Goal: Transaction & Acquisition: Subscribe to service/newsletter

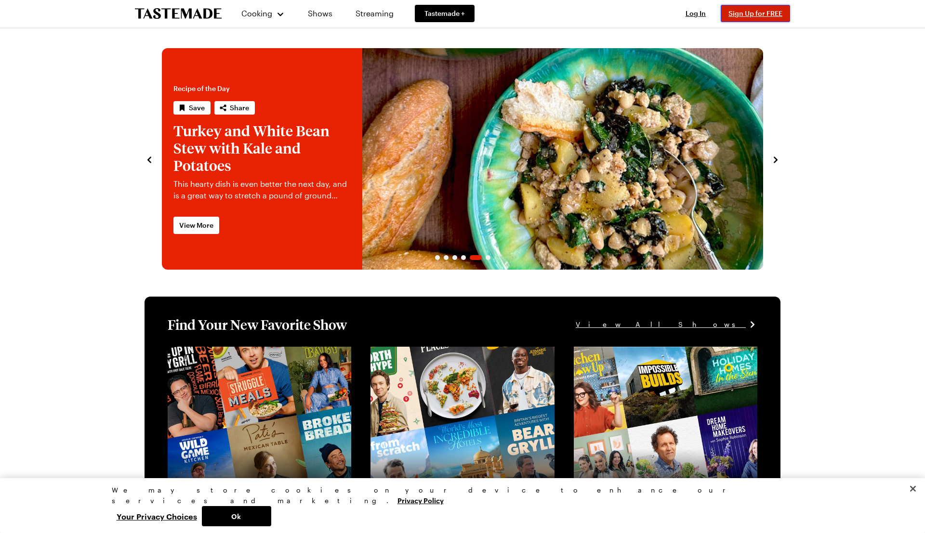
click at [755, 13] on span "Sign Up for FREE" at bounding box center [756, 13] width 54 height 8
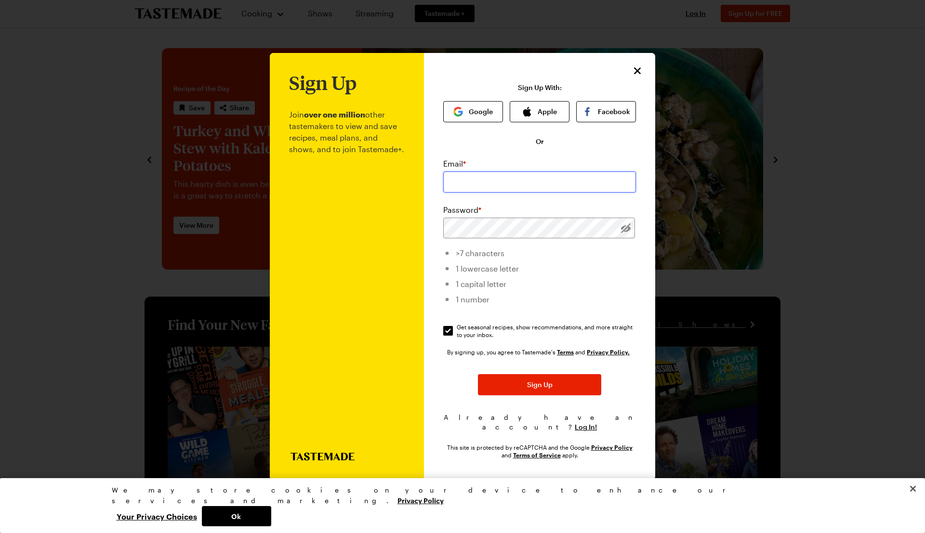
click at [519, 190] on input "email" at bounding box center [539, 182] width 193 height 21
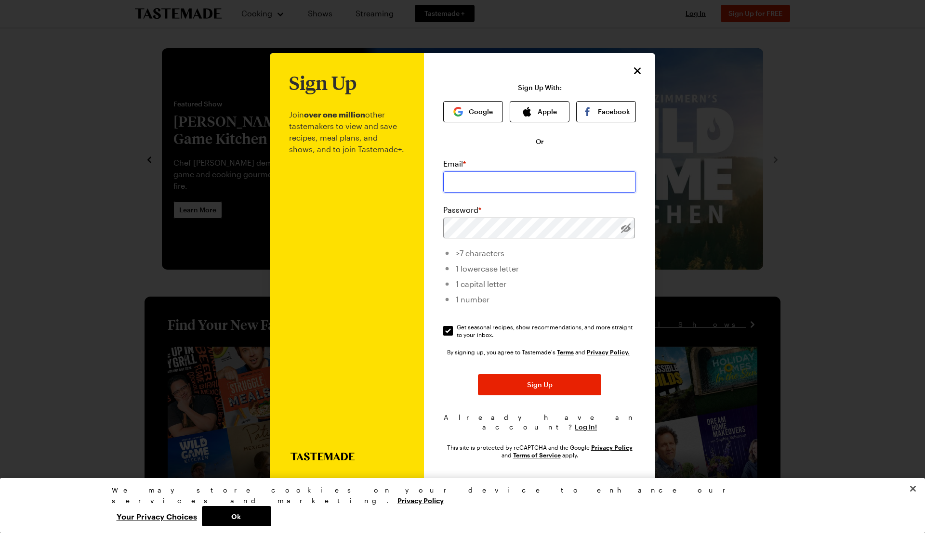
type input "jame@djfrey.net"
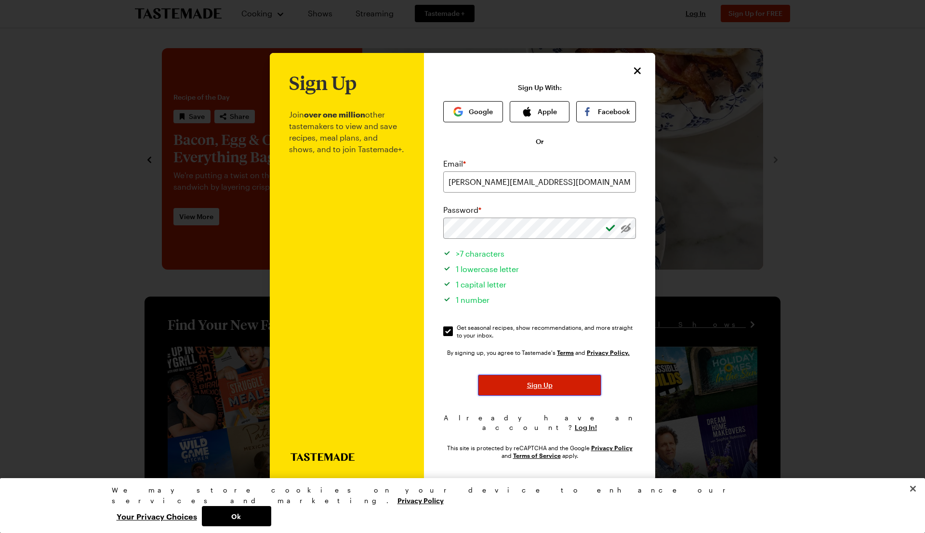
click at [539, 389] on span "Sign Up" at bounding box center [540, 386] width 26 height 10
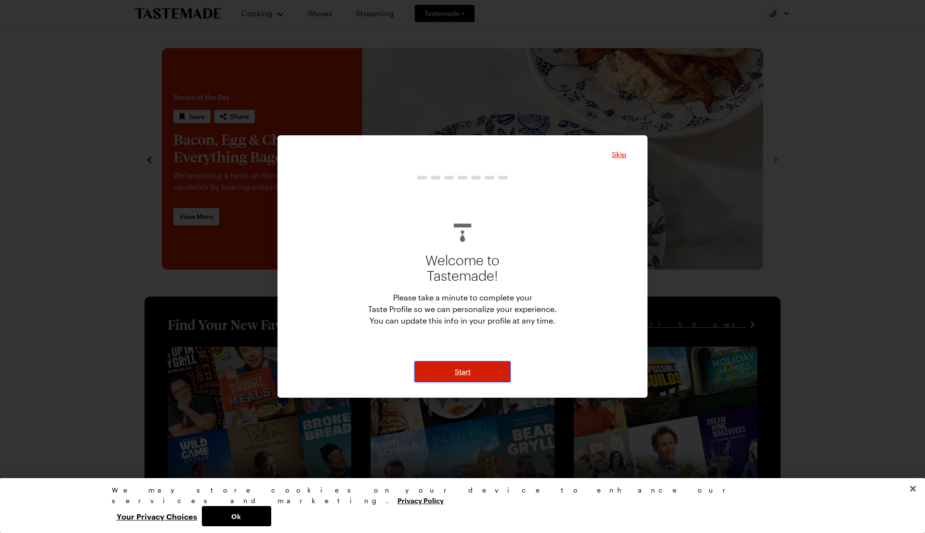
click at [468, 372] on span "Start" at bounding box center [463, 372] width 16 height 10
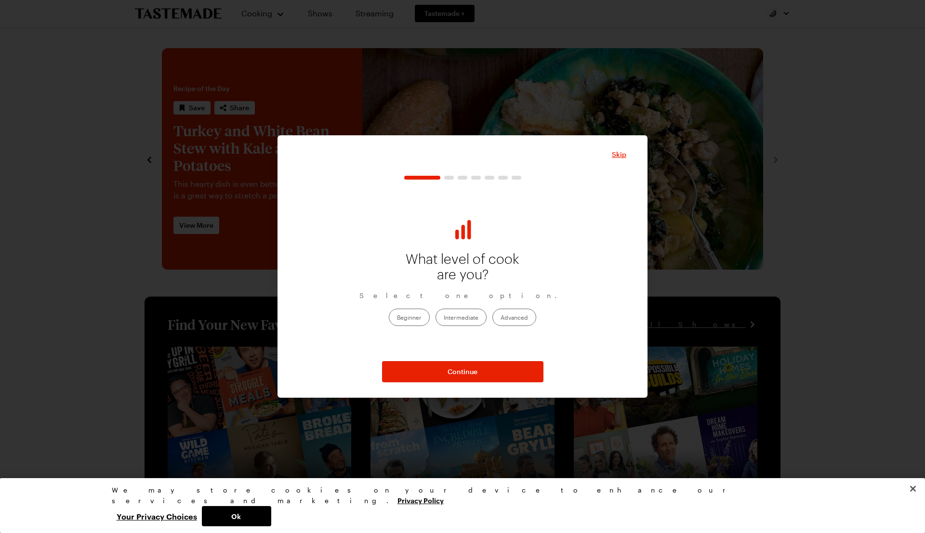
click at [514, 320] on label "Advanced" at bounding box center [515, 317] width 44 height 17
click at [501, 318] on input "Advanced" at bounding box center [501, 318] width 0 height 0
click at [473, 369] on span "Continue" at bounding box center [463, 372] width 30 height 10
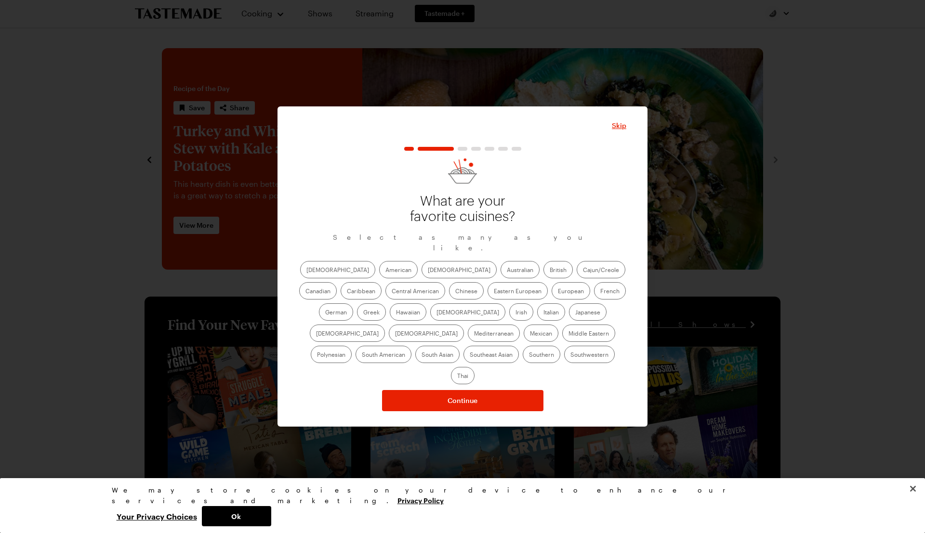
click at [379, 275] on label "American" at bounding box center [398, 269] width 39 height 17
click at [386, 271] on input "American" at bounding box center [386, 271] width 0 height 0
click at [422, 277] on label "Asian" at bounding box center [459, 269] width 75 height 17
click at [428, 271] on input "Asian" at bounding box center [428, 271] width 0 height 0
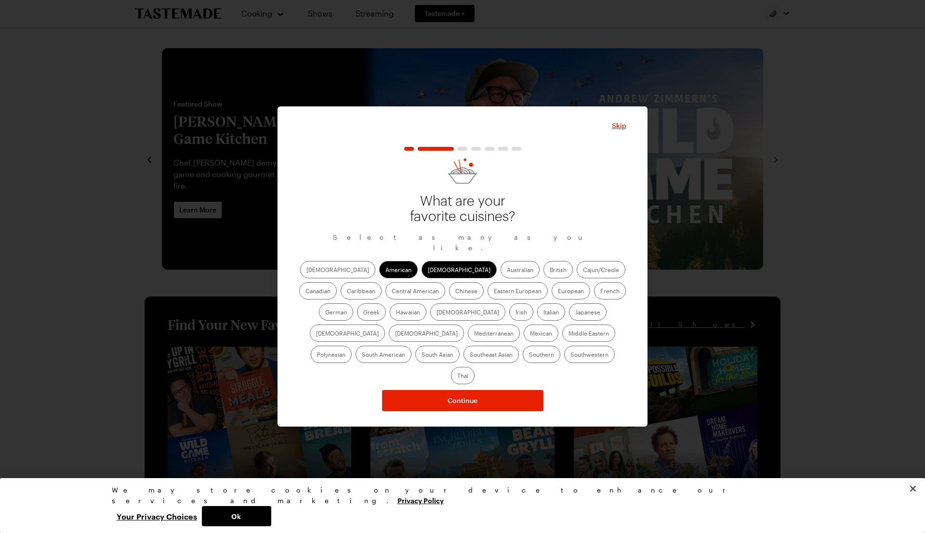
click at [577, 278] on label "Cajun/Creole" at bounding box center [601, 269] width 49 height 17
click at [583, 271] on input "Cajun/Creole" at bounding box center [583, 271] width 0 height 0
click at [386, 304] on label "Greek" at bounding box center [371, 312] width 29 height 17
click at [363, 313] on input "Greek" at bounding box center [363, 313] width 0 height 0
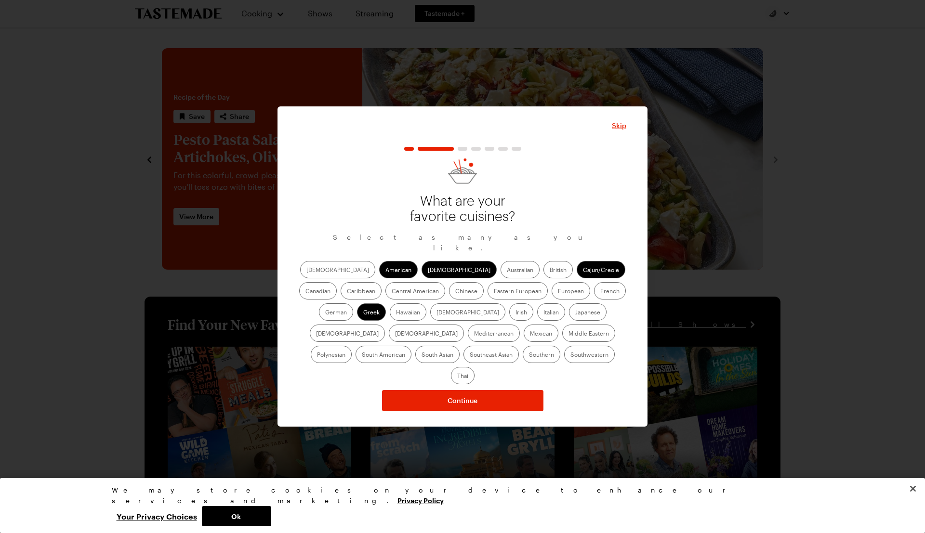
click at [594, 298] on label "French" at bounding box center [610, 290] width 32 height 17
click at [600, 292] on input "French" at bounding box center [600, 292] width 0 height 0
click at [449, 298] on label "Chinese" at bounding box center [466, 290] width 35 height 17
click at [455, 292] on input "Chinese" at bounding box center [455, 292] width 0 height 0
click at [430, 320] on label "Indian" at bounding box center [467, 312] width 75 height 17
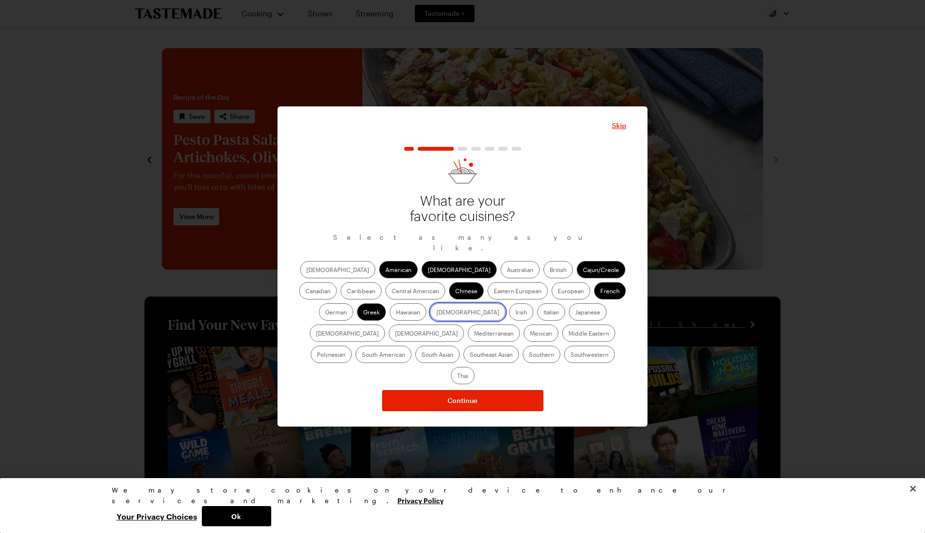
click at [437, 313] on input "Indian" at bounding box center [437, 313] width 0 height 0
click at [537, 318] on label "Italian" at bounding box center [551, 312] width 28 height 17
click at [544, 313] on input "Italian" at bounding box center [544, 313] width 0 height 0
click at [569, 317] on label "Japanese" at bounding box center [588, 312] width 38 height 17
click at [575, 313] on input "Japanese" at bounding box center [575, 313] width 0 height 0
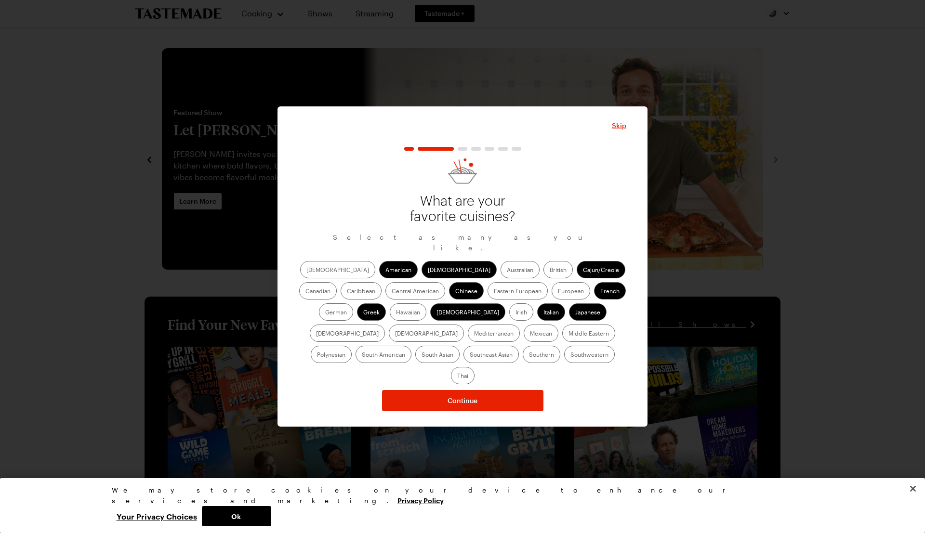
click at [520, 325] on label "Mediterranean" at bounding box center [494, 333] width 52 height 17
click at [474, 334] on input "Mediterranean" at bounding box center [474, 334] width 0 height 0
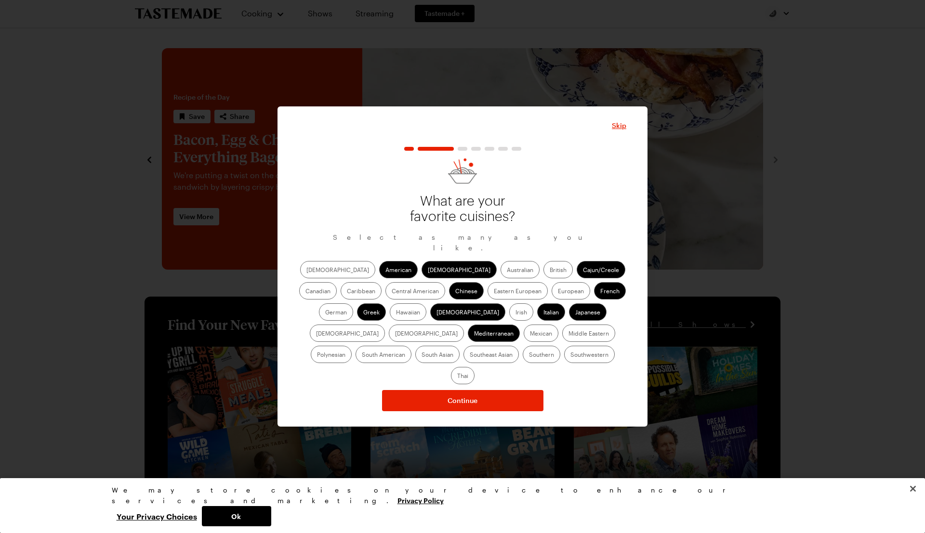
click at [412, 346] on label "South American" at bounding box center [384, 354] width 56 height 17
click at [362, 356] on American "South American" at bounding box center [362, 356] width 0 height 0
click at [475, 367] on label "Thai" at bounding box center [463, 375] width 24 height 17
click at [457, 377] on input "Thai" at bounding box center [457, 377] width 0 height 0
click at [564, 360] on label "Southwestern" at bounding box center [589, 354] width 51 height 17
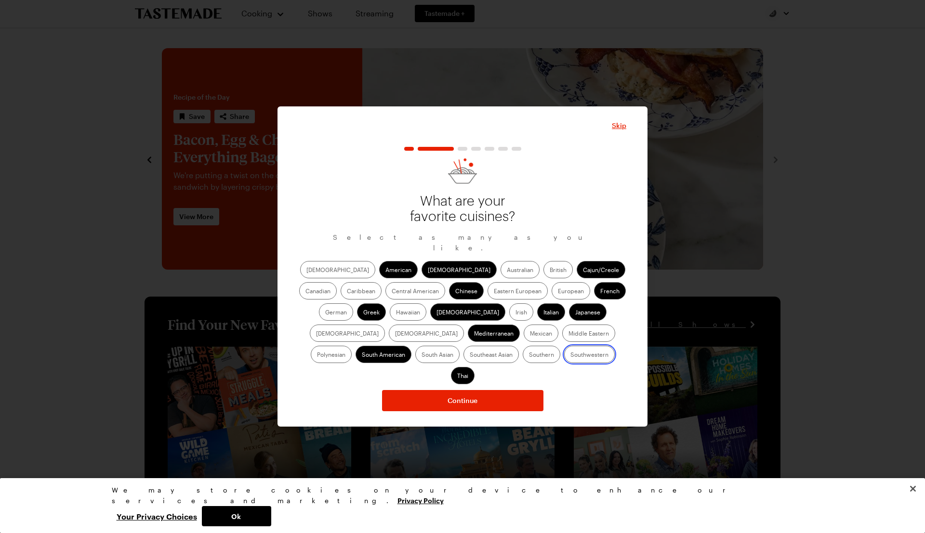
click at [571, 356] on input "Southwestern" at bounding box center [571, 356] width 0 height 0
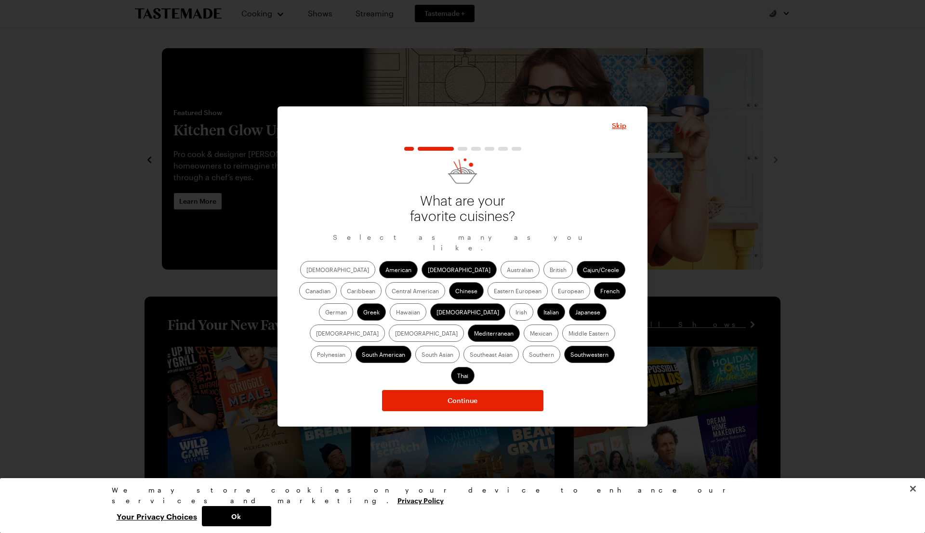
click at [523, 360] on label "Southern" at bounding box center [542, 354] width 38 height 17
click at [529, 356] on input "Southern" at bounding box center [529, 356] width 0 height 0
click at [524, 342] on label "Mexican" at bounding box center [541, 333] width 35 height 17
click at [530, 334] on input "Mexican" at bounding box center [530, 334] width 0 height 0
click at [386, 295] on label "Central American" at bounding box center [416, 290] width 60 height 17
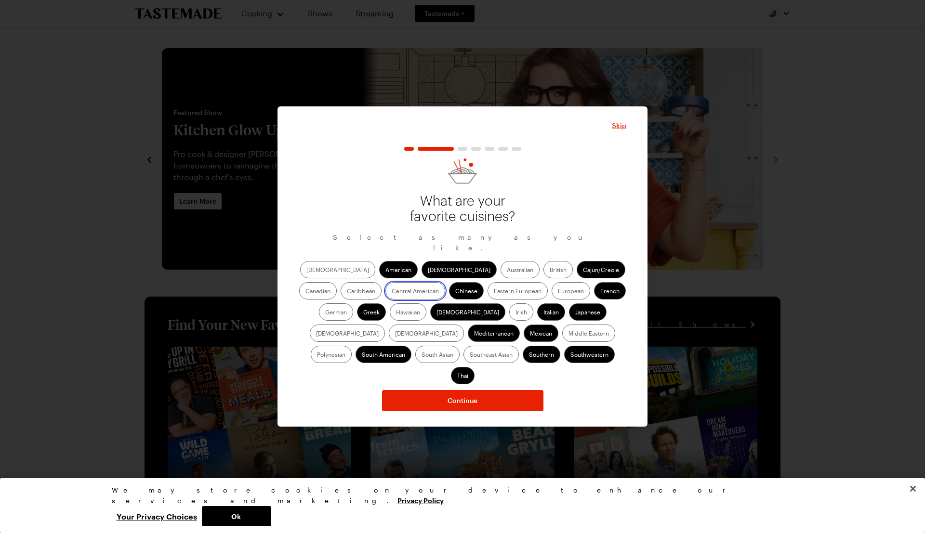
click at [392, 292] on American "Central American" at bounding box center [392, 292] width 0 height 0
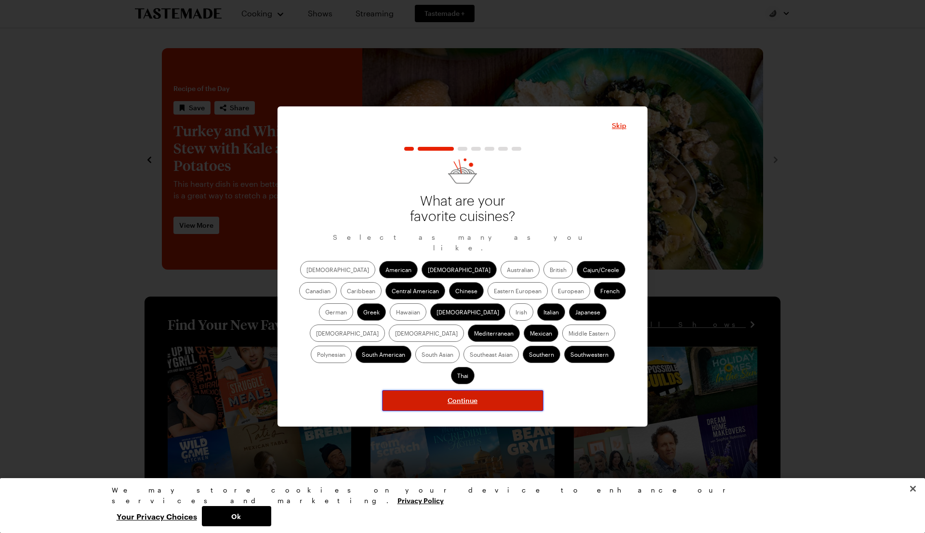
click at [464, 396] on span "Continue" at bounding box center [463, 401] width 30 height 10
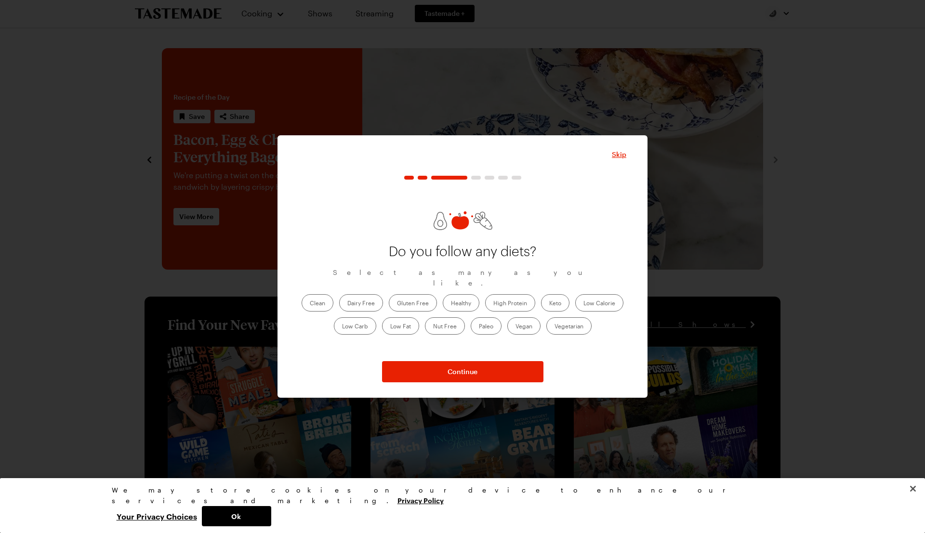
click at [462, 301] on label "Healthy" at bounding box center [461, 302] width 37 height 17
click at [451, 304] on input "Healthy" at bounding box center [451, 304] width 0 height 0
click at [469, 374] on span "Continue" at bounding box center [463, 372] width 30 height 10
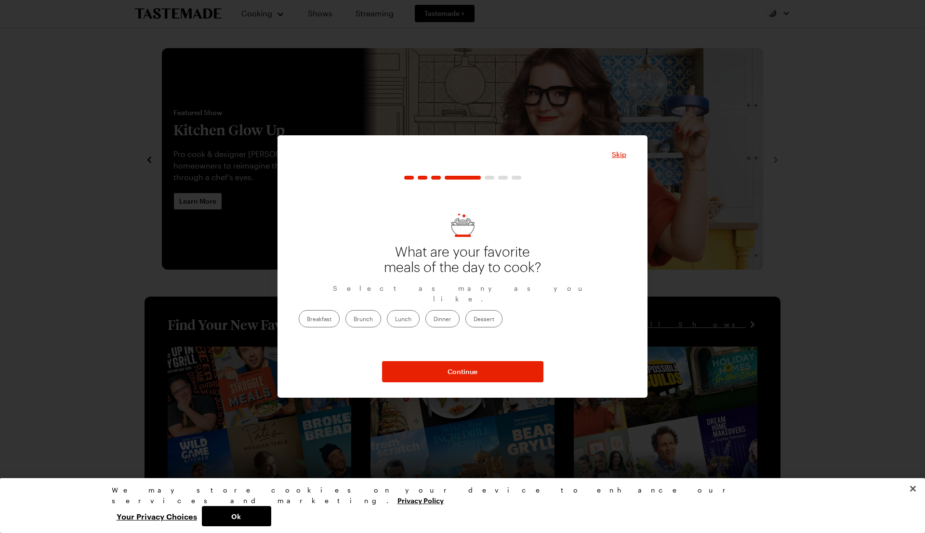
click at [460, 310] on label "Dinner" at bounding box center [443, 318] width 34 height 17
click at [434, 320] on input "Dinner" at bounding box center [434, 320] width 0 height 0
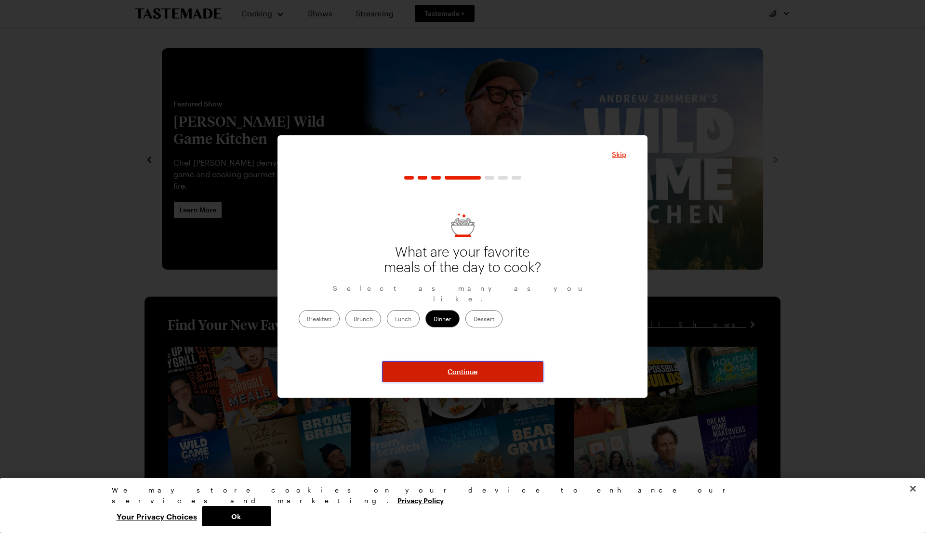
click at [473, 369] on span "Continue" at bounding box center [463, 372] width 30 height 10
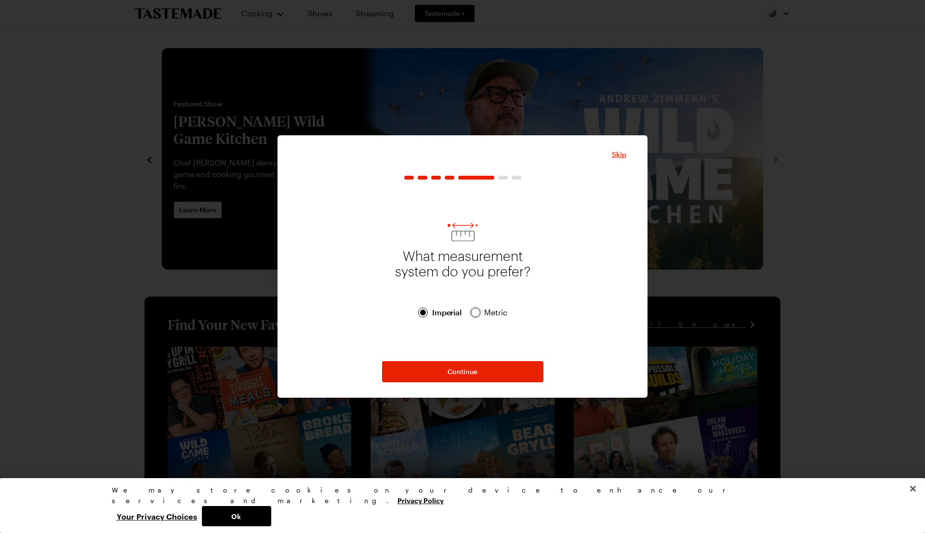
click at [478, 316] on div at bounding box center [476, 313] width 10 height 10
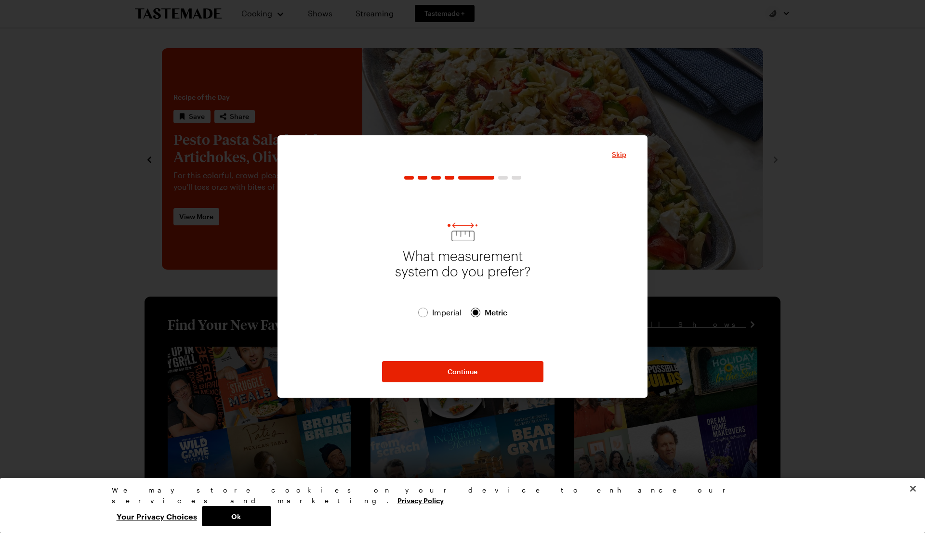
click at [438, 312] on span "Imperial" at bounding box center [447, 313] width 30 height 12
click at [454, 366] on button "Continue" at bounding box center [462, 371] width 161 height 21
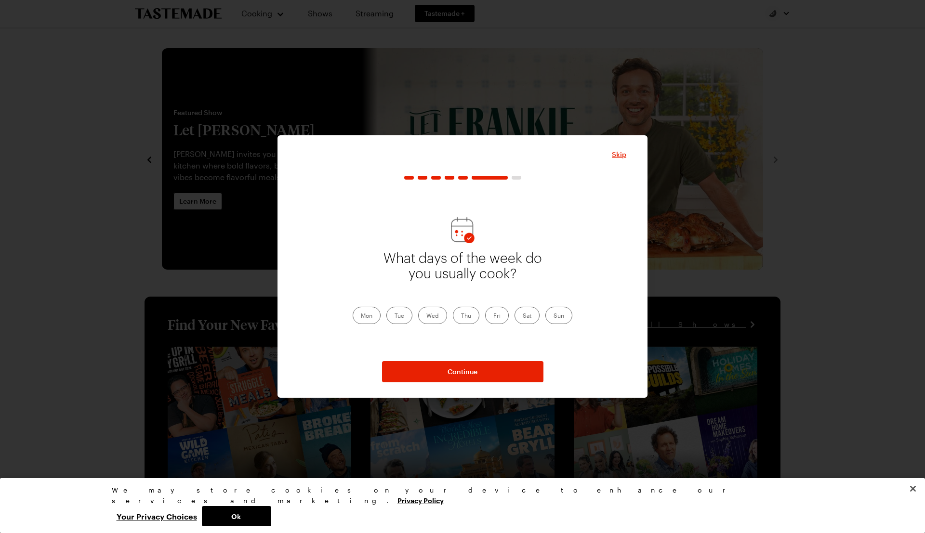
click at [375, 316] on label "Mon" at bounding box center [367, 315] width 28 height 17
click at [361, 317] on input "Mon" at bounding box center [361, 317] width 0 height 0
click at [394, 316] on label "Tue" at bounding box center [399, 315] width 26 height 17
click at [395, 317] on input "Tue" at bounding box center [395, 317] width 0 height 0
click at [424, 316] on label "Wed" at bounding box center [432, 315] width 29 height 17
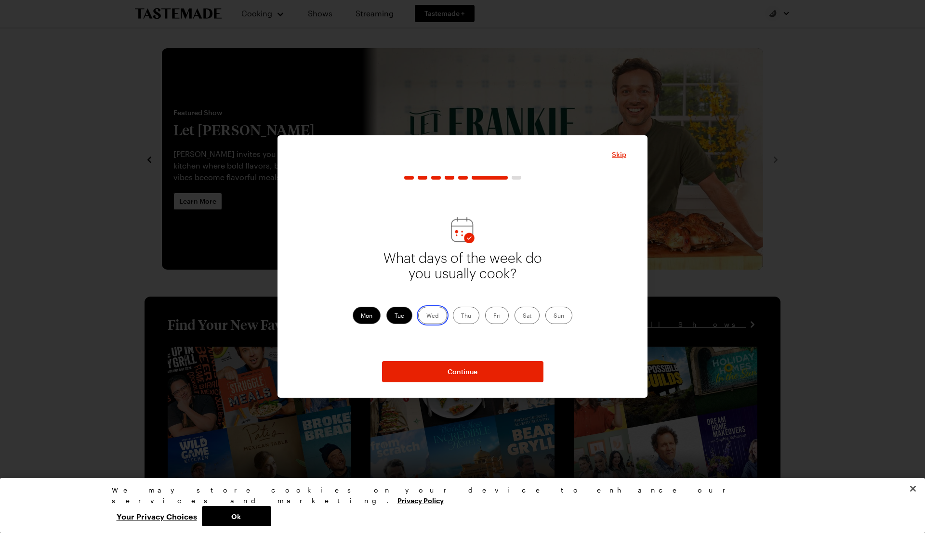
click at [426, 317] on input "Wed" at bounding box center [426, 317] width 0 height 0
click at [481, 316] on div "Mon Tue Wed Thu Fri Sat Sun" at bounding box center [463, 315] width 220 height 17
click at [473, 317] on label "Thu" at bounding box center [466, 315] width 27 height 17
click at [461, 317] on input "Thu" at bounding box center [461, 317] width 0 height 0
click at [497, 316] on label "Fri" at bounding box center [497, 315] width 24 height 17
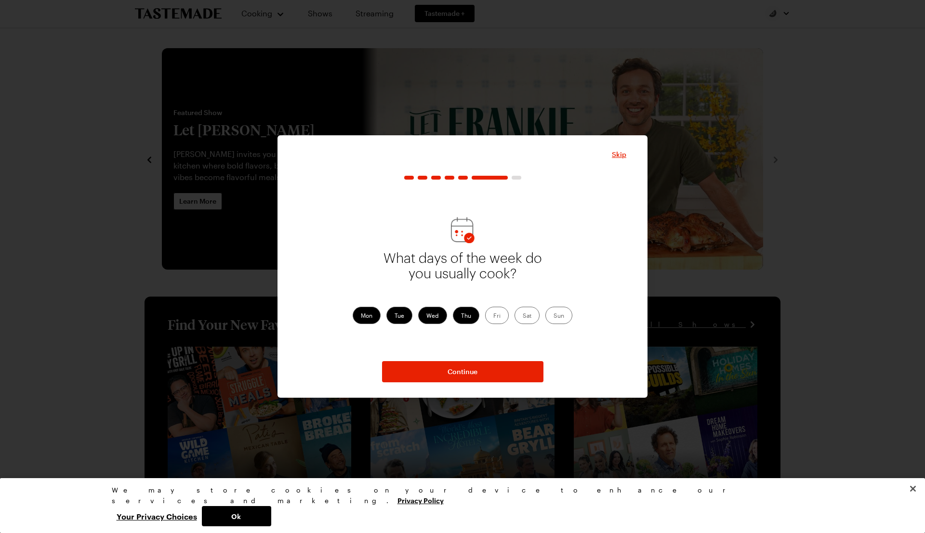
click at [493, 317] on input "Fri" at bounding box center [493, 317] width 0 height 0
click at [527, 316] on label "Sat" at bounding box center [527, 315] width 25 height 17
click at [523, 317] on input "Sat" at bounding box center [523, 317] width 0 height 0
click at [573, 316] on div "What days of the week do you usually cook? Mon Tue Wed Thu Fri Sat Sun" at bounding box center [463, 271] width 328 height 170
click at [564, 316] on label "Sun" at bounding box center [559, 315] width 27 height 17
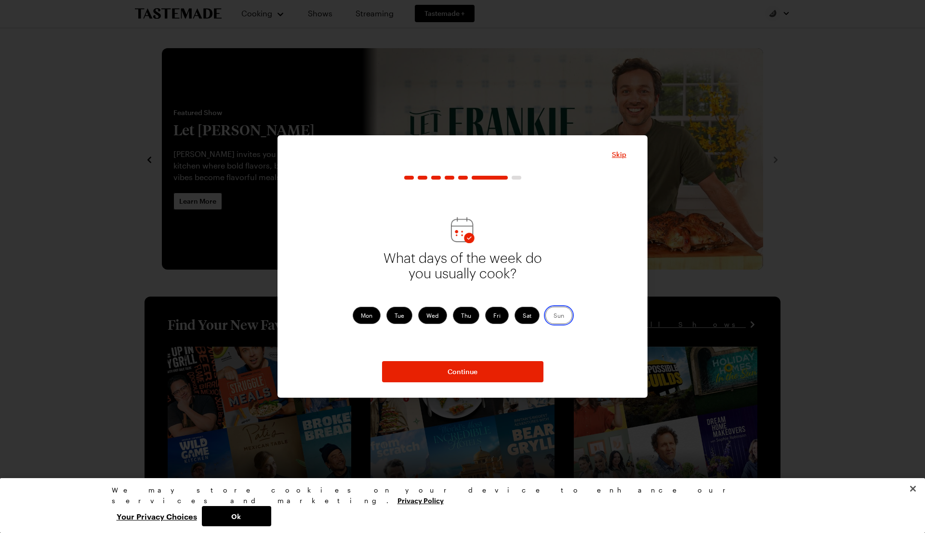
click at [554, 317] on input "Sun" at bounding box center [554, 317] width 0 height 0
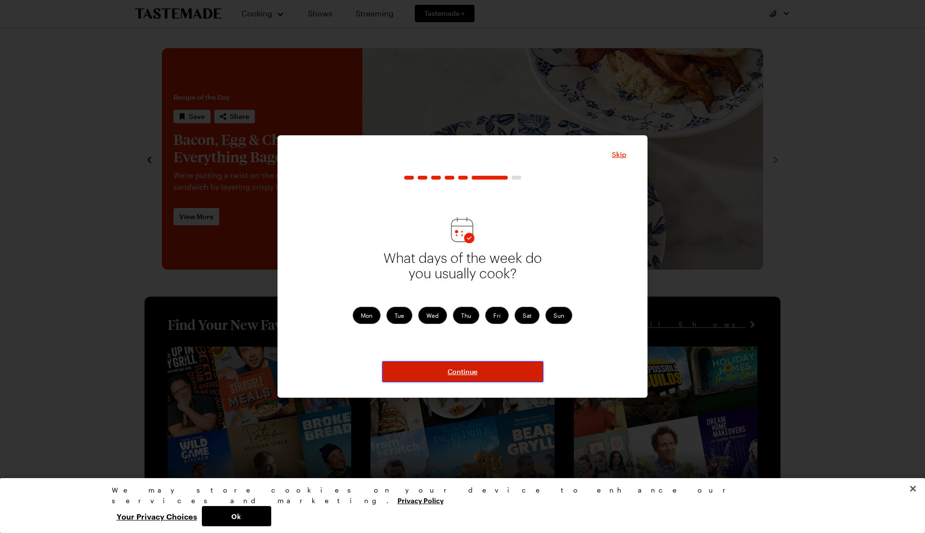
click at [483, 374] on button "Continue" at bounding box center [462, 371] width 161 height 21
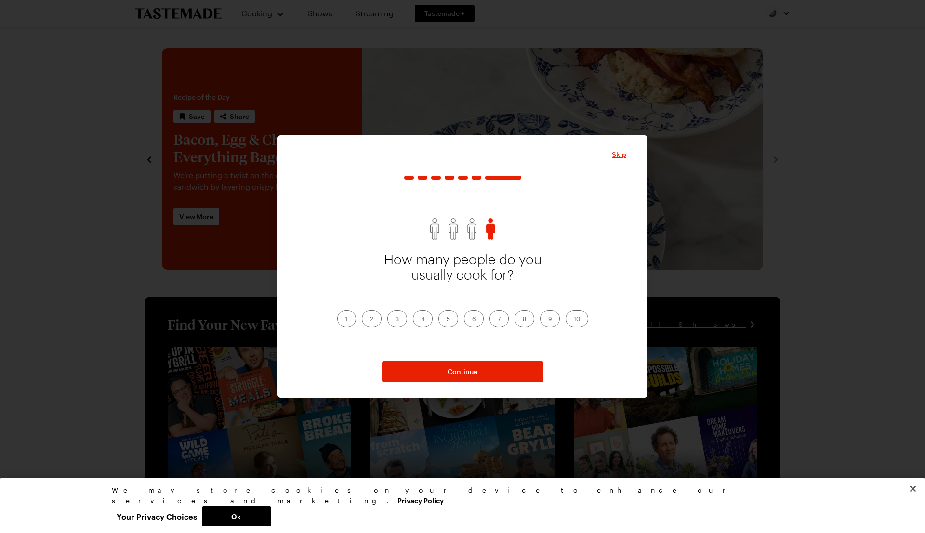
click at [371, 321] on label "2" at bounding box center [372, 318] width 20 height 17
click at [370, 320] on input "2" at bounding box center [370, 320] width 0 height 0
click at [467, 320] on label "6" at bounding box center [474, 318] width 20 height 17
click at [472, 320] on input "6" at bounding box center [472, 320] width 0 height 0
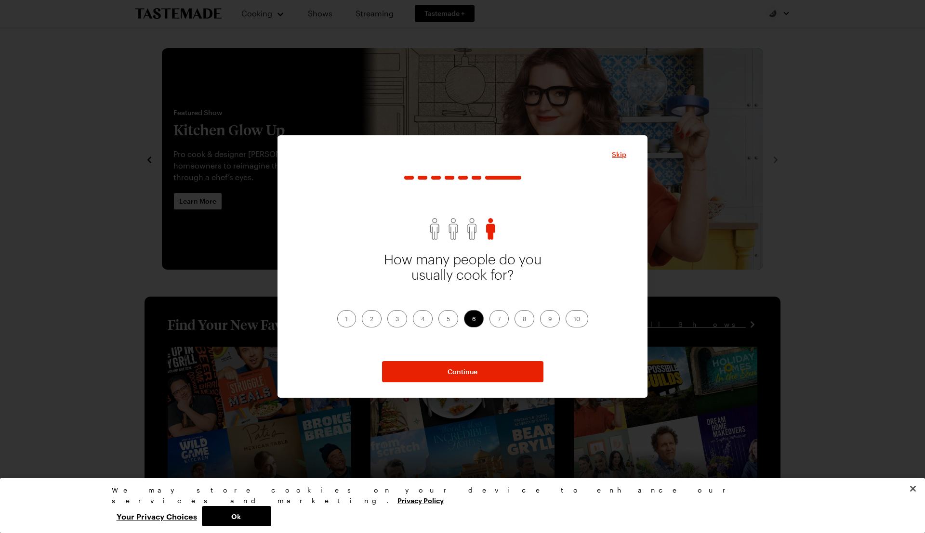
click at [370, 324] on label "2" at bounding box center [372, 318] width 20 height 17
click at [370, 320] on input "2" at bounding box center [370, 320] width 0 height 0
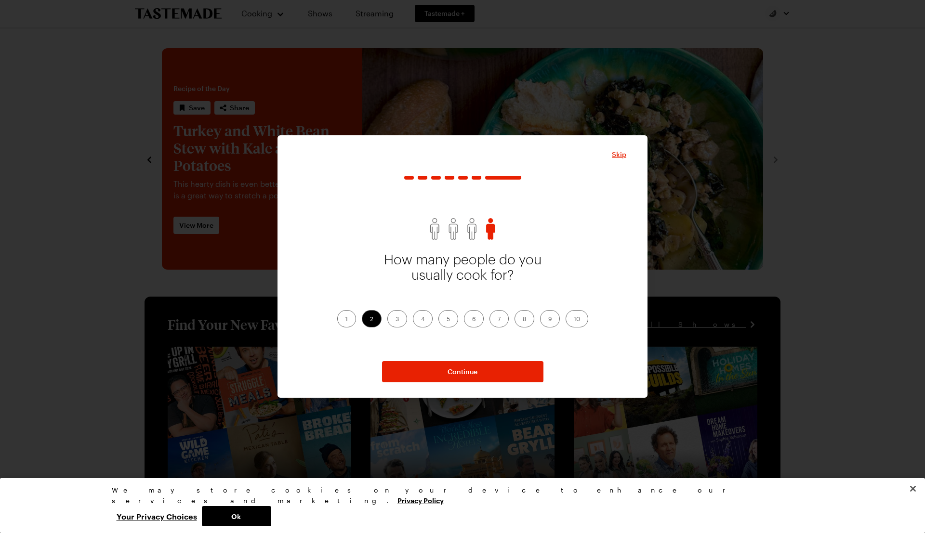
click at [425, 320] on label "4" at bounding box center [423, 318] width 20 height 17
click at [421, 320] on input "4" at bounding box center [421, 320] width 0 height 0
click at [462, 370] on span "Continue" at bounding box center [463, 372] width 30 height 10
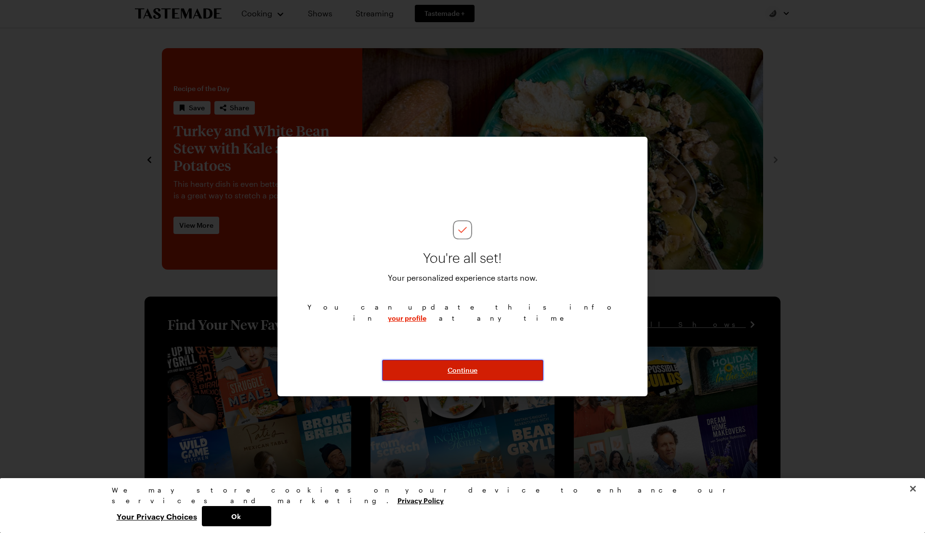
click at [462, 370] on span "Continue" at bounding box center [463, 371] width 30 height 10
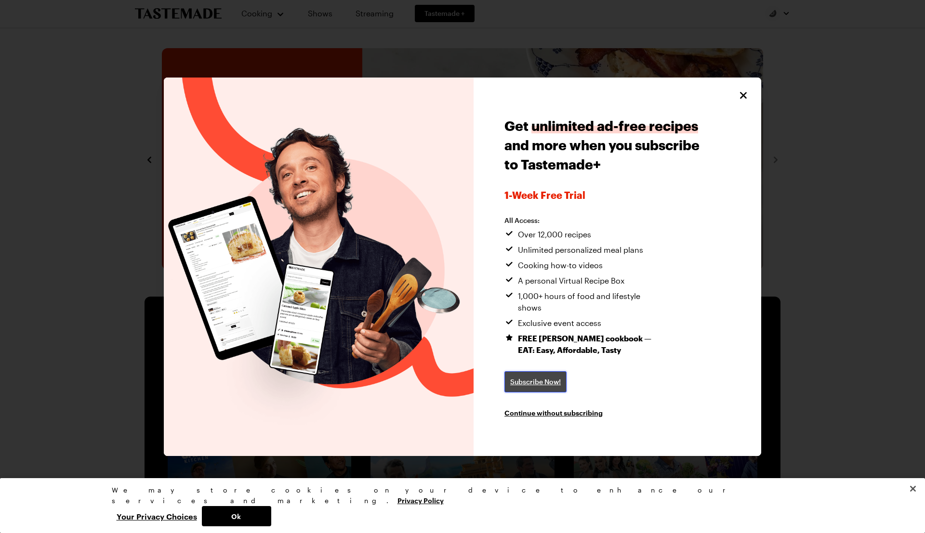
click at [534, 377] on span "Subscribe Now!" at bounding box center [535, 382] width 51 height 10
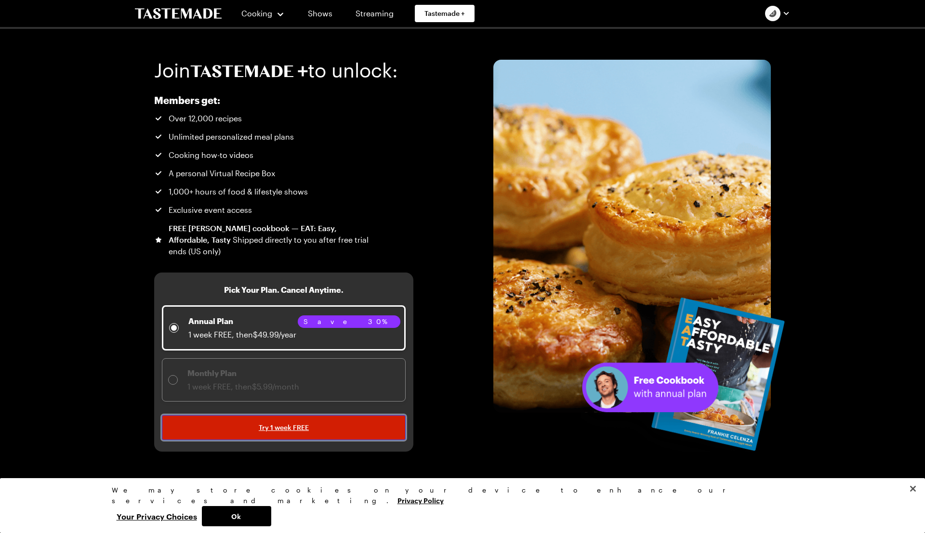
click at [293, 427] on span "Try 1 week FREE" at bounding box center [284, 428] width 50 height 10
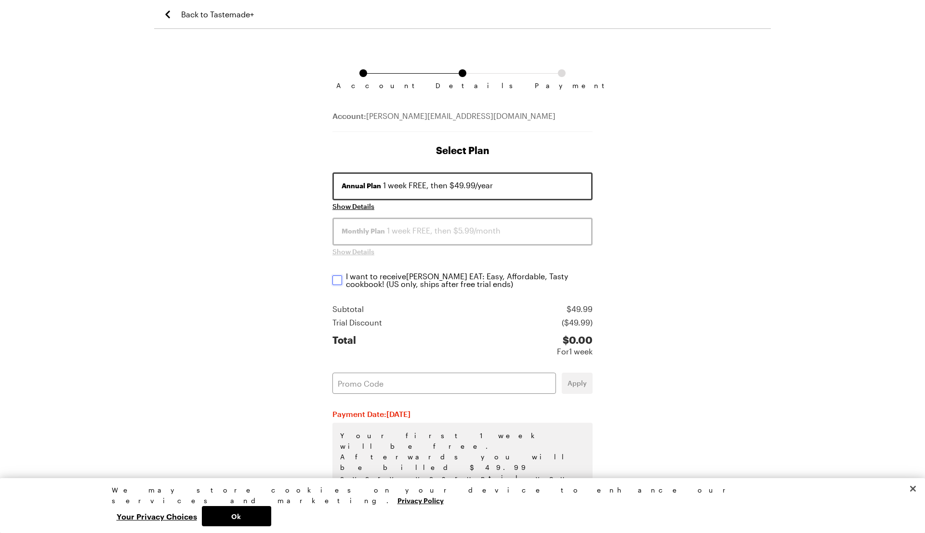
click at [339, 281] on input "I want to receive Frankie Celenza's EAT: Easy, Affordable, Tasty cookbook ! (US…" at bounding box center [338, 281] width 10 height 10
checkbox input "true"
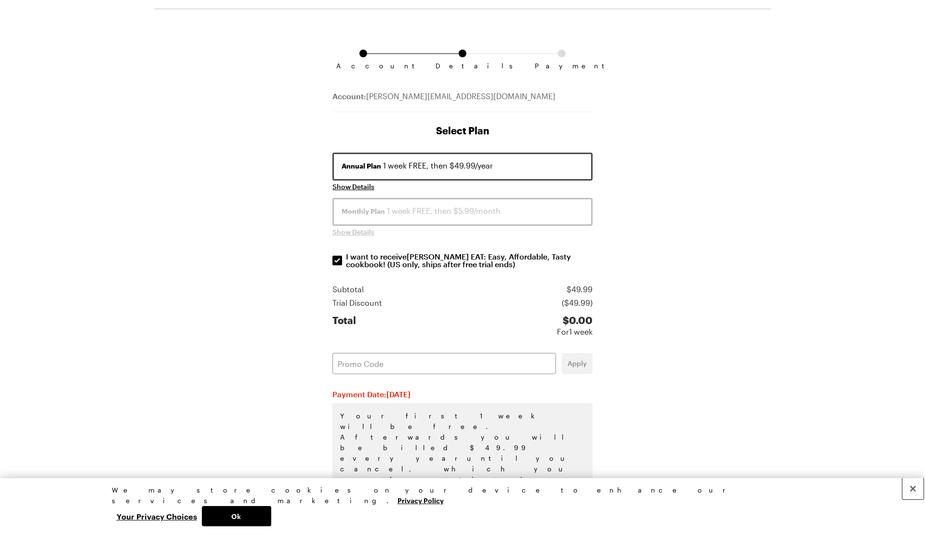
click at [913, 500] on button "Close" at bounding box center [913, 489] width 21 height 21
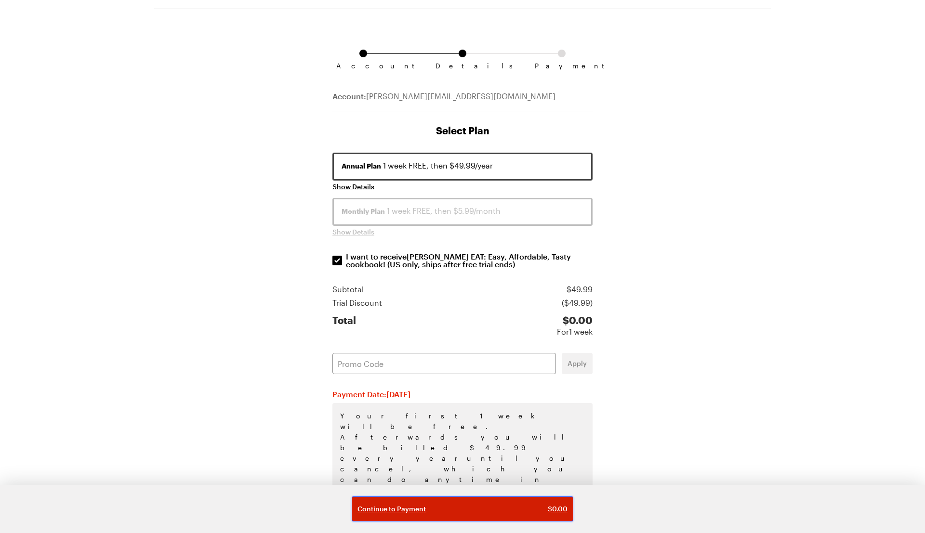
click at [558, 507] on span "$ 0.00" at bounding box center [558, 510] width 20 height 10
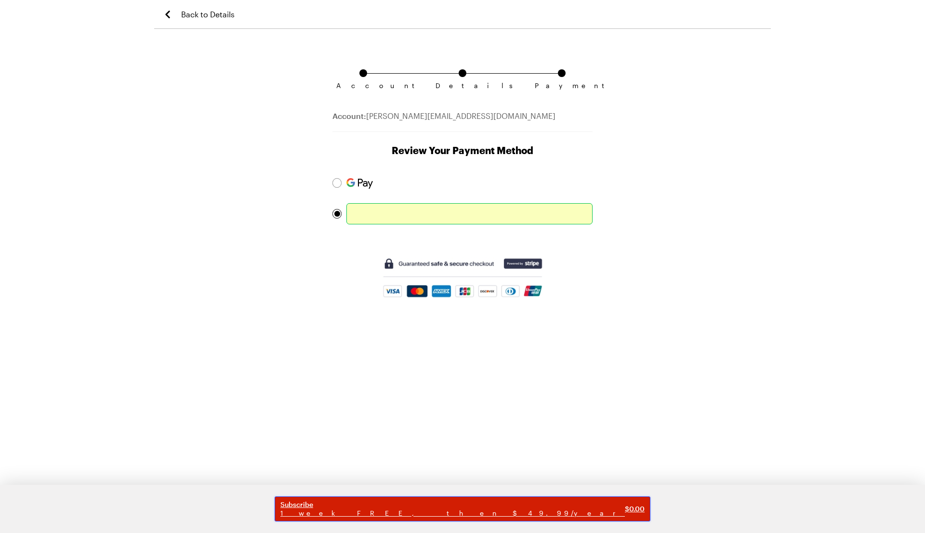
click at [474, 508] on span "Subscribe" at bounding box center [452, 505] width 345 height 9
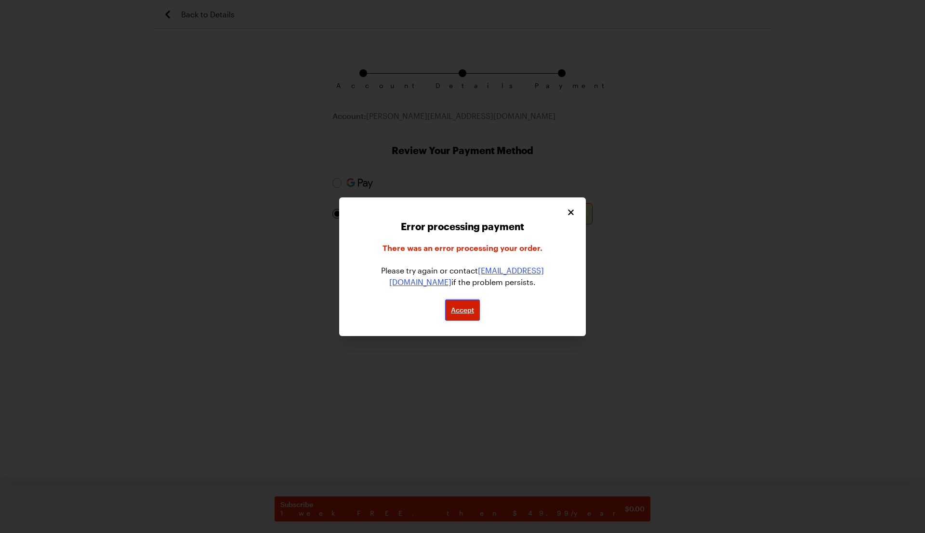
click at [466, 316] on button "Accept" at bounding box center [462, 310] width 35 height 21
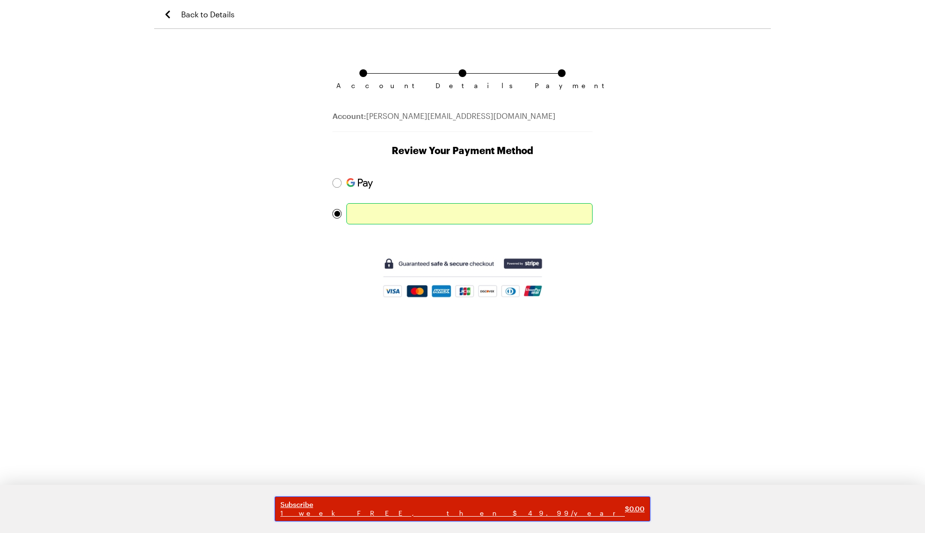
click at [472, 507] on span "Subscribe" at bounding box center [452, 505] width 345 height 9
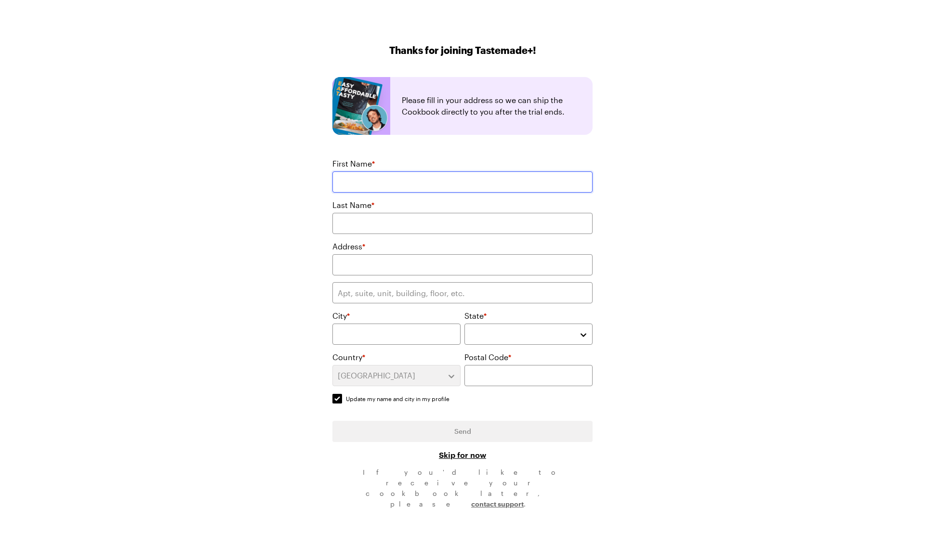
click at [372, 180] on input "First Name *" at bounding box center [463, 182] width 260 height 21
type input "Jame"
type input "Frey"
type input "1399 Block Road"
type input "Gunter"
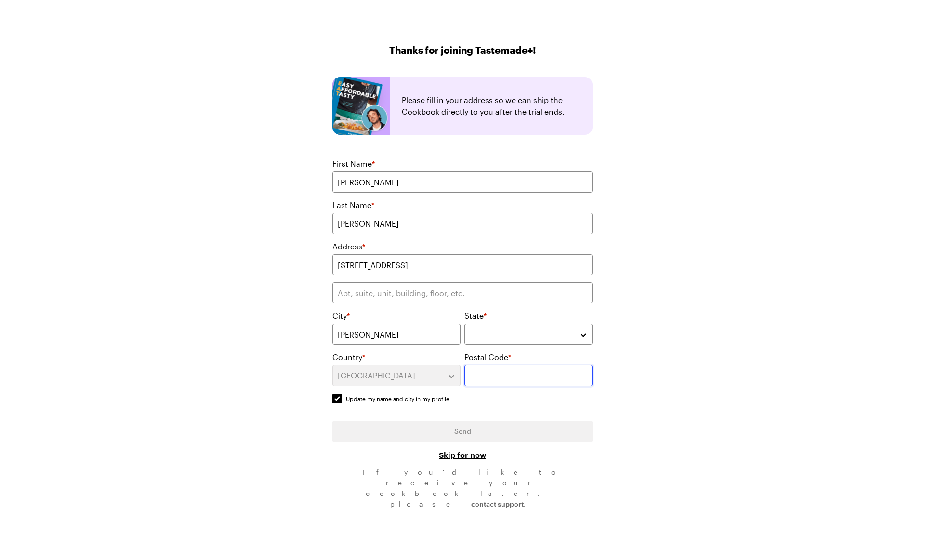
type input "75058"
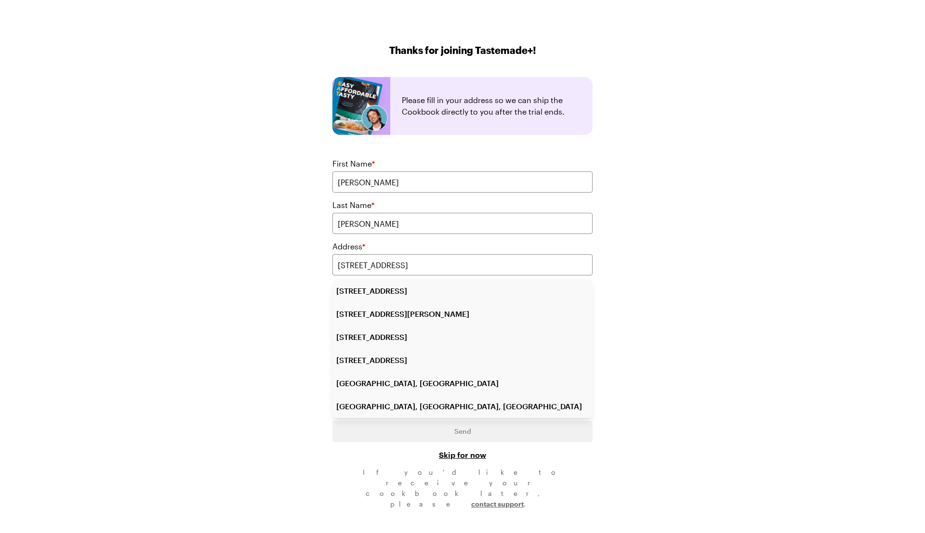
click at [653, 301] on div "Thanks for joining Tastemade+! Please fill in your address so we can ship the C…" at bounding box center [463, 266] width 694 height 533
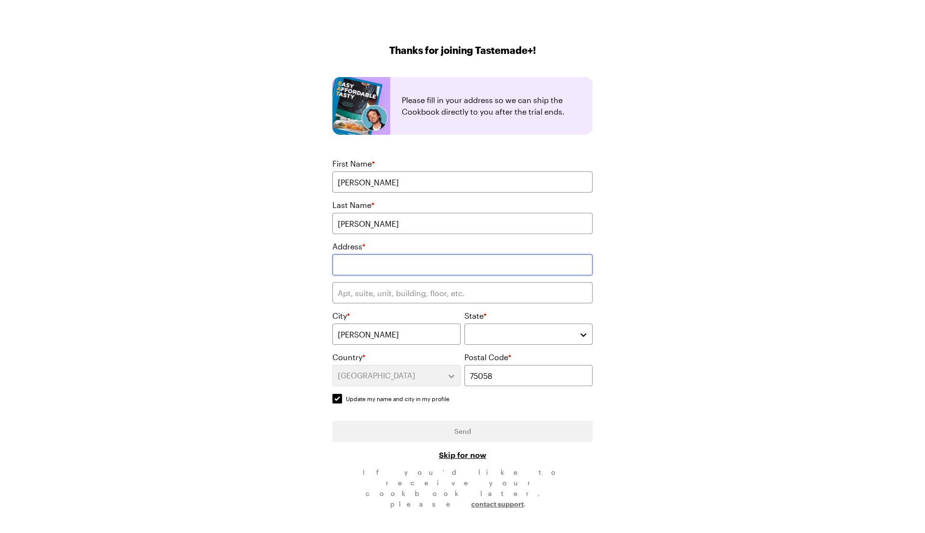
click at [377, 270] on input "text" at bounding box center [463, 264] width 260 height 21
type input "1399 Block Road"
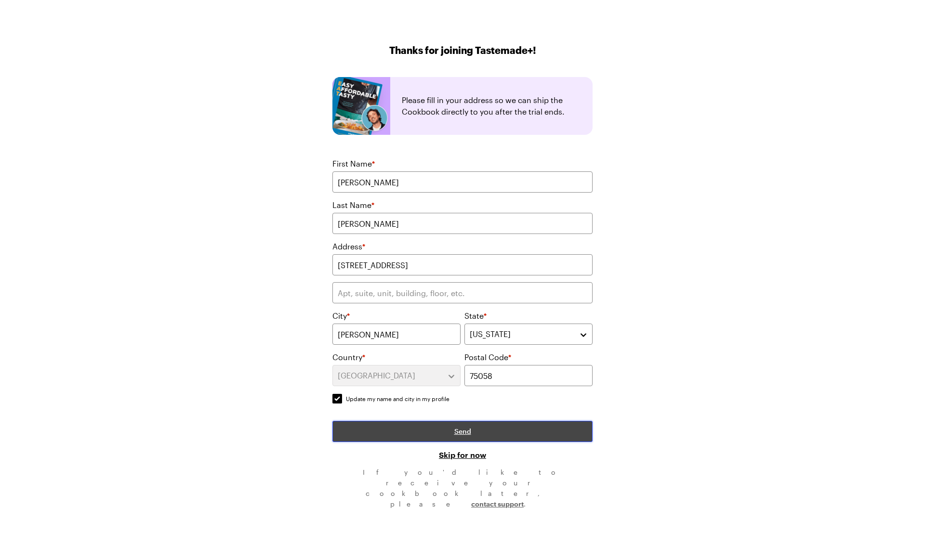
click at [466, 429] on span "Send" at bounding box center [462, 432] width 17 height 10
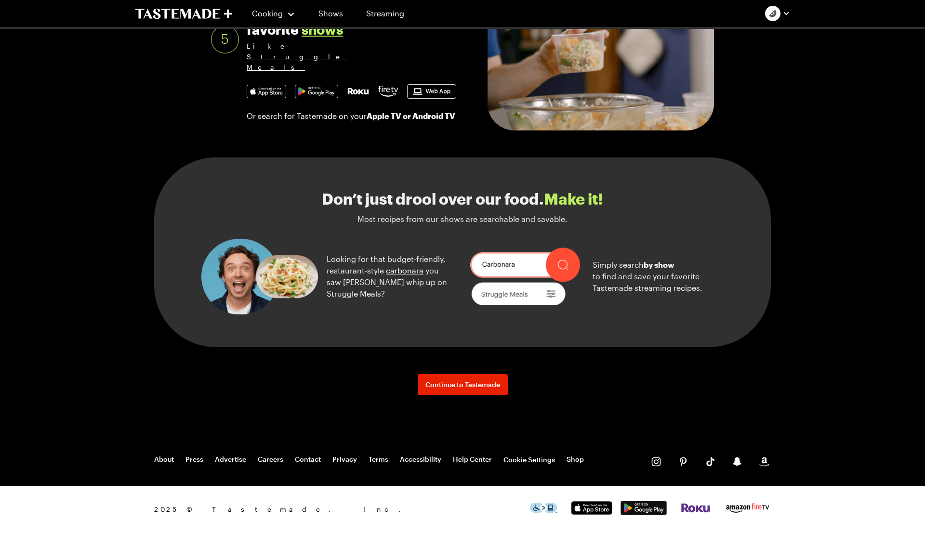
scroll to position [1011, 0]
click at [459, 387] on span "Continue to Tastemade" at bounding box center [463, 385] width 75 height 10
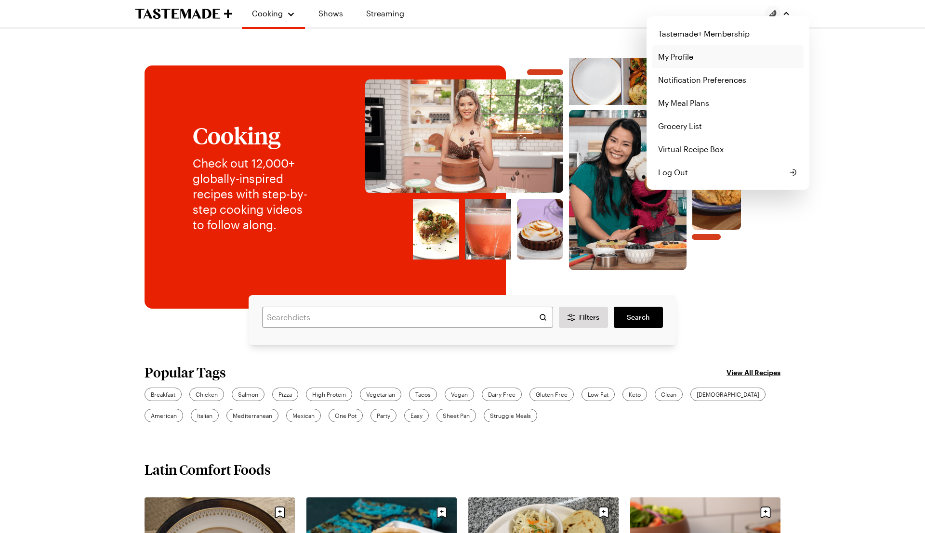
click at [697, 62] on link "My Profile" at bounding box center [728, 56] width 151 height 23
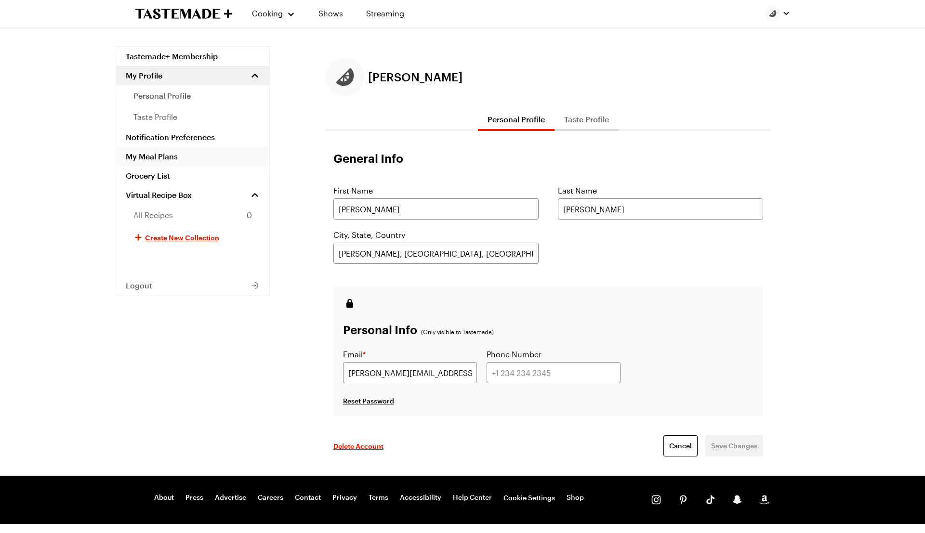
click at [165, 154] on link "My Meal Plans" at bounding box center [192, 156] width 153 height 19
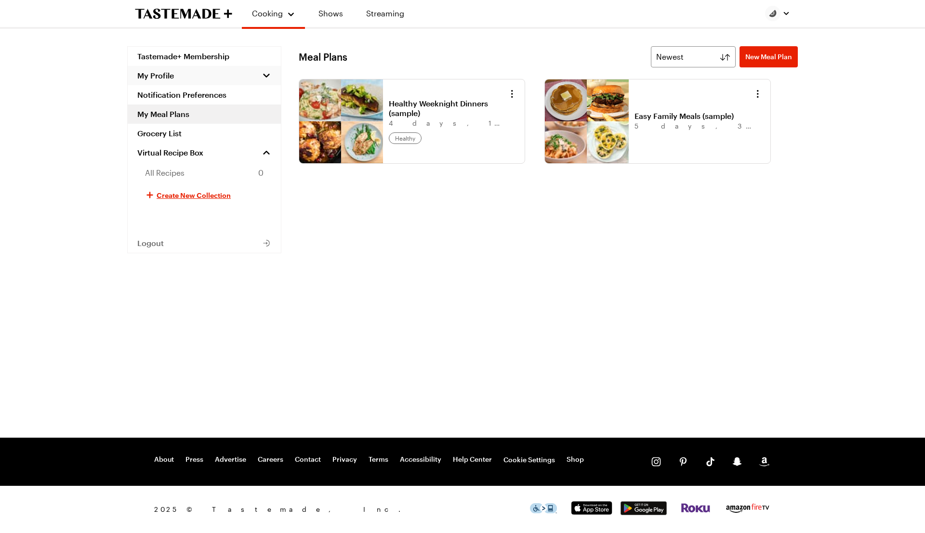
click at [172, 76] on span "My Profile" at bounding box center [155, 76] width 37 height 10
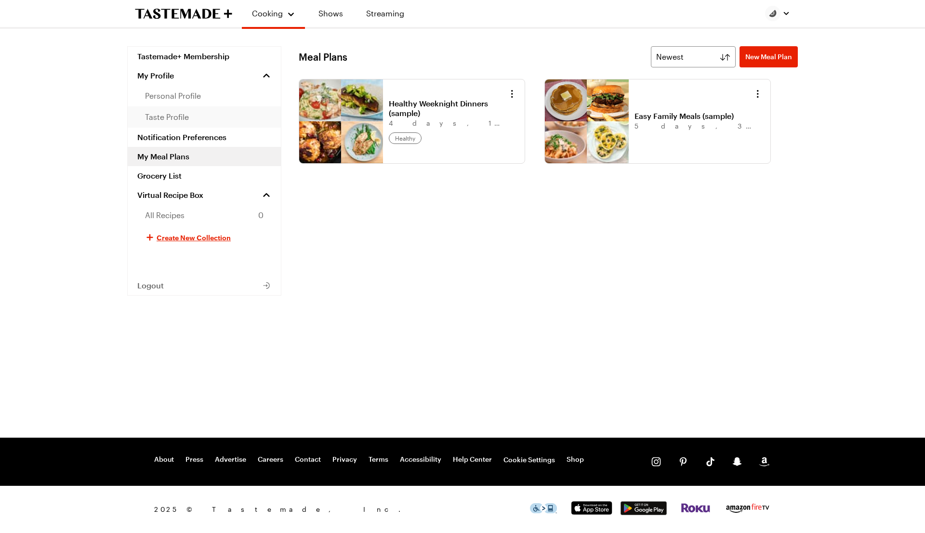
click at [178, 118] on span "taste profile" at bounding box center [167, 117] width 44 height 12
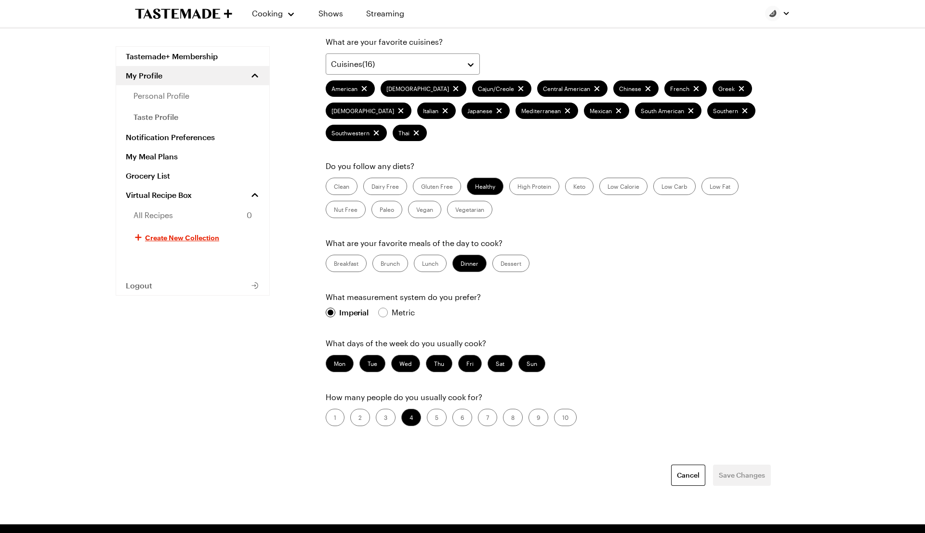
scroll to position [251, 0]
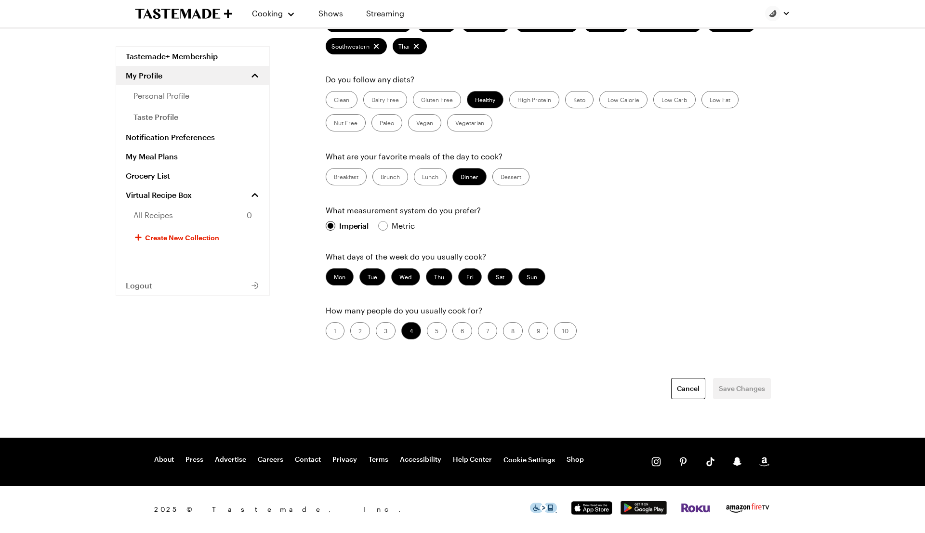
click at [367, 331] on label "2" at bounding box center [360, 330] width 20 height 17
click at [359, 332] on input "2" at bounding box center [359, 332] width 0 height 0
click at [747, 390] on span "Save Changes" at bounding box center [742, 389] width 46 height 10
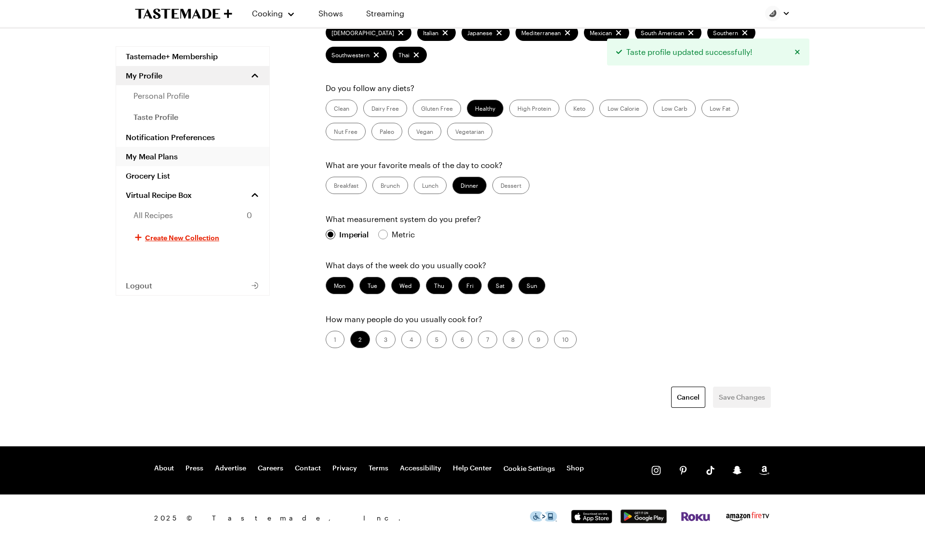
click at [145, 156] on link "My Meal Plans" at bounding box center [192, 156] width 153 height 19
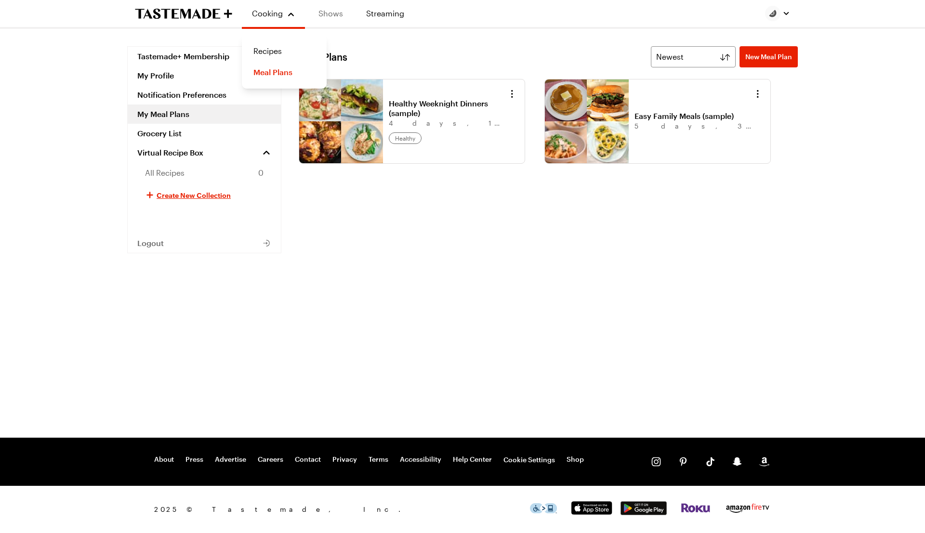
click at [330, 14] on link "Shows" at bounding box center [331, 13] width 44 height 27
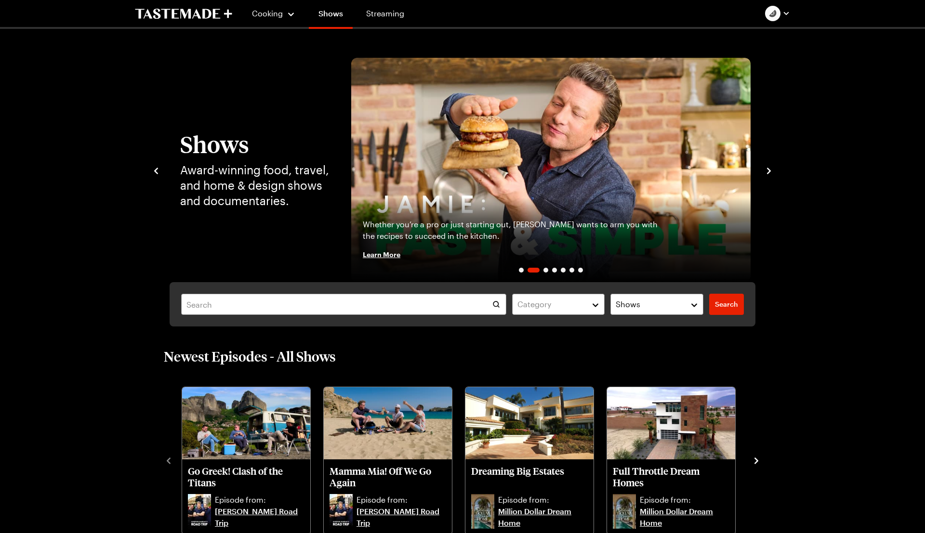
click at [765, 167] on icon "navigate to next item" at bounding box center [769, 171] width 10 height 10
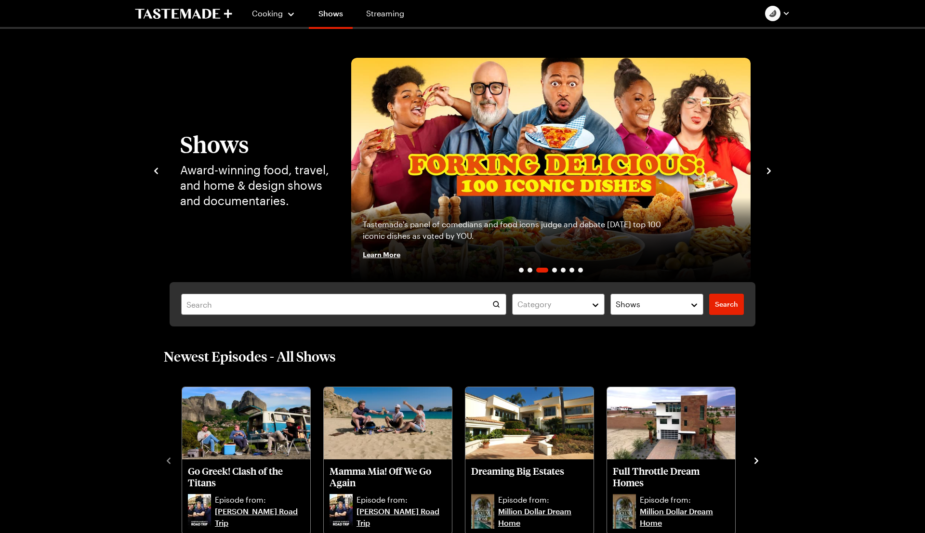
click at [766, 170] on icon "navigate to next item" at bounding box center [769, 171] width 10 height 10
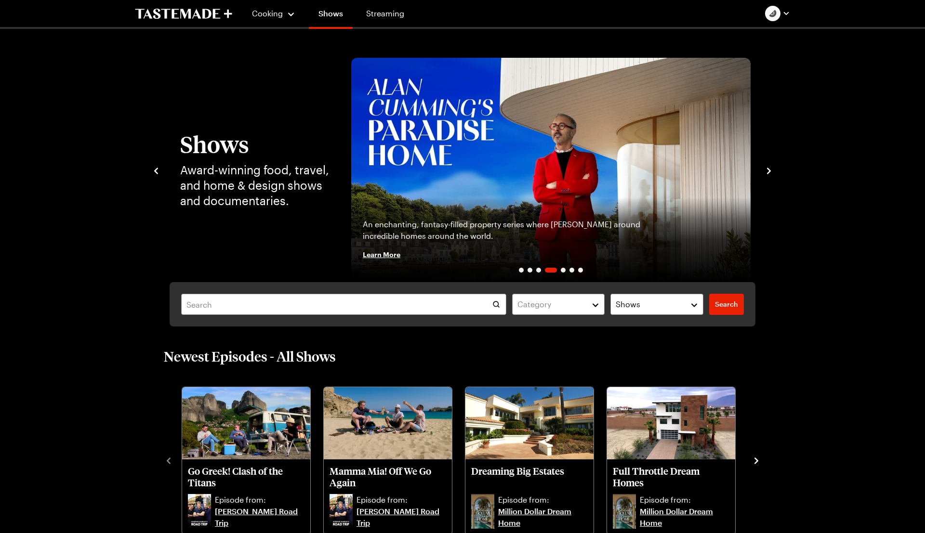
click at [766, 170] on icon "navigate to next item" at bounding box center [769, 171] width 10 height 10
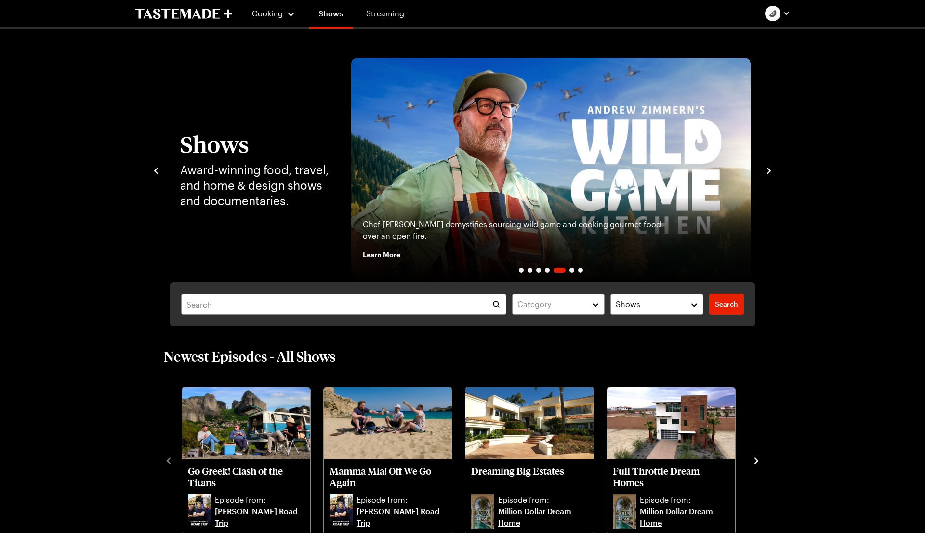
click at [766, 170] on icon "navigate to next item" at bounding box center [769, 171] width 10 height 10
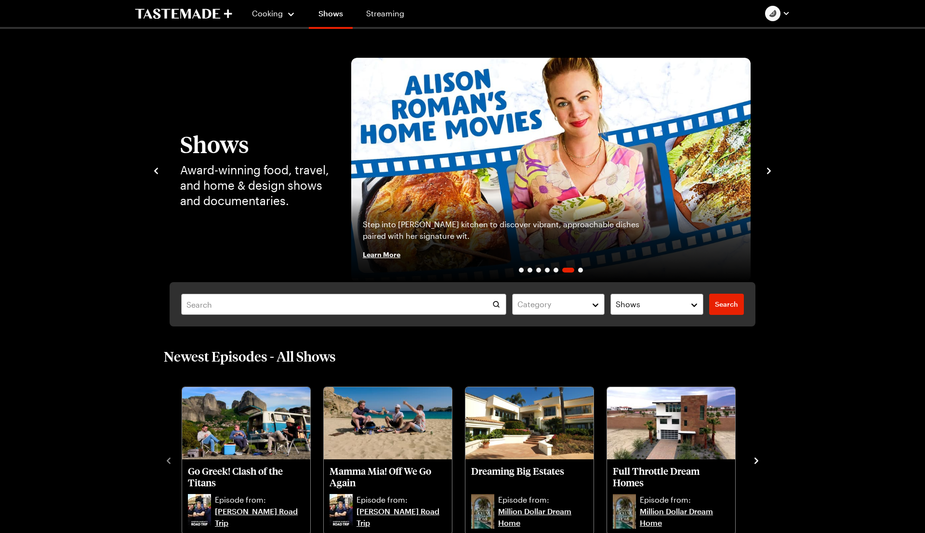
click at [766, 170] on icon "navigate to next item" at bounding box center [769, 171] width 10 height 10
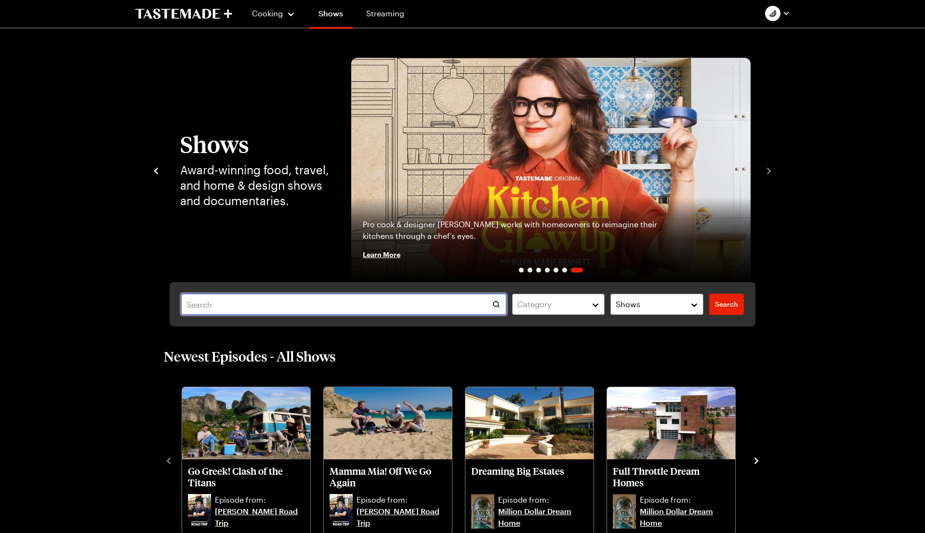
click at [254, 297] on input "text" at bounding box center [343, 304] width 325 height 21
type input "frankie"
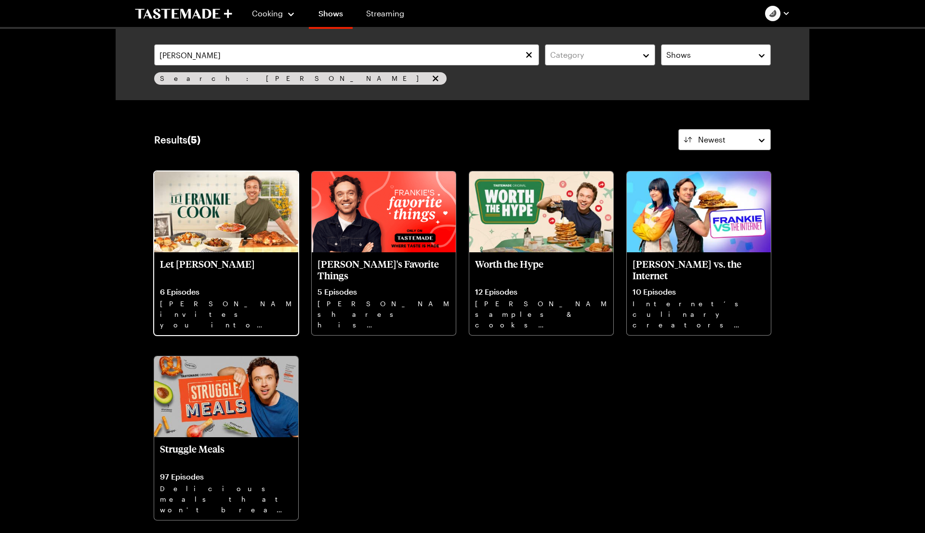
click at [162, 231] on img at bounding box center [226, 212] width 144 height 81
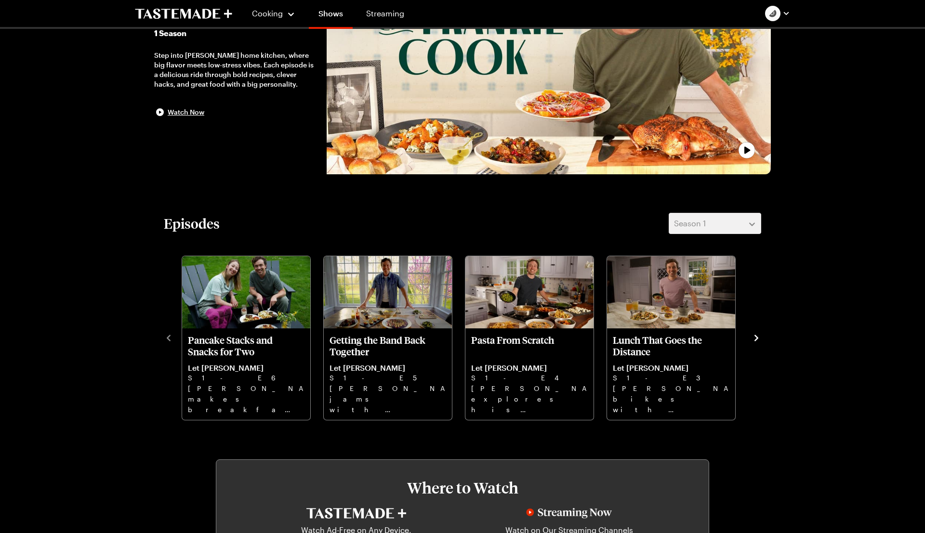
scroll to position [123, 0]
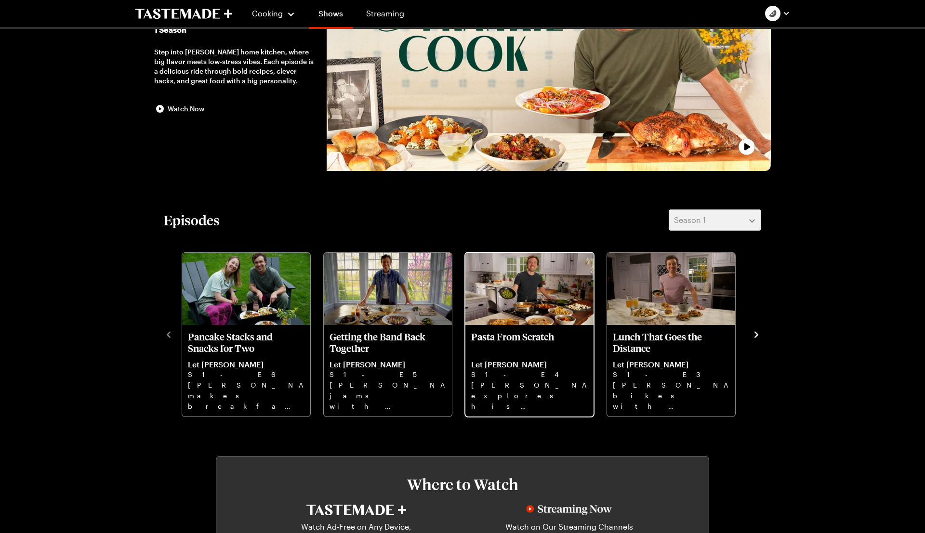
click at [525, 321] on img "Pasta From Scratch" at bounding box center [530, 289] width 128 height 72
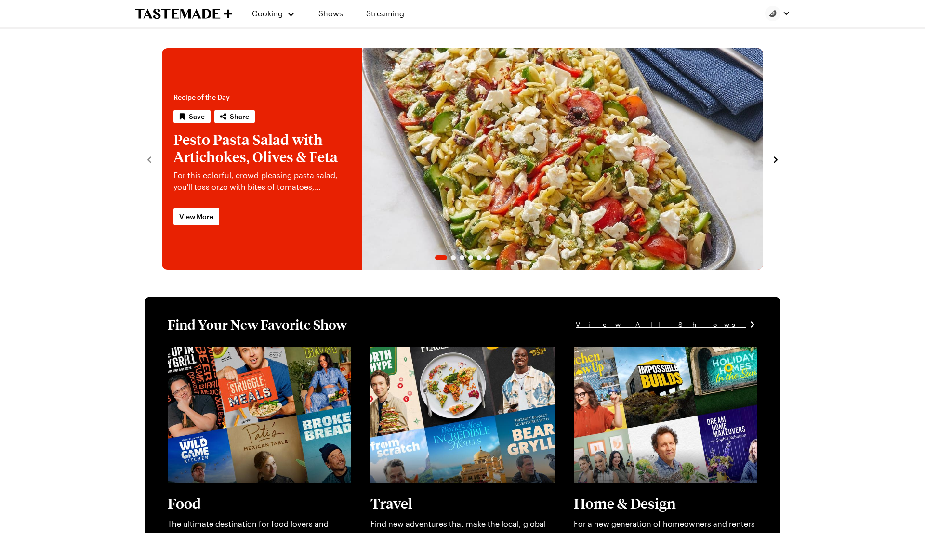
click at [793, 10] on div "Cooking Shows Streaming" at bounding box center [463, 13] width 694 height 27
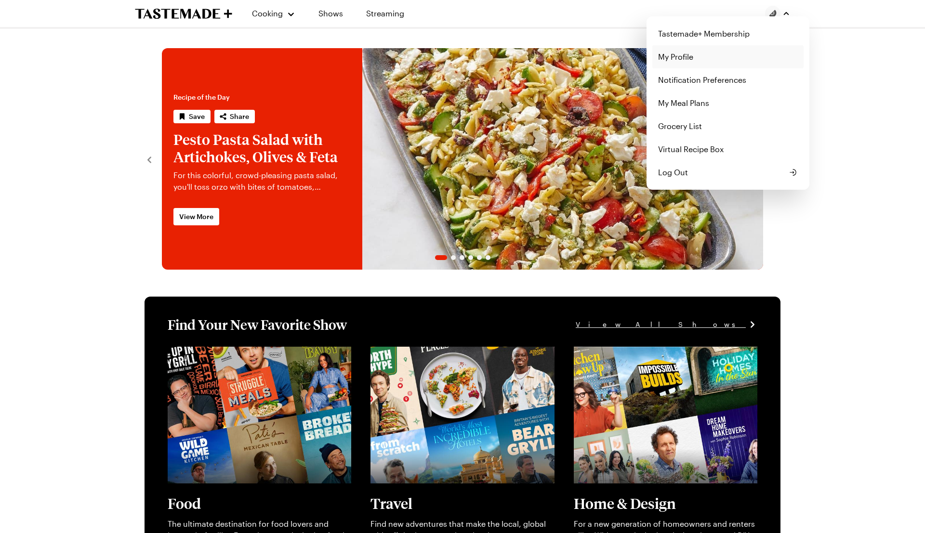
click at [702, 51] on link "My Profile" at bounding box center [728, 56] width 151 height 23
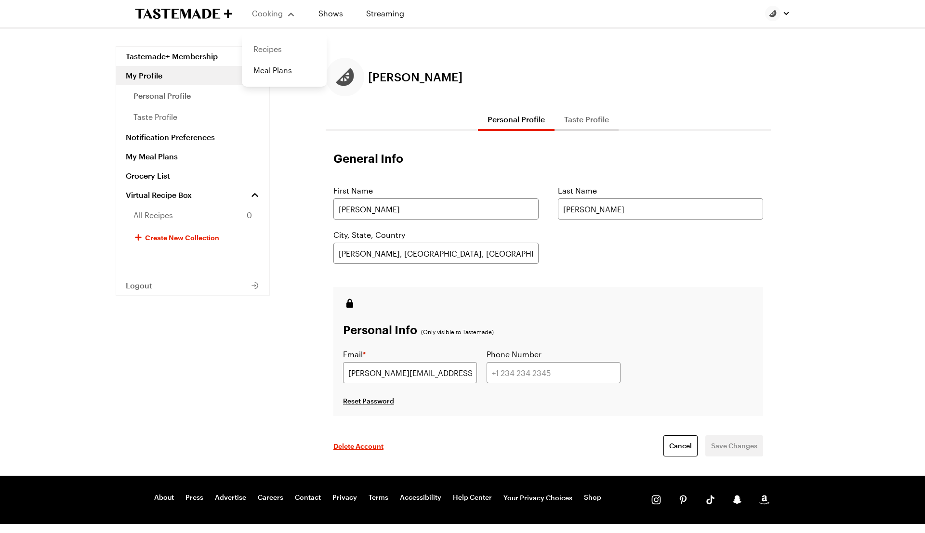
click at [270, 49] on link "Recipes" at bounding box center [284, 49] width 73 height 21
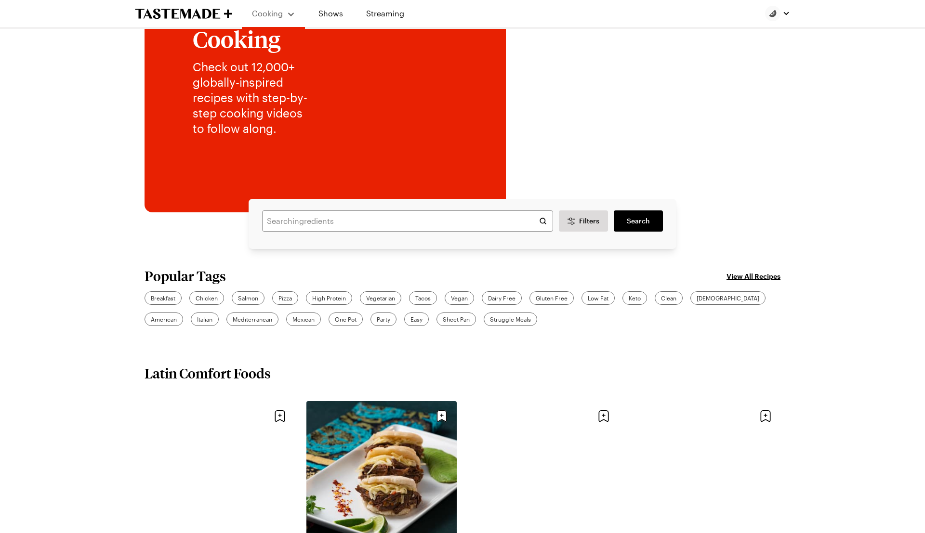
scroll to position [39, 0]
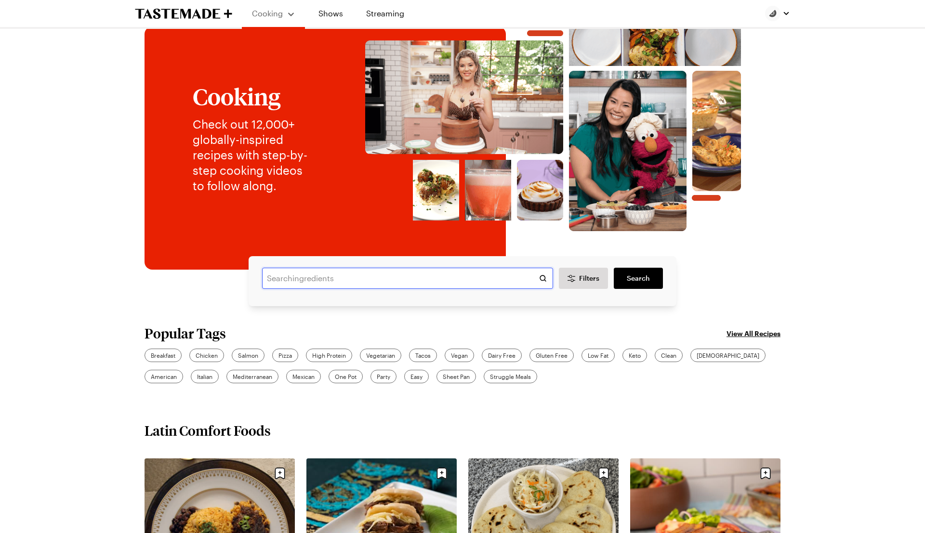
click at [312, 275] on input "text" at bounding box center [407, 278] width 291 height 21
type input "let frankie cook"
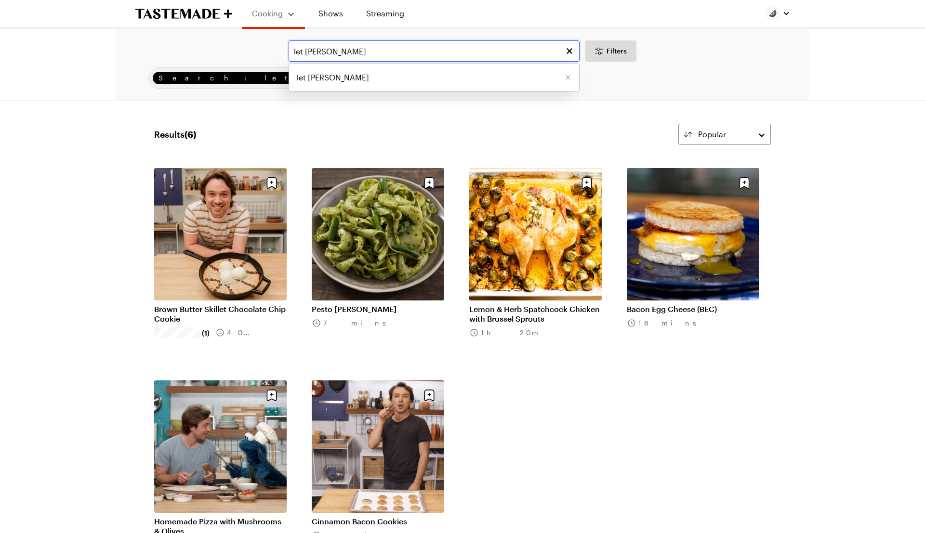
drag, startPoint x: 368, startPoint y: 51, endPoint x: 241, endPoint y: 52, distance: 127.2
click at [241, 52] on div "let frankie cook let frankie cook Filters" at bounding box center [462, 50] width 667 height 21
type input "frankie"
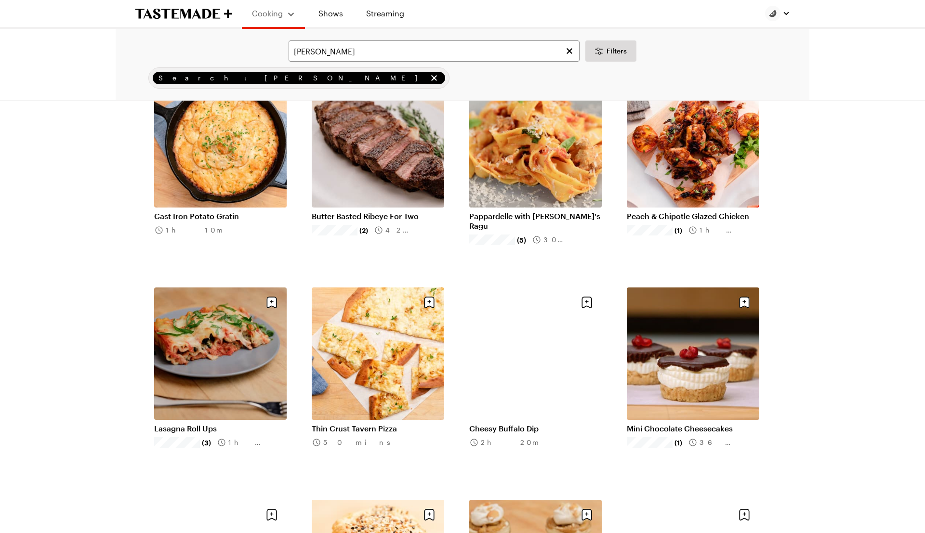
scroll to position [1777, 0]
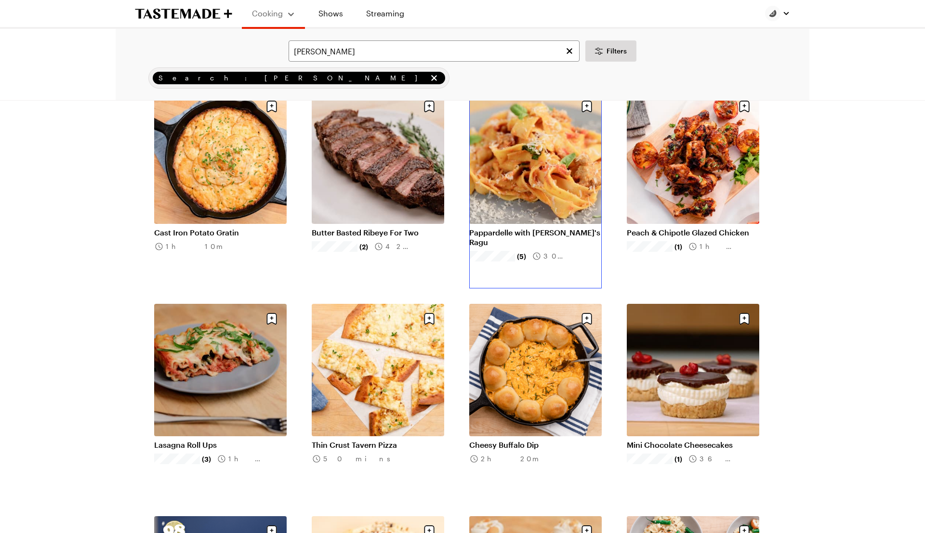
click at [542, 228] on link "Pappardelle with Frankie's Ragu" at bounding box center [535, 237] width 133 height 19
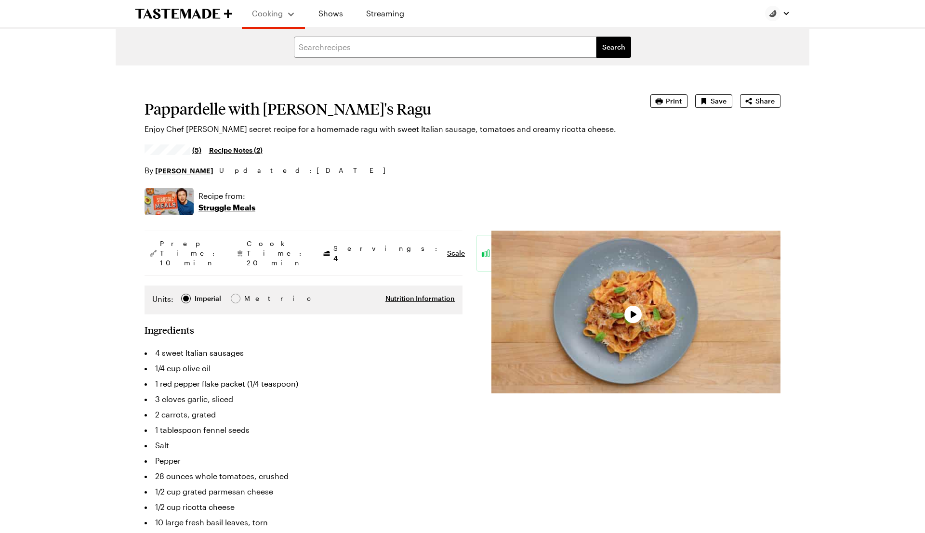
type textarea "x"
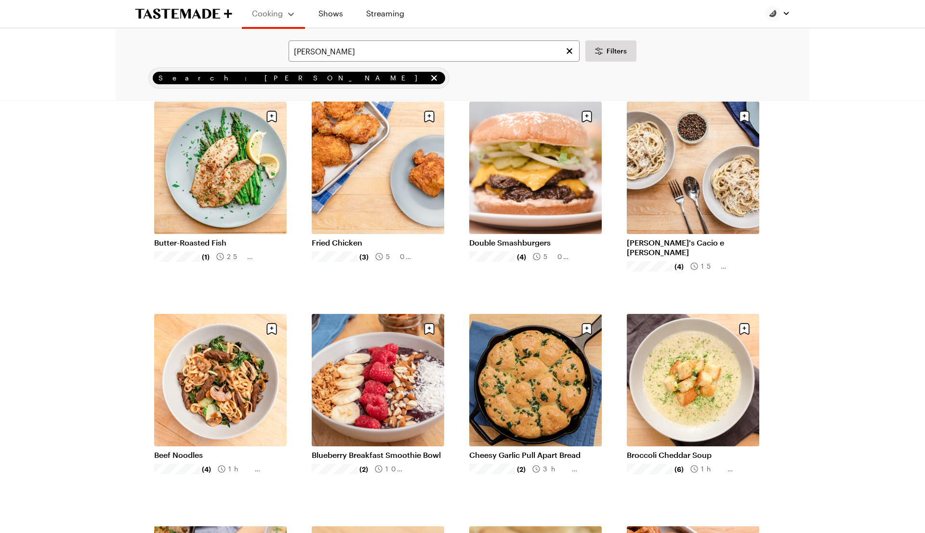
scroll to position [434, 0]
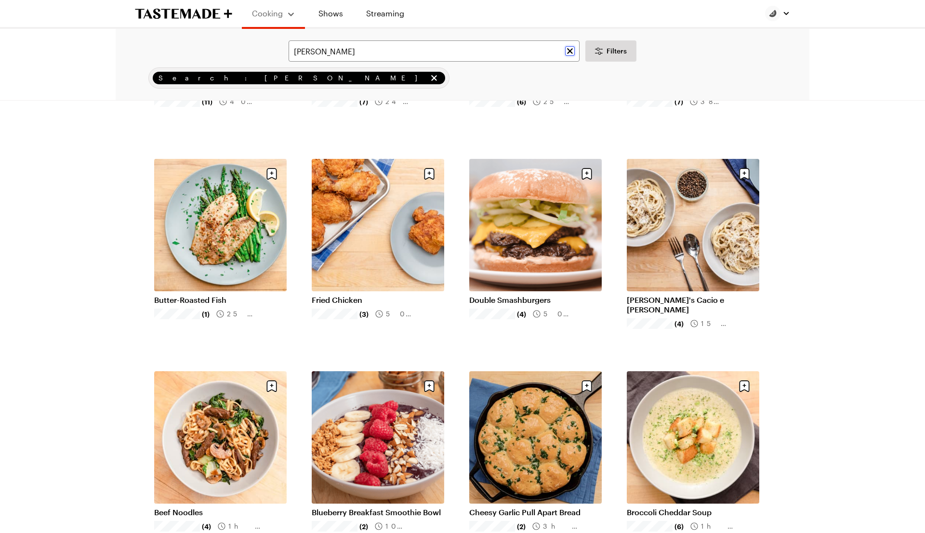
click at [571, 51] on icon "Clear search" at bounding box center [570, 51] width 10 height 10
click at [600, 52] on icon "Desktop filters" at bounding box center [600, 53] width 5 height 3
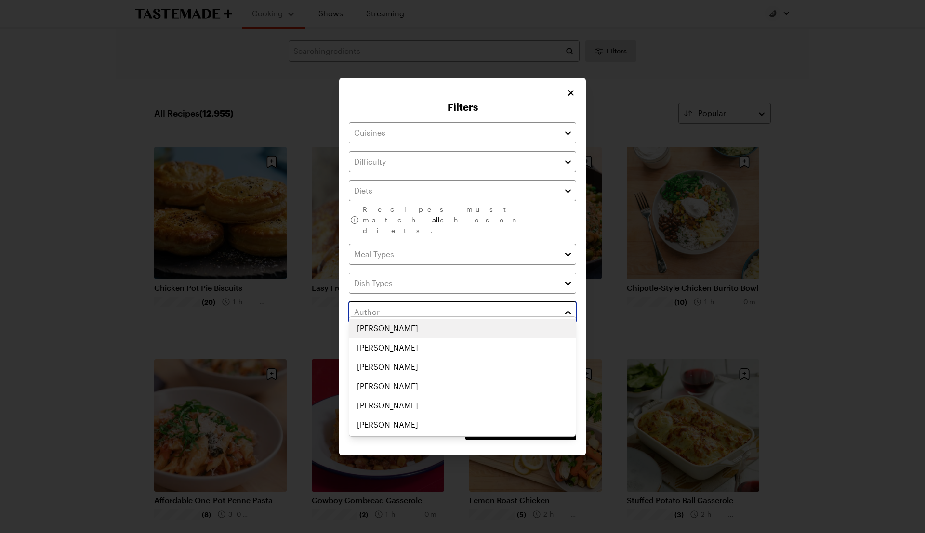
click at [413, 302] on input "text" at bounding box center [462, 312] width 227 height 21
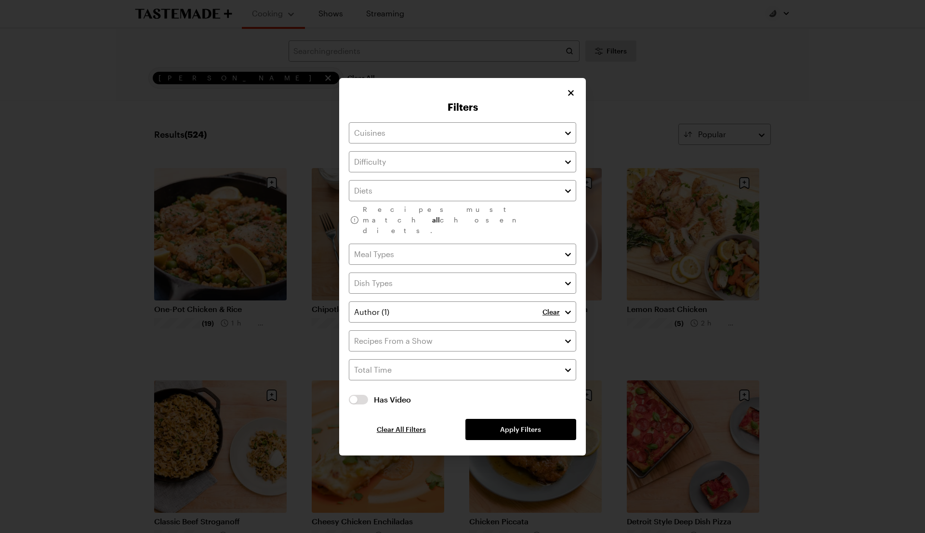
click at [432, 143] on div "Recipes must match all chosen diets. Clear Has Video Has Video Clear All Filter…" at bounding box center [462, 281] width 227 height 318
click at [573, 144] on div at bounding box center [570, 132] width 13 height 21
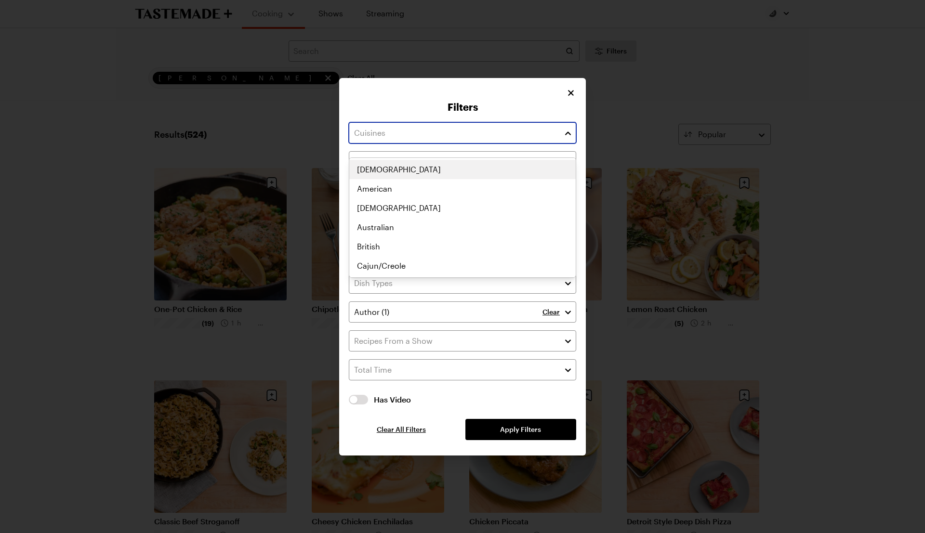
click at [570, 139] on button "button" at bounding box center [568, 133] width 9 height 12
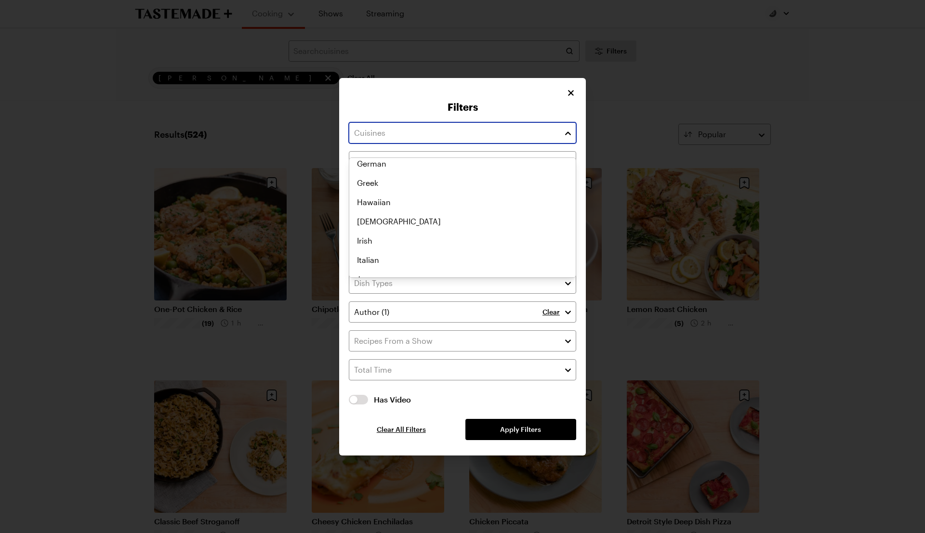
scroll to position [264, 0]
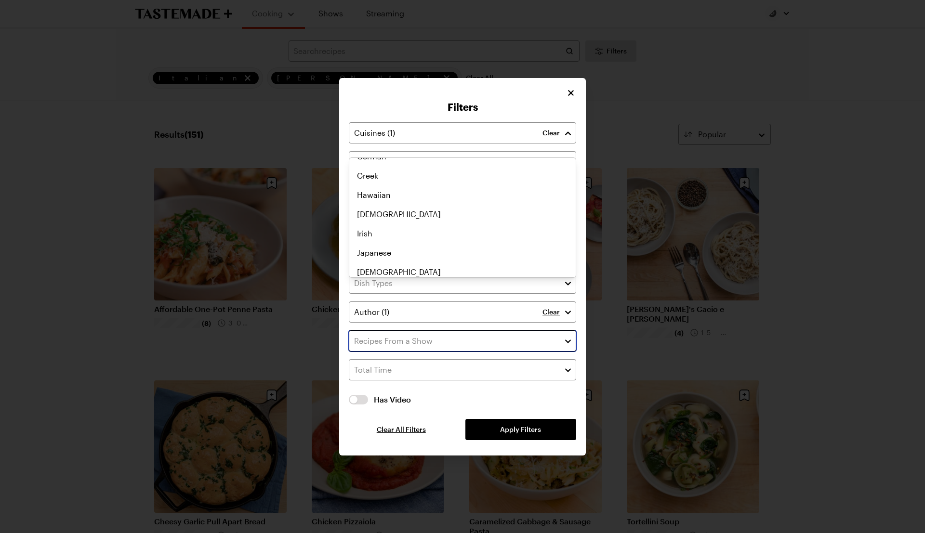
click at [498, 329] on div "Clear Recipes must match all chosen diets. Clear Has Video Has Video Clear All …" at bounding box center [462, 281] width 227 height 318
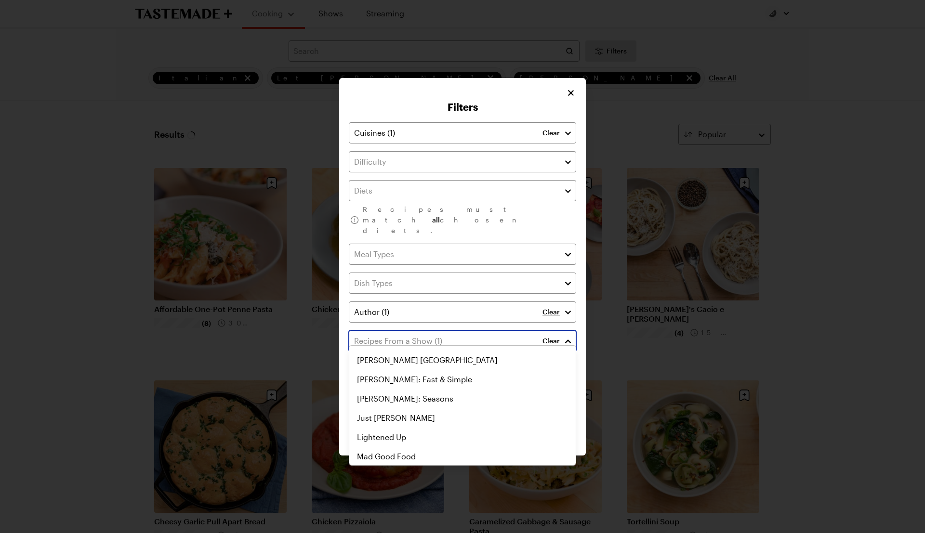
scroll to position [353, 0]
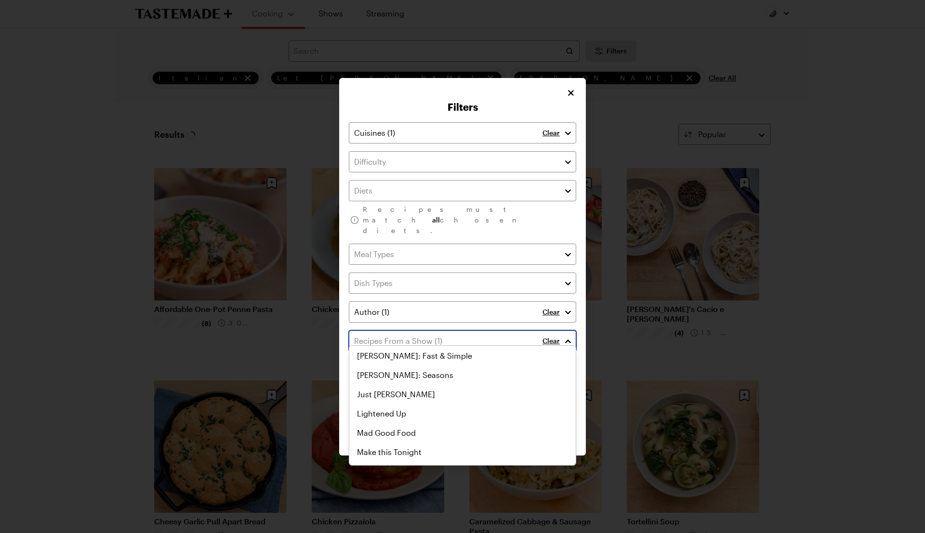
click at [412, 111] on div "Let Frankie Cook Adulting All Up In My Grill Andrew Zimmern's Wild Game Kitchen…" at bounding box center [462, 53] width 226 height 116
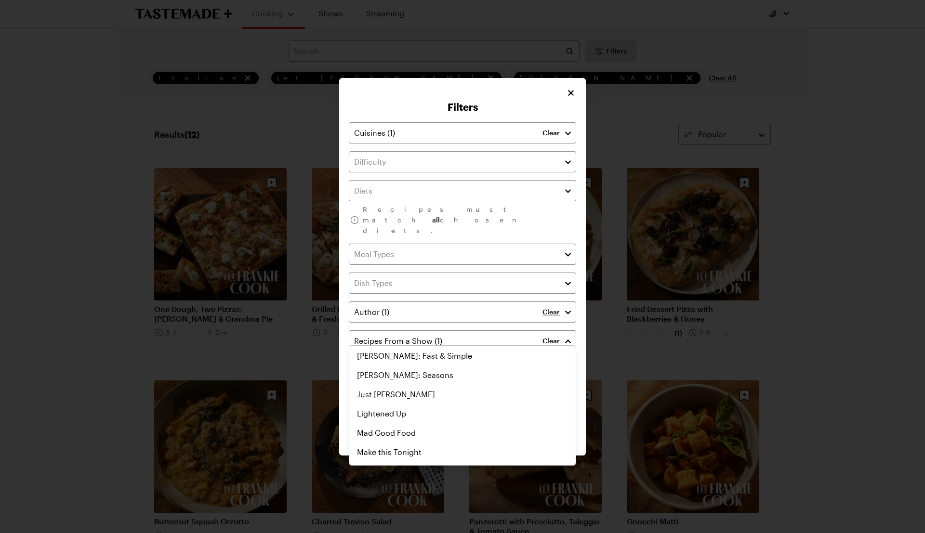
click at [573, 101] on div "Filters Clear Recipes must match all chosen diets. Clear Clear Has Video Has Vi…" at bounding box center [462, 267] width 247 height 378
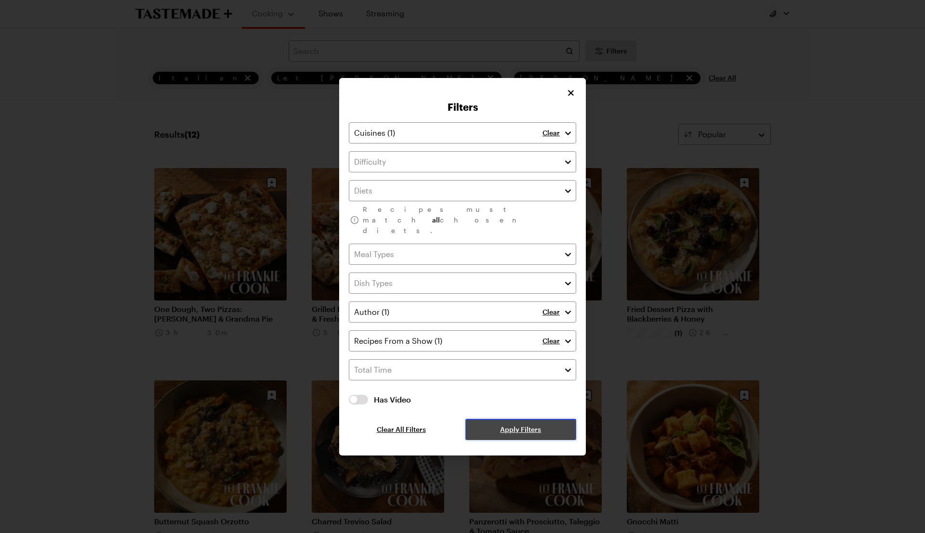
click at [518, 425] on span "Apply Filters" at bounding box center [520, 430] width 41 height 10
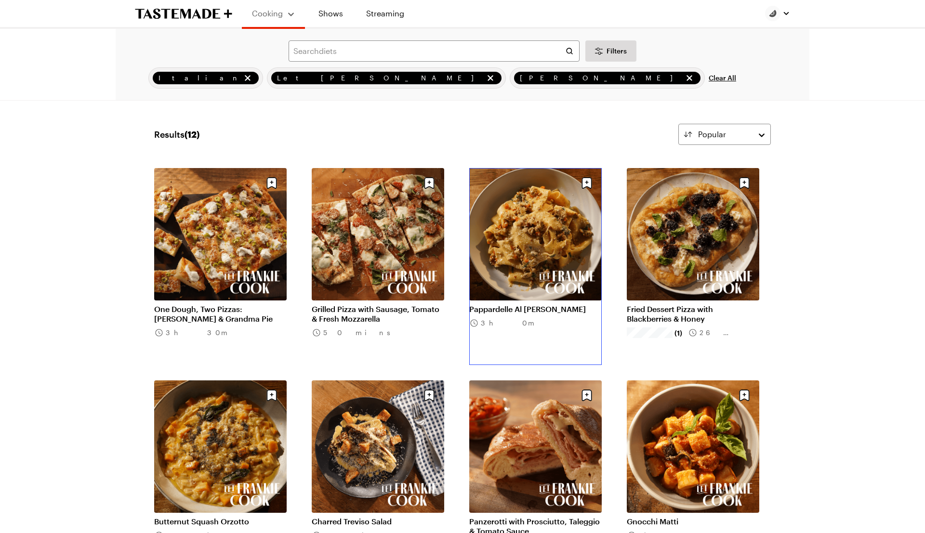
click at [539, 305] on link "Pappardelle Al Ragu Bianco" at bounding box center [535, 310] width 133 height 10
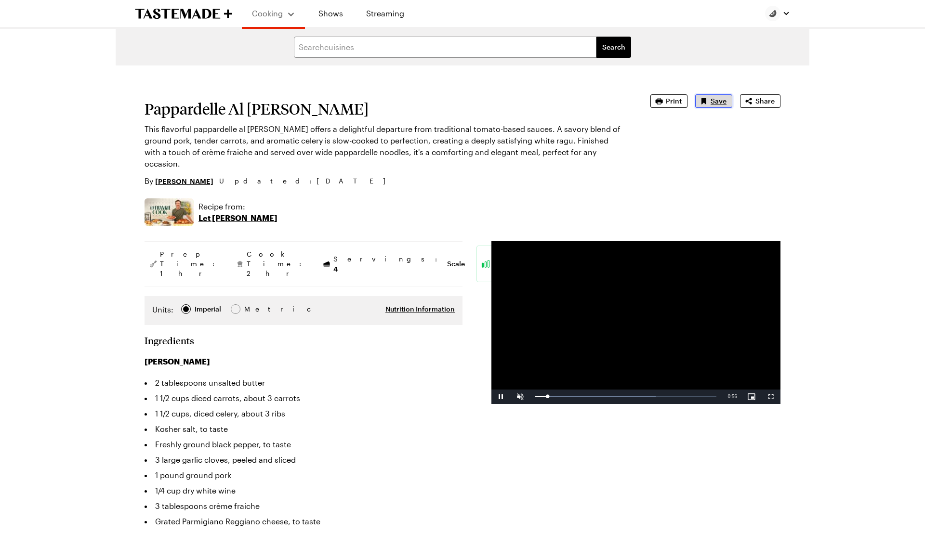
click at [715, 105] on span "Save" at bounding box center [719, 101] width 16 height 10
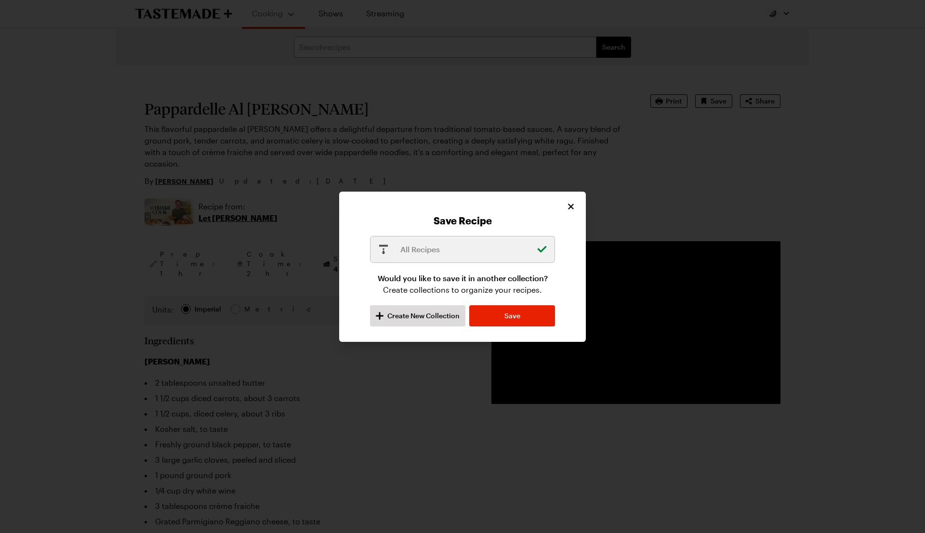
click at [464, 253] on p "All Recipes" at bounding box center [465, 250] width 131 height 12
click at [512, 313] on span "Save" at bounding box center [513, 316] width 16 height 10
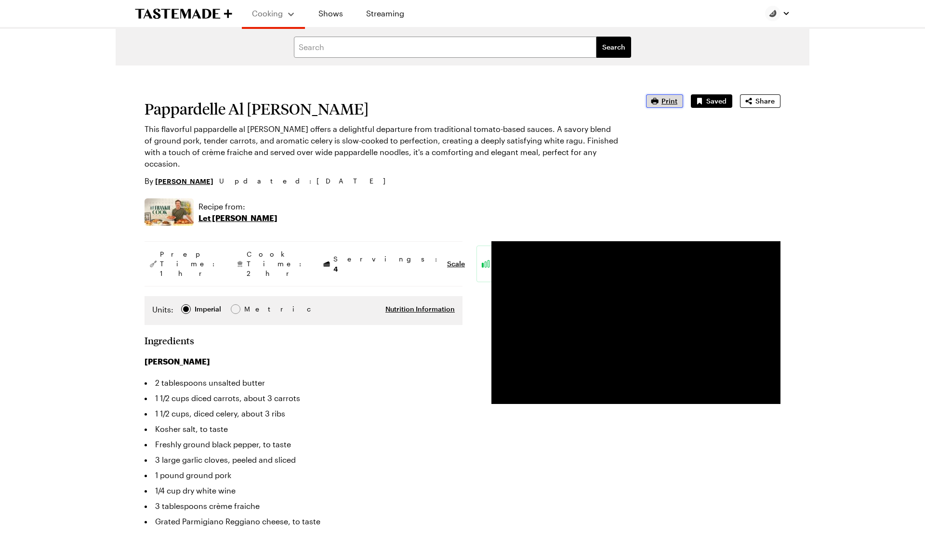
click at [663, 100] on span "Print" at bounding box center [670, 101] width 16 height 10
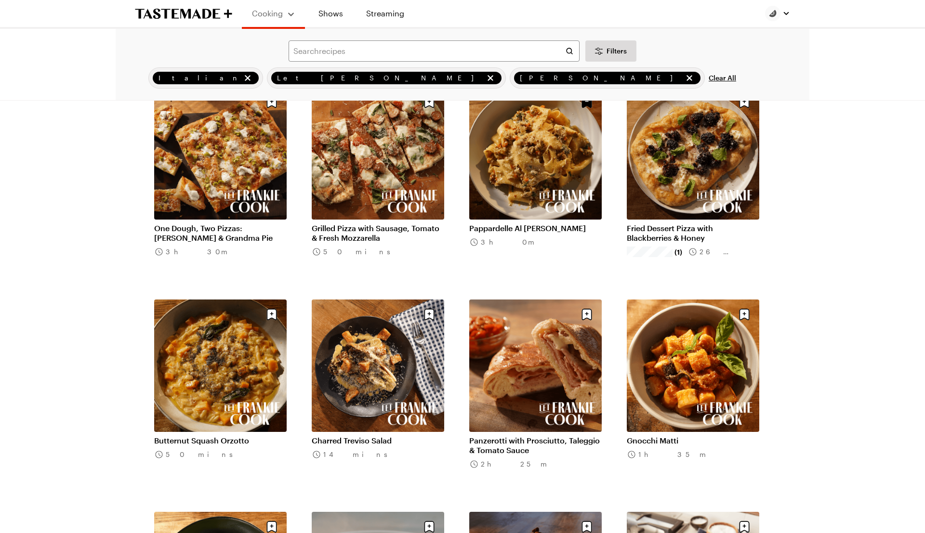
scroll to position [81, 0]
click at [203, 436] on link "Butternut Squash Orzotto" at bounding box center [220, 441] width 133 height 10
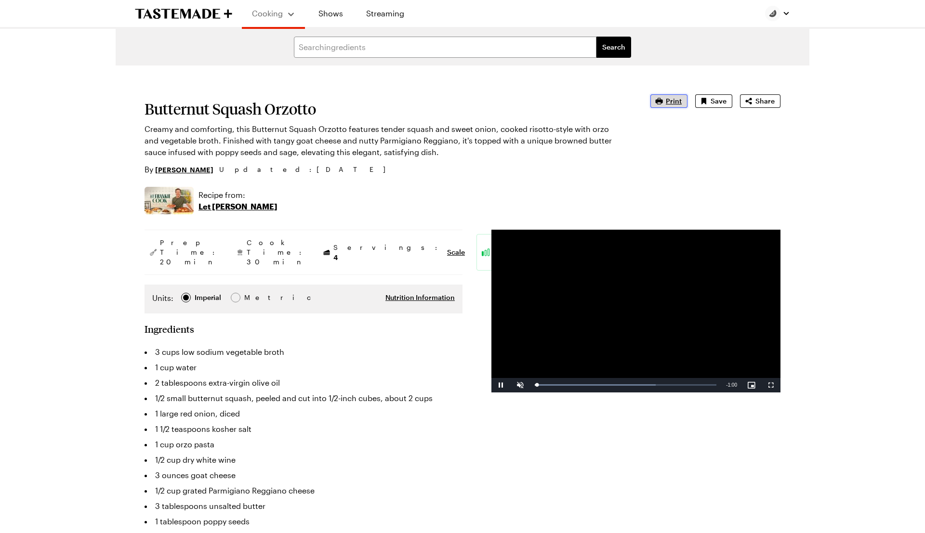
click at [669, 103] on span "Print" at bounding box center [674, 101] width 16 height 10
click at [715, 106] on button "Save" at bounding box center [713, 100] width 37 height 13
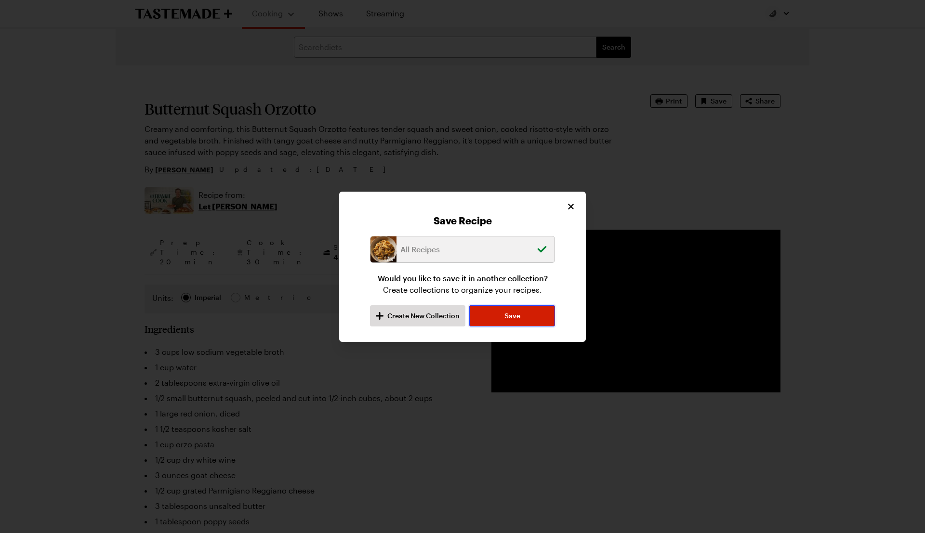
click at [516, 317] on span "Save" at bounding box center [513, 316] width 16 height 10
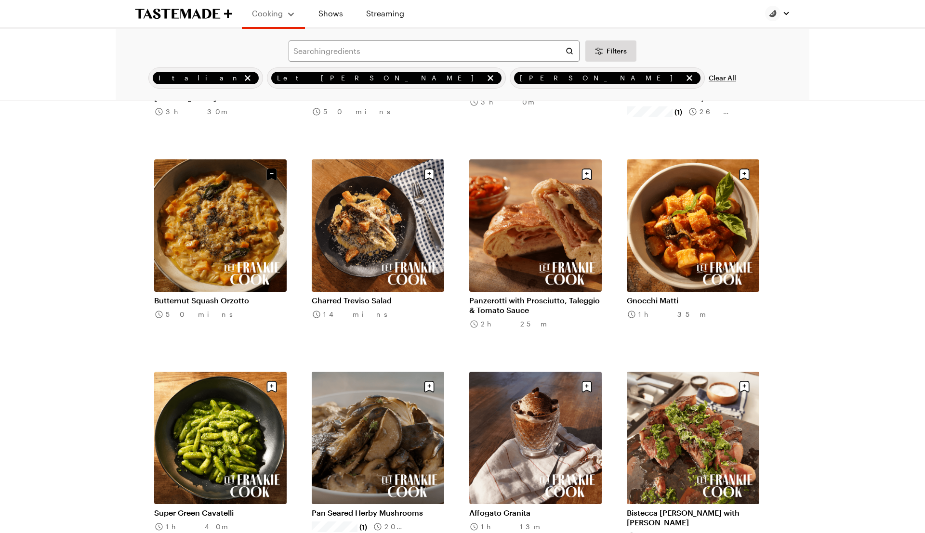
scroll to position [225, 0]
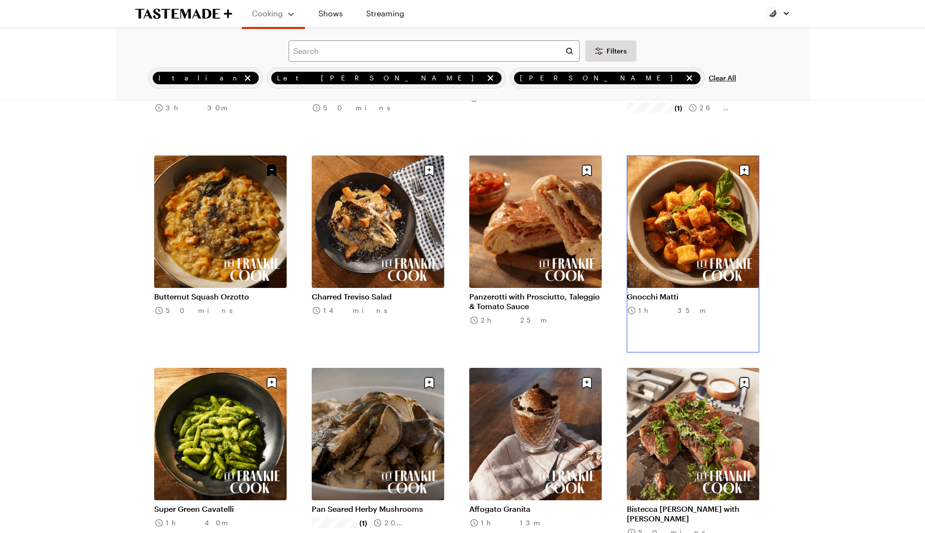
click at [701, 292] on link "Gnocchi Matti" at bounding box center [693, 297] width 133 height 10
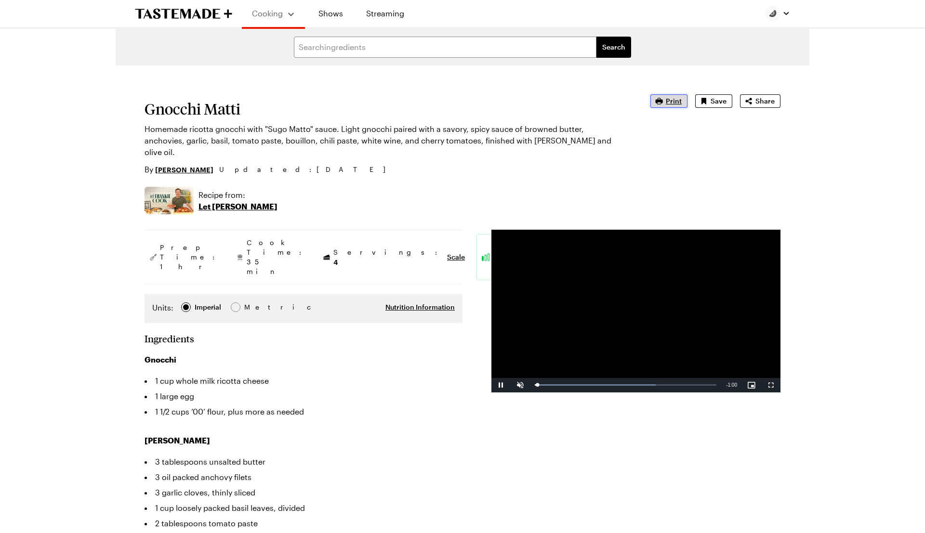
click at [680, 100] on span "Print" at bounding box center [674, 101] width 16 height 10
click at [711, 99] on button "Save" at bounding box center [713, 100] width 37 height 13
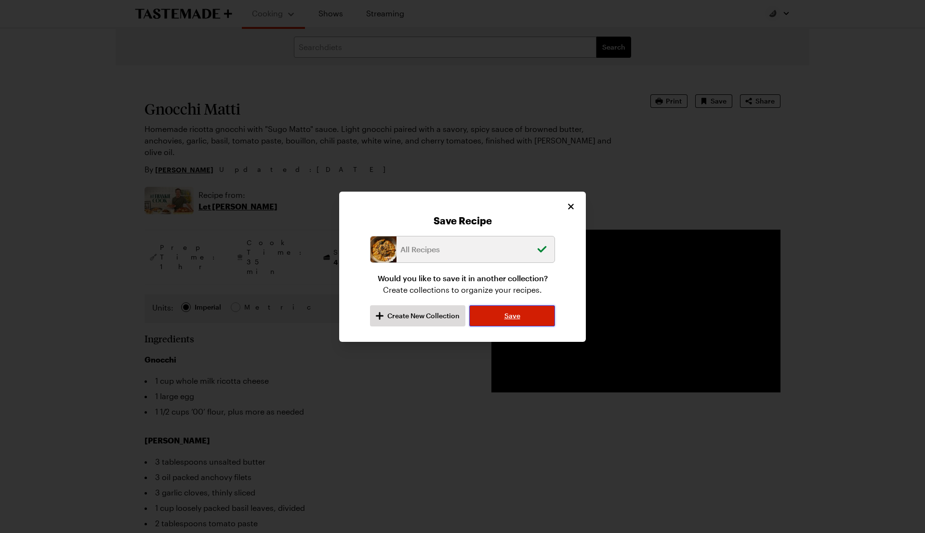
click at [537, 317] on button "Save" at bounding box center [512, 316] width 86 height 21
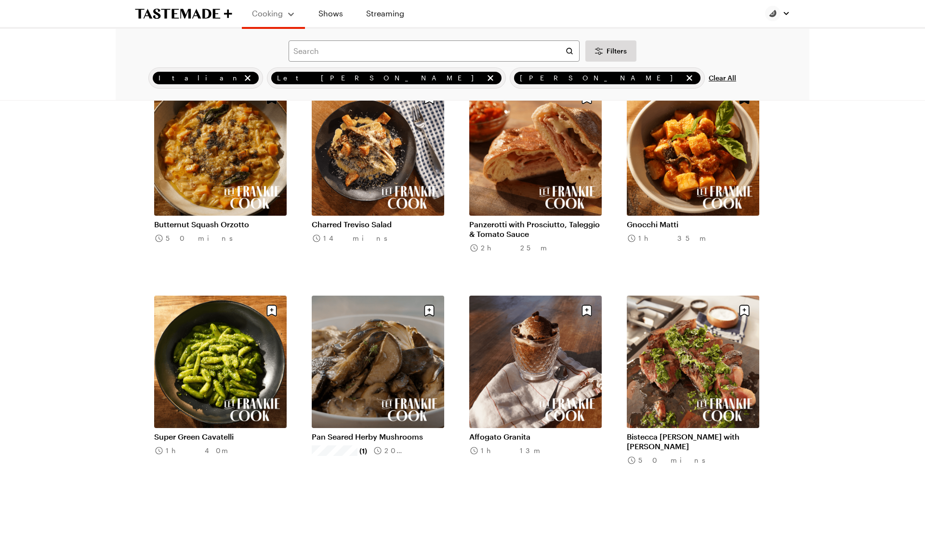
scroll to position [306, 0]
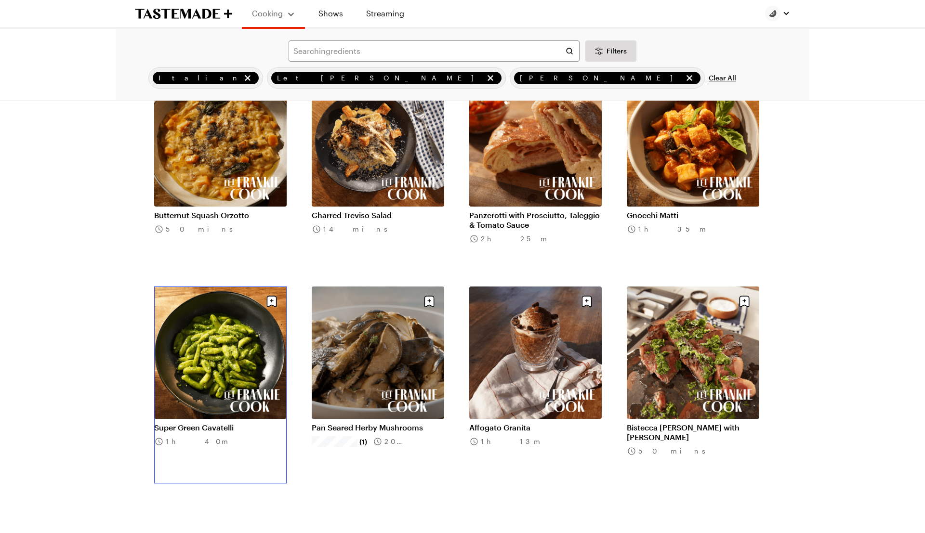
click at [204, 423] on link "Super Green Cavatelli" at bounding box center [220, 428] width 133 height 10
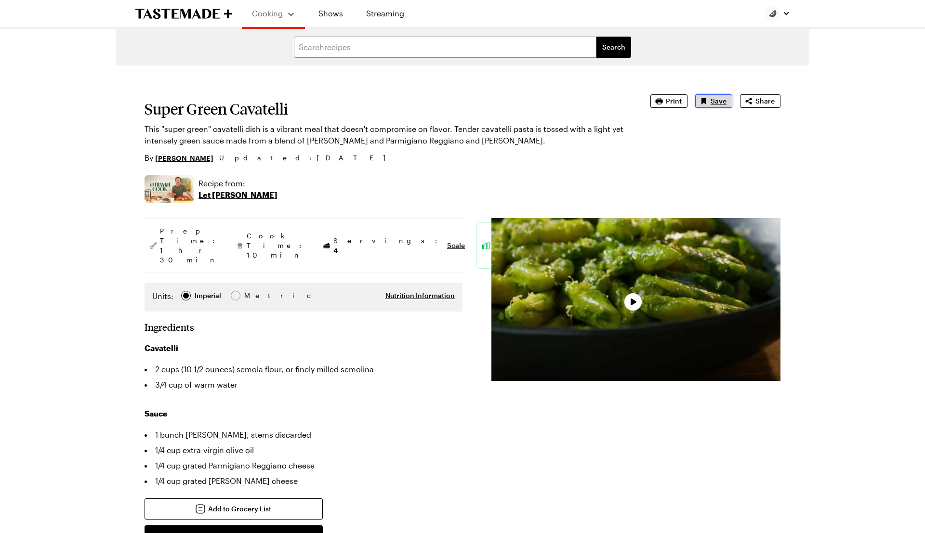
click at [716, 100] on span "Save" at bounding box center [719, 101] width 16 height 10
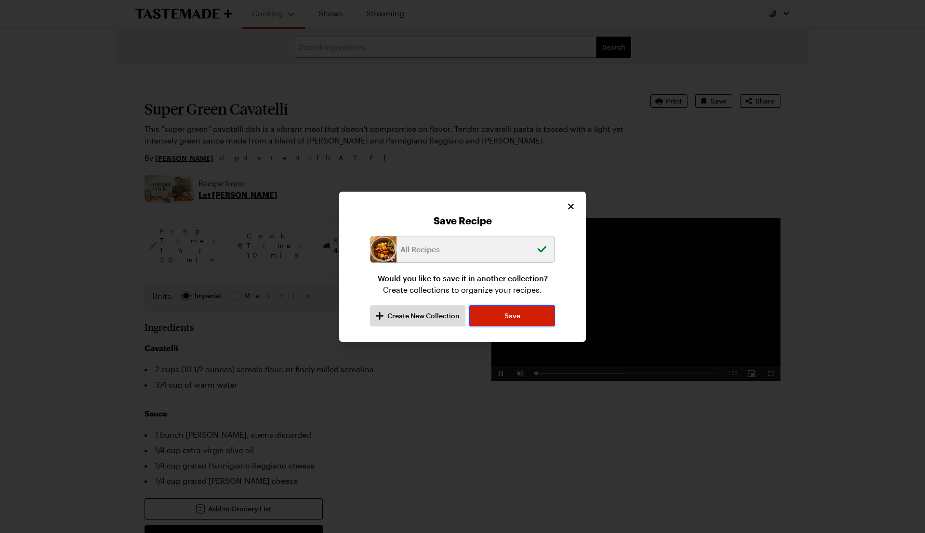
click at [512, 311] on span "Save" at bounding box center [513, 316] width 16 height 10
type textarea "x"
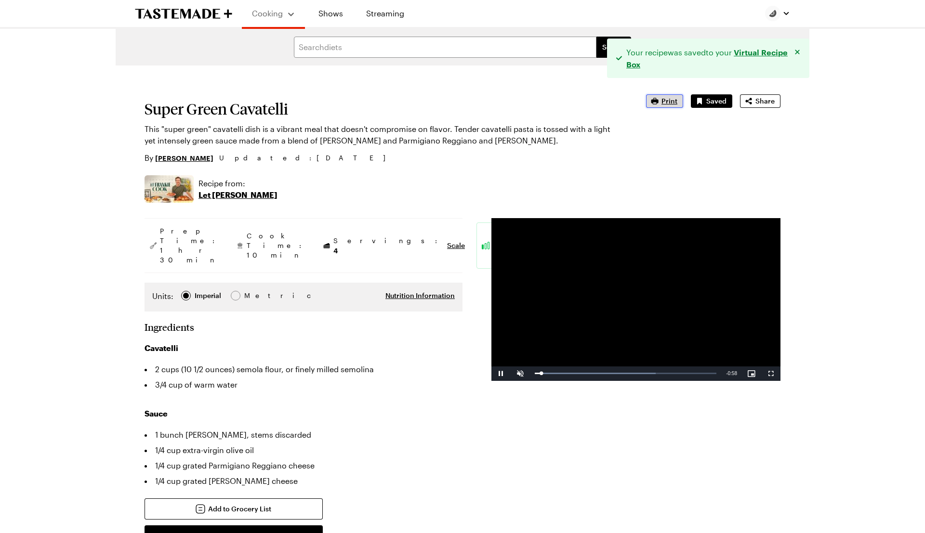
click at [669, 104] on span "Print" at bounding box center [670, 101] width 16 height 10
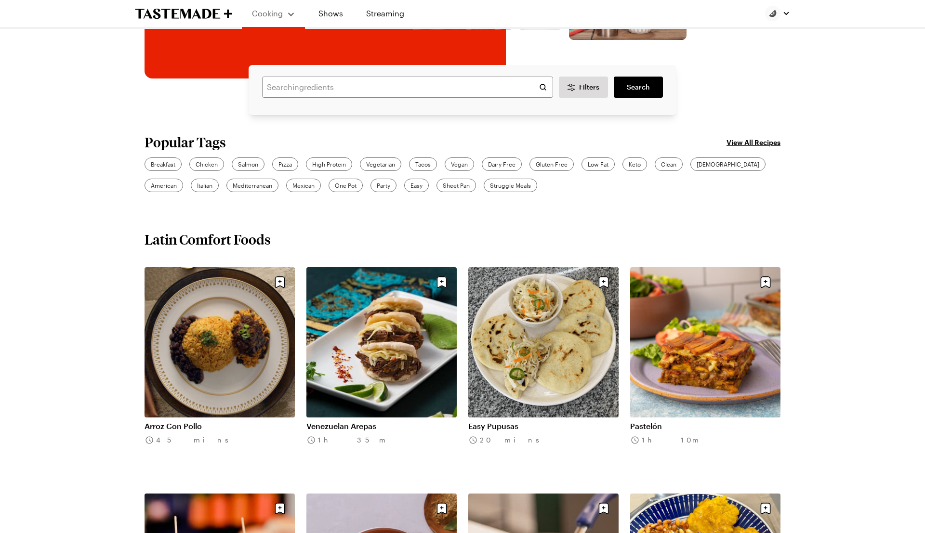
scroll to position [228, 0]
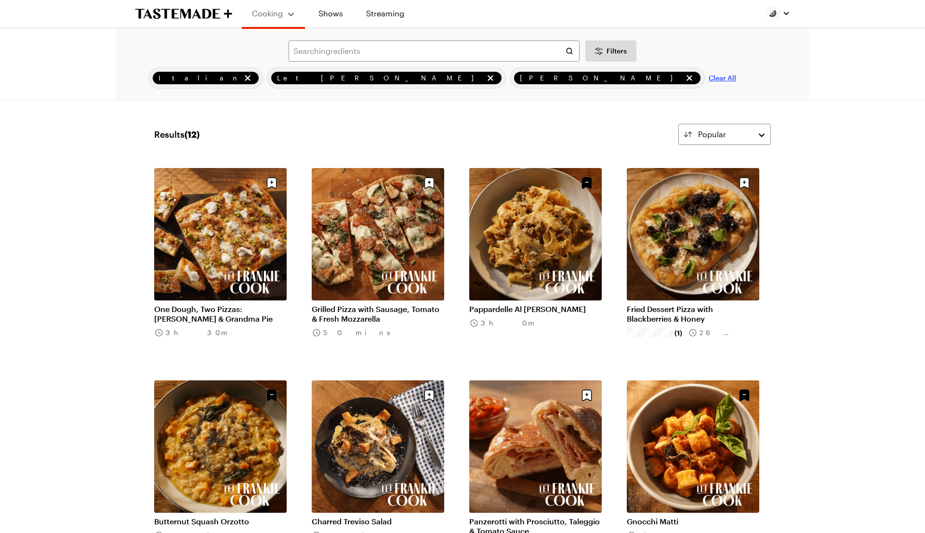
click at [709, 80] on span "Clear All" at bounding box center [722, 78] width 27 height 10
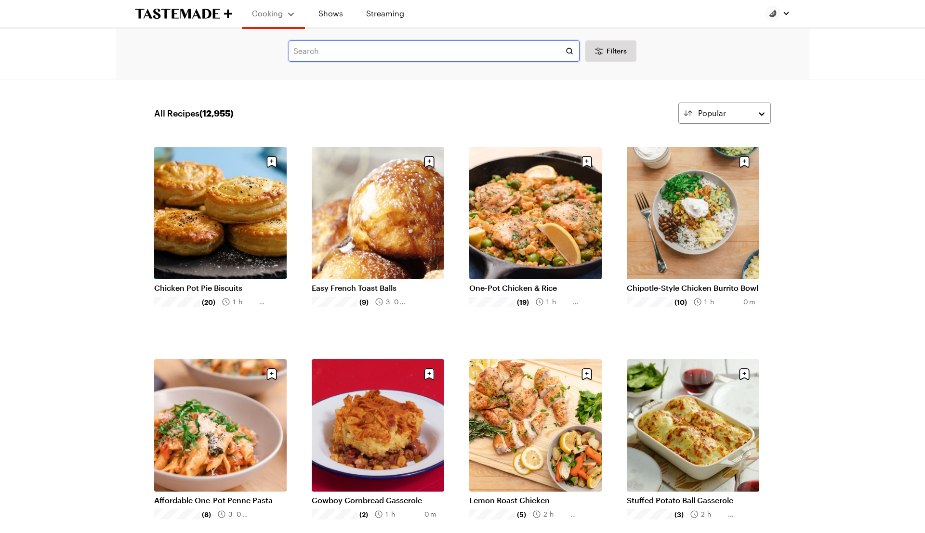
click at [371, 52] on input "text" at bounding box center [434, 50] width 291 height 21
type input "pizza"
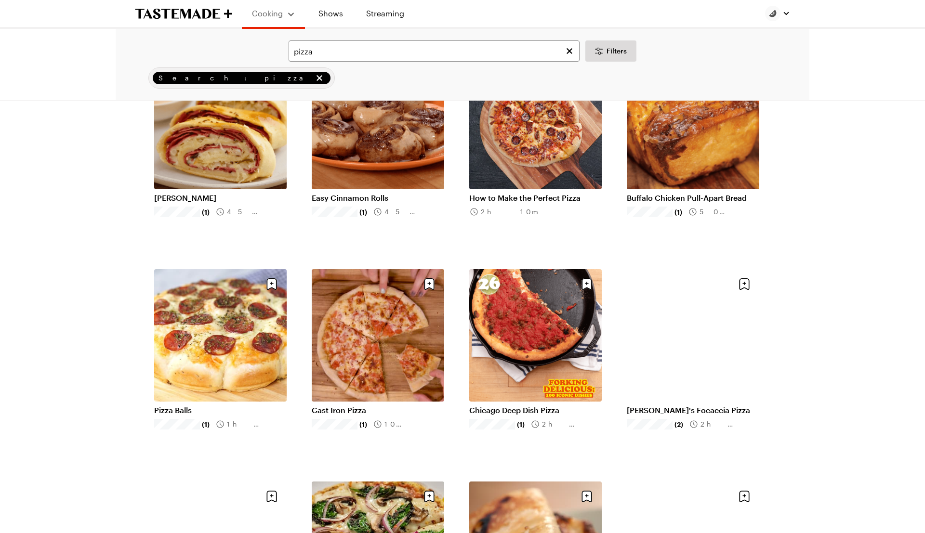
scroll to position [563, 0]
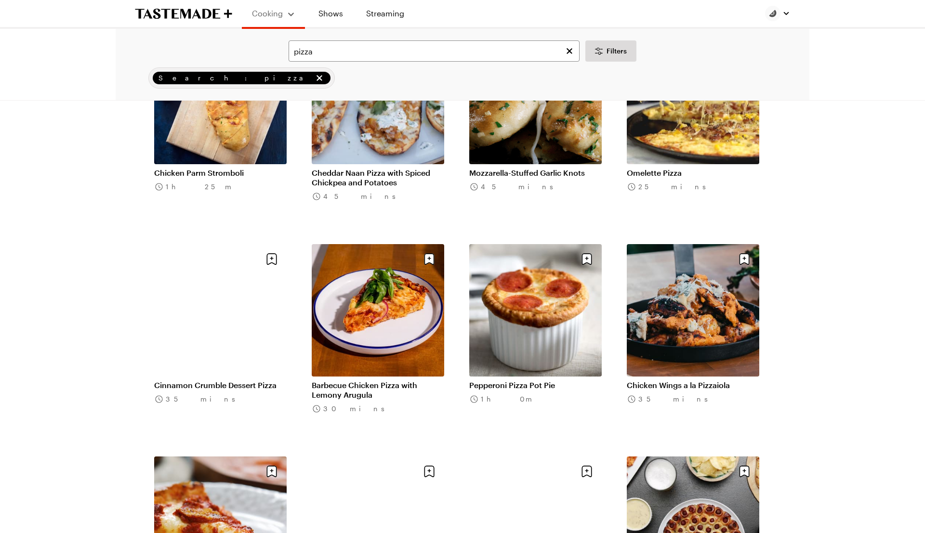
scroll to position [2087, 0]
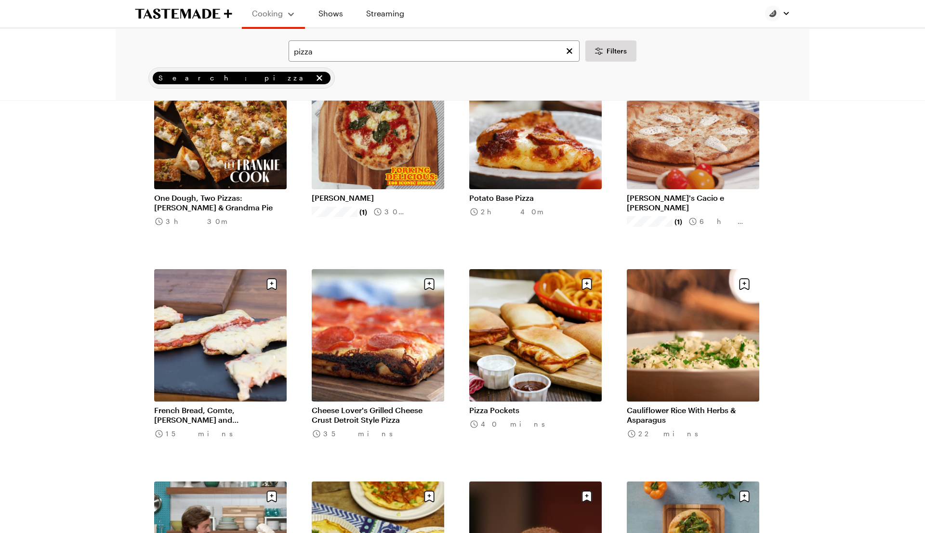
scroll to position [2713, 0]
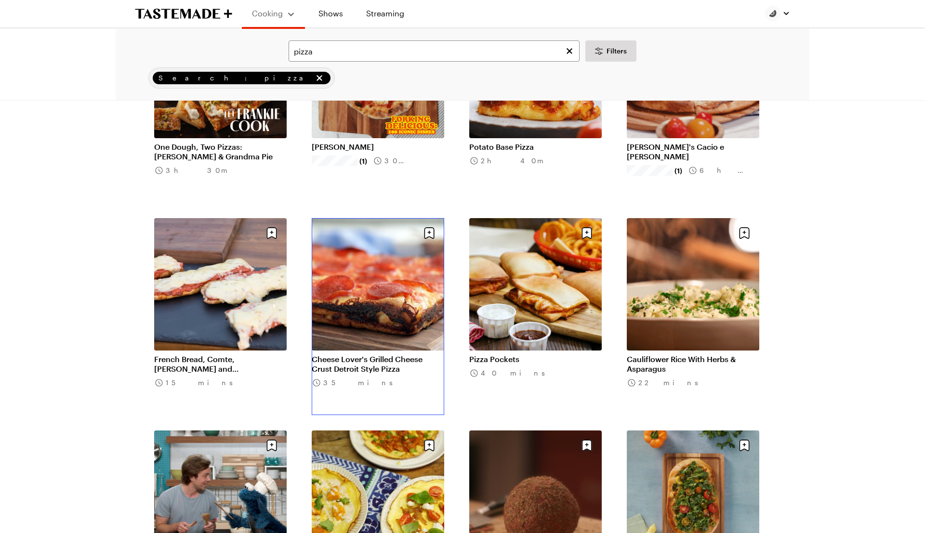
click at [371, 355] on link "Cheese Lover's Grilled Cheese Crust Detroit Style Pizza" at bounding box center [378, 364] width 133 height 19
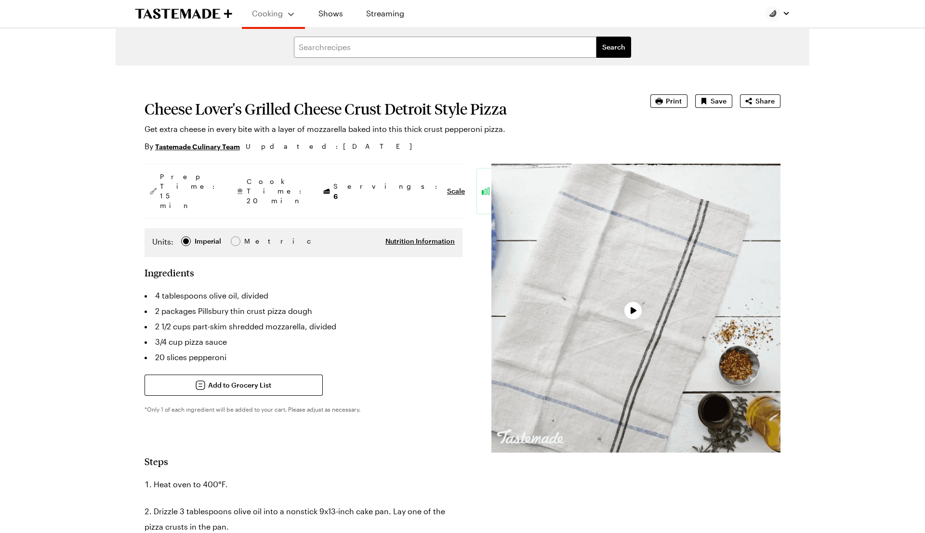
type textarea "x"
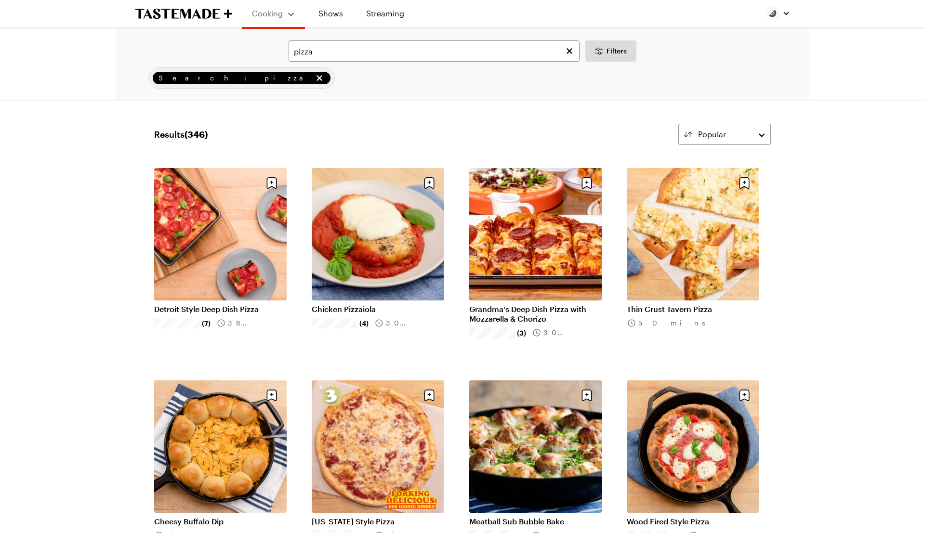
scroll to position [2713, 0]
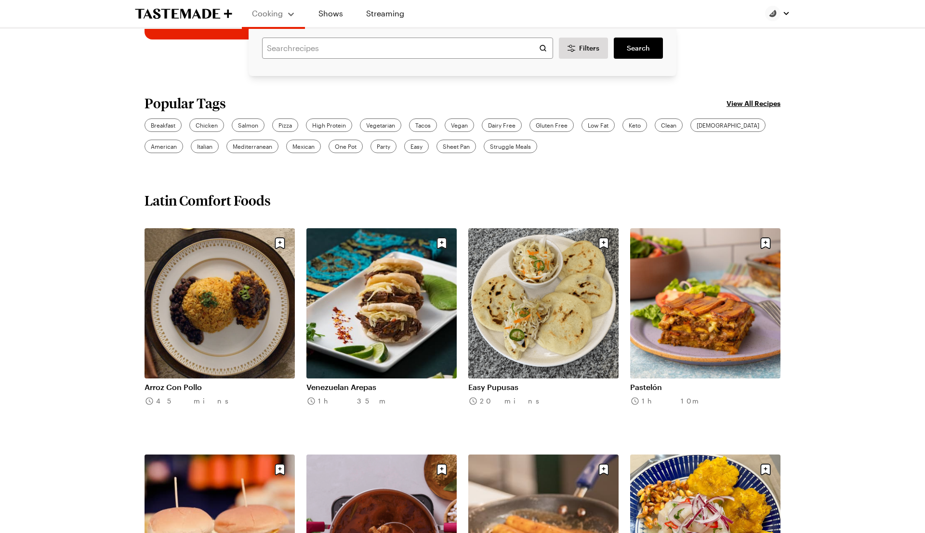
scroll to position [268, 0]
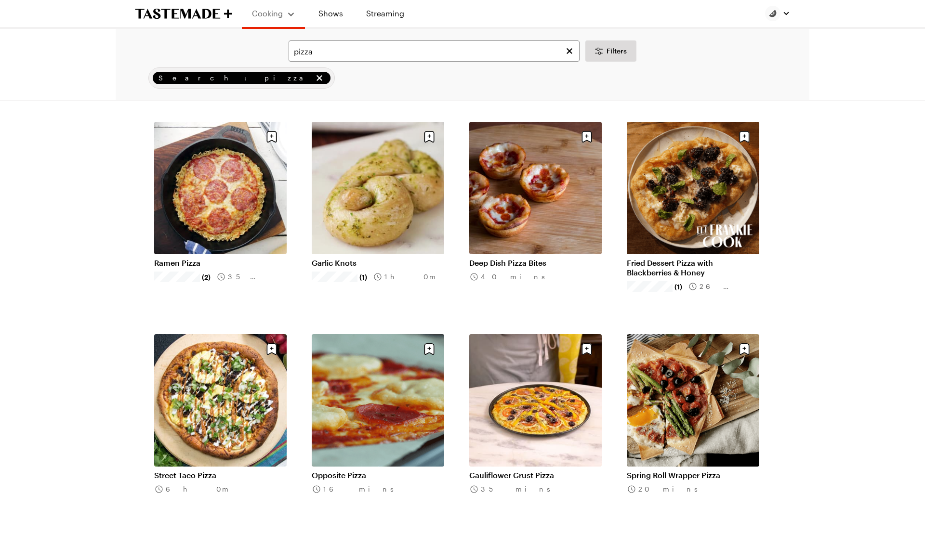
scroll to position [4368, 0]
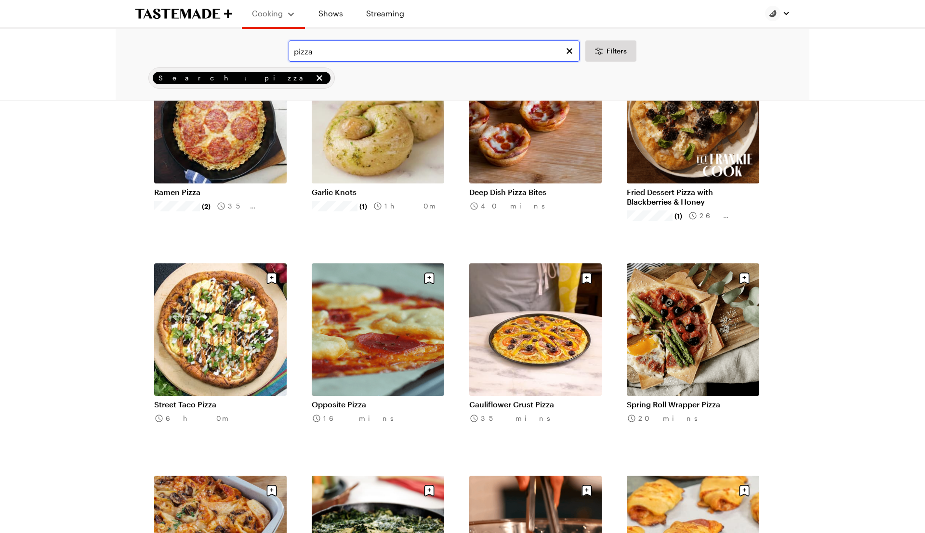
click at [335, 57] on input "pizza" at bounding box center [434, 50] width 291 height 21
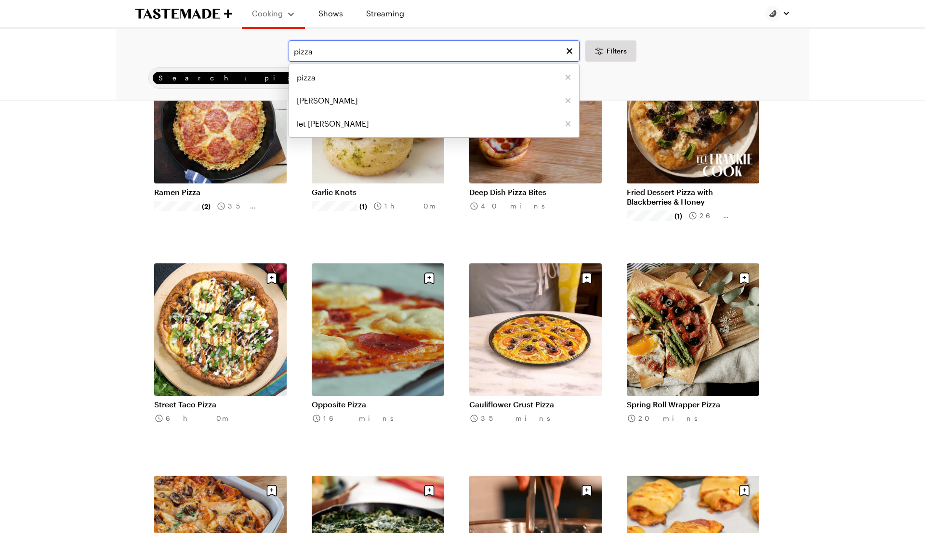
drag, startPoint x: 341, startPoint y: 52, endPoint x: 268, endPoint y: 51, distance: 72.8
click at [268, 51] on div "pizza pizza frankie let frankie cook Filters" at bounding box center [462, 50] width 667 height 21
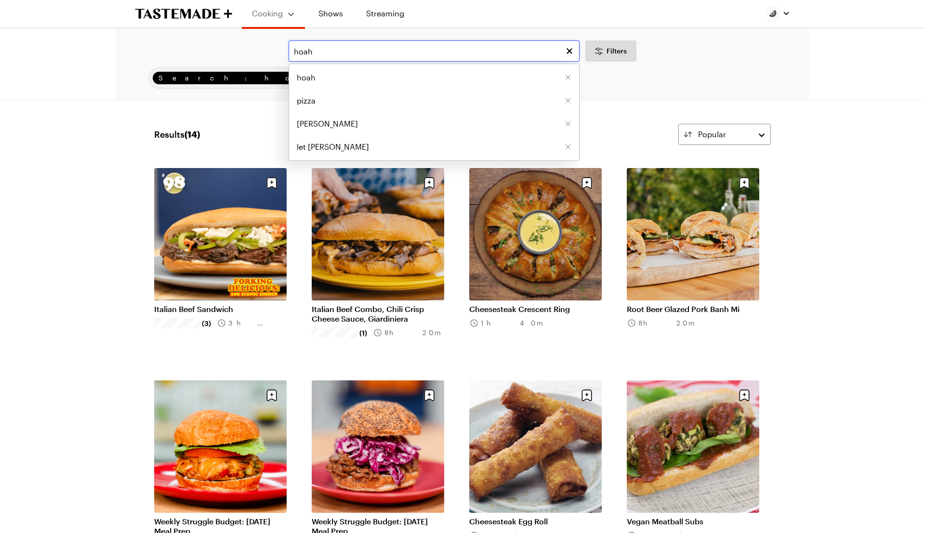
drag, startPoint x: 315, startPoint y: 49, endPoint x: 265, endPoint y: 46, distance: 49.7
click at [265, 46] on div "hoah hoah pizza frankie let frankie cook Filters" at bounding box center [462, 50] width 667 height 21
type input "noah"
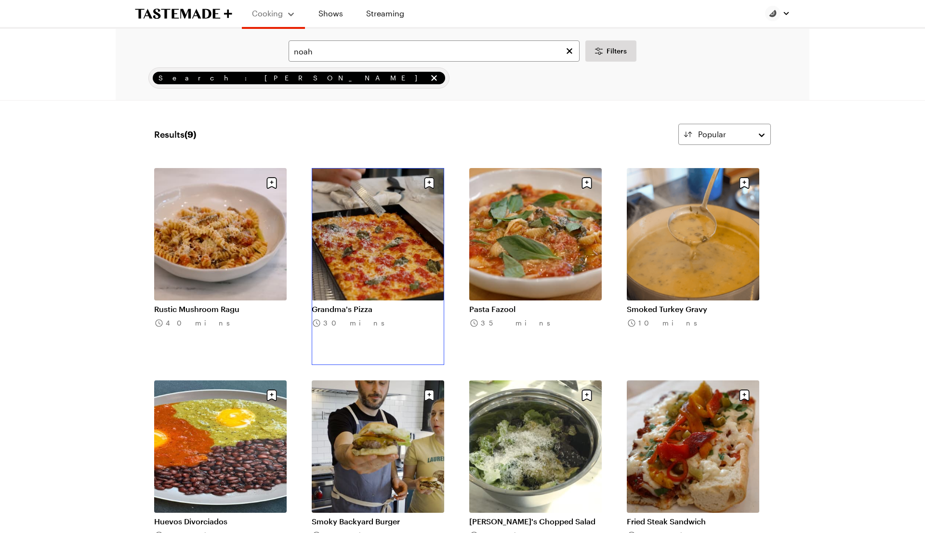
click at [349, 305] on link "Grandma's Pizza" at bounding box center [378, 310] width 133 height 10
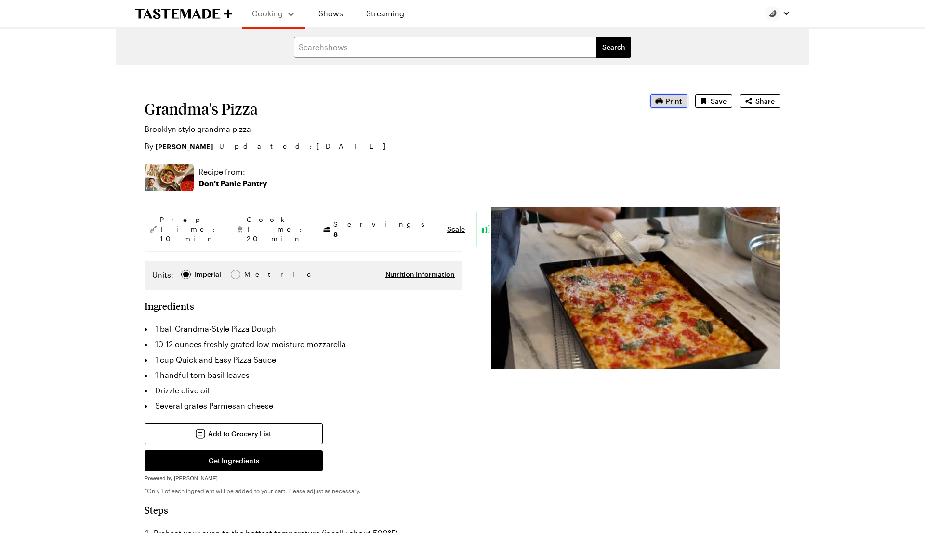
click at [670, 98] on span "Print" at bounding box center [674, 101] width 16 height 10
click at [718, 99] on span "Save" at bounding box center [719, 101] width 16 height 10
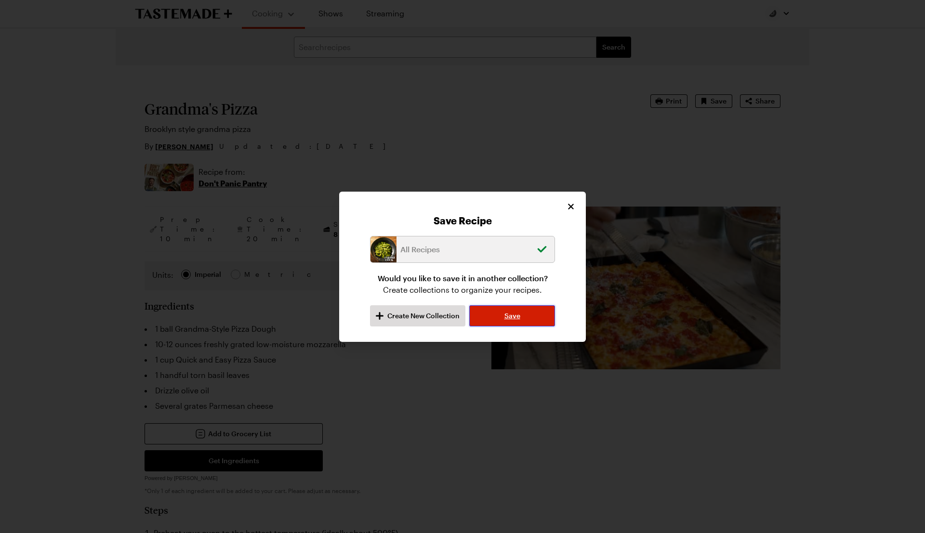
click at [493, 316] on button "Save" at bounding box center [512, 316] width 86 height 21
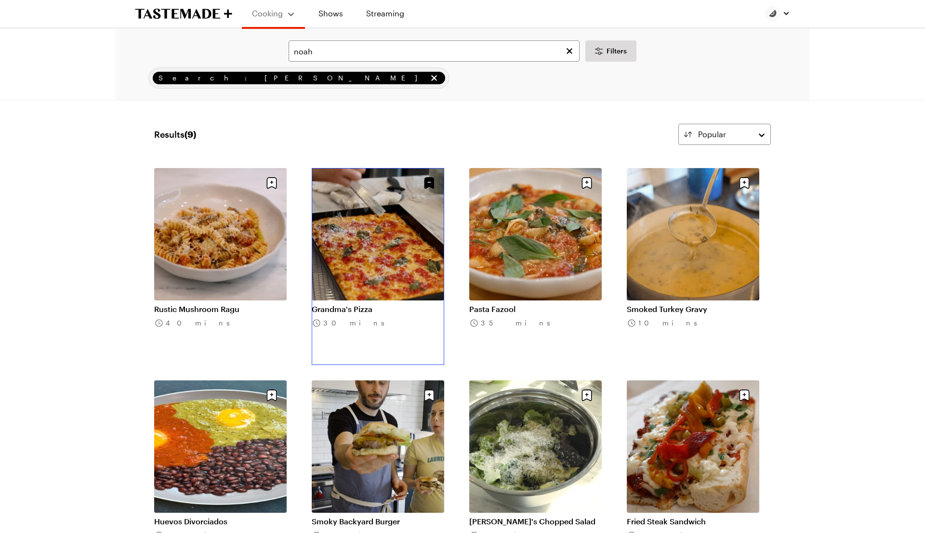
click at [372, 305] on link "Grandma's Pizza" at bounding box center [378, 310] width 133 height 10
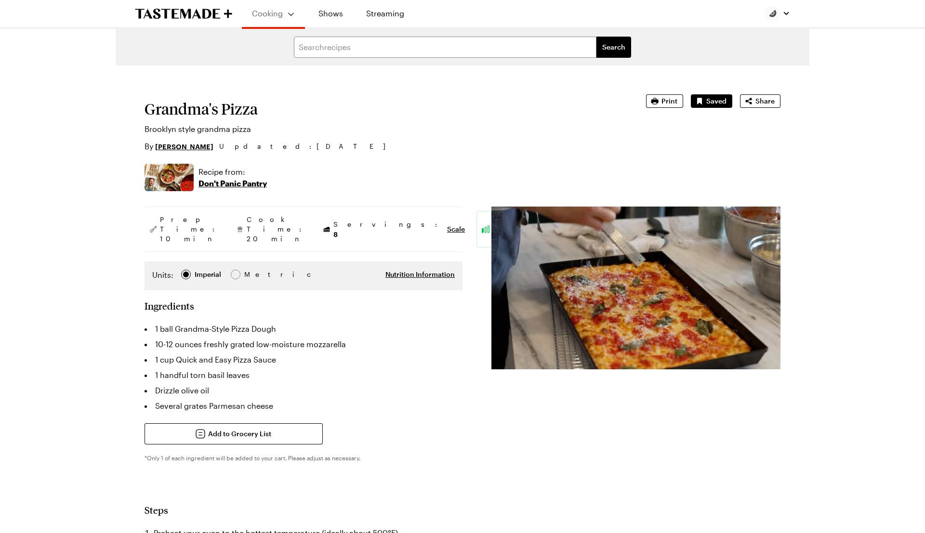
click at [235, 321] on li "1 ball Grandma-Style Pizza Dough" at bounding box center [304, 328] width 318 height 15
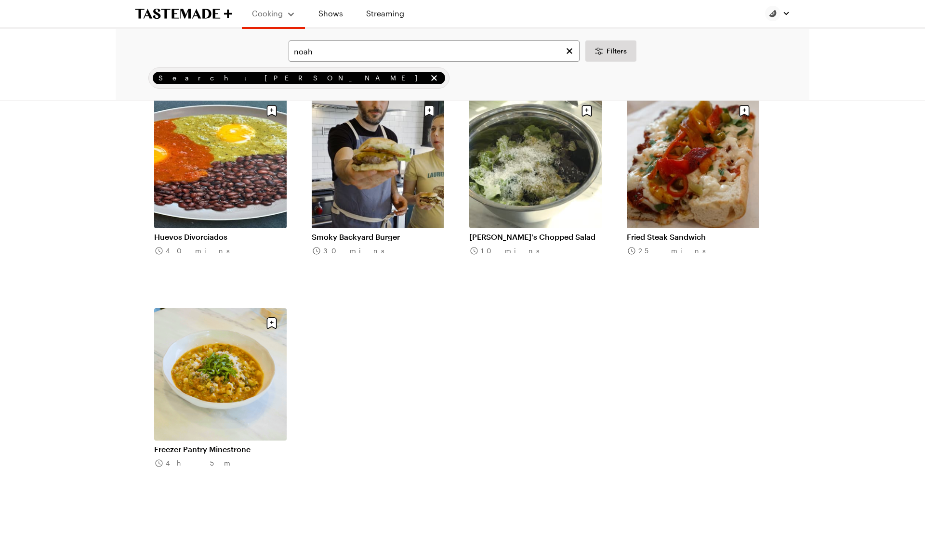
scroll to position [290, 0]
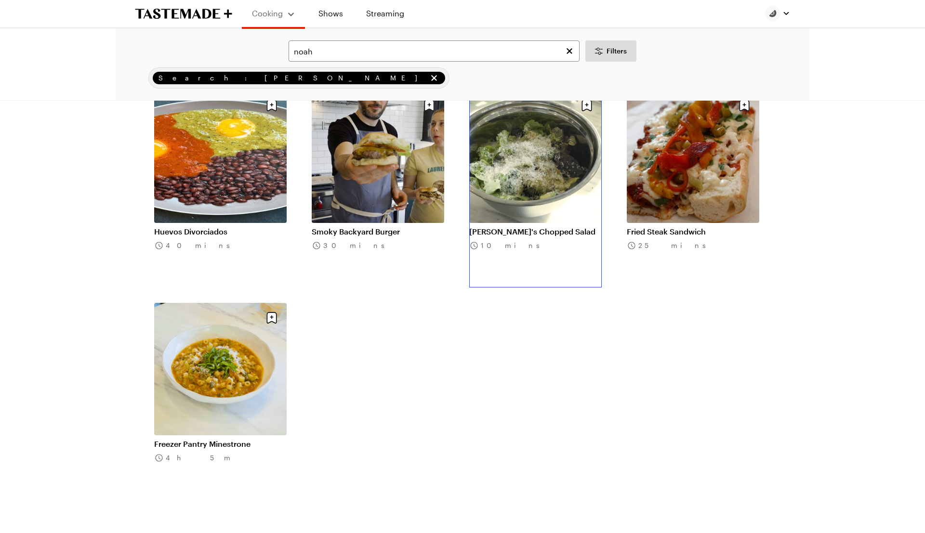
click at [513, 227] on link "Noah's Chopped Salad" at bounding box center [535, 232] width 133 height 10
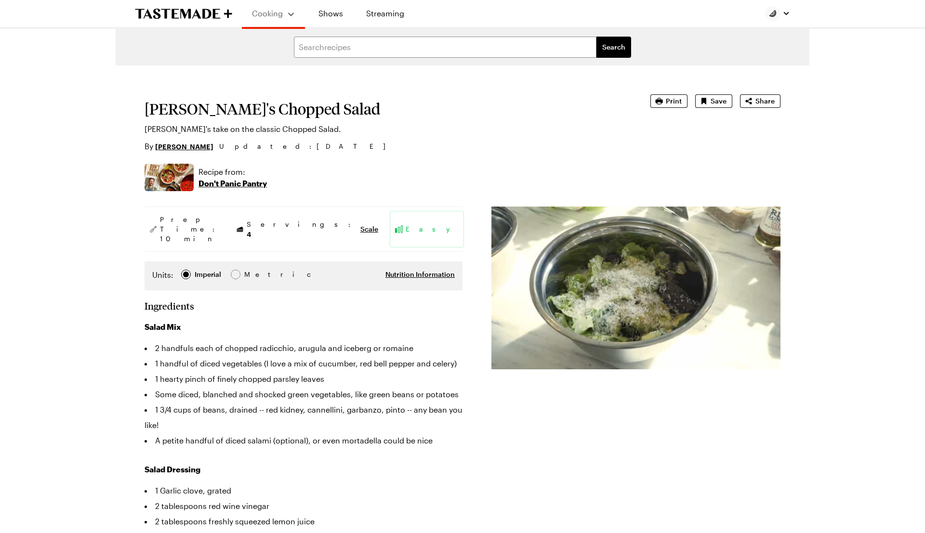
type textarea "x"
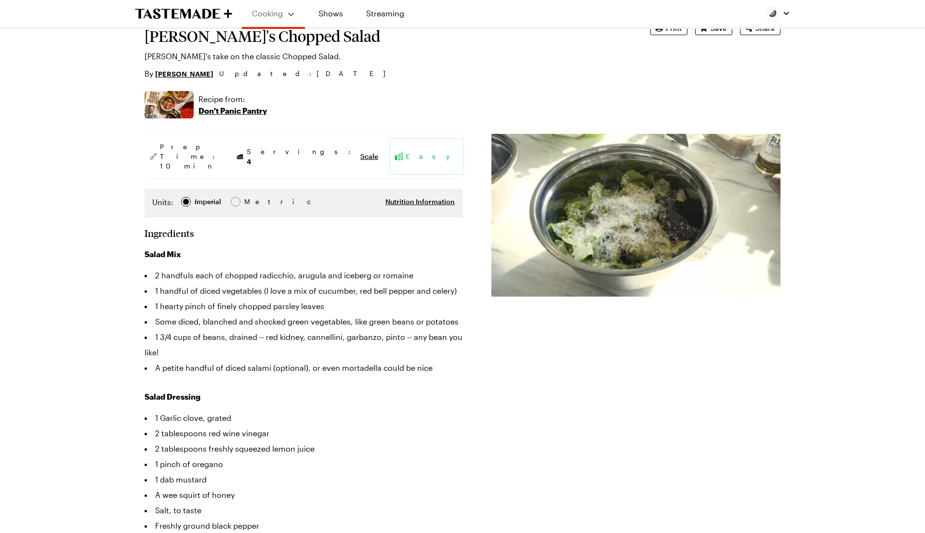
scroll to position [74, 0]
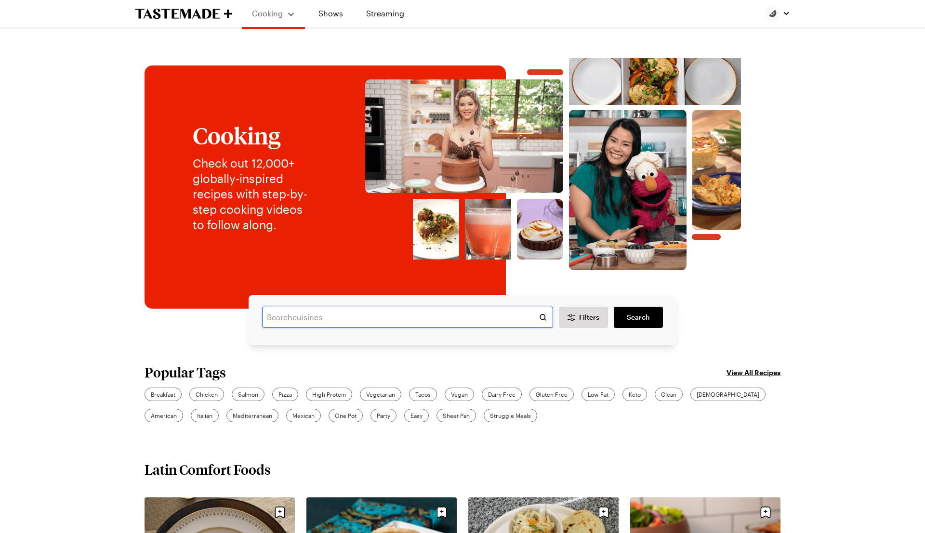
click at [325, 319] on input "text" at bounding box center [407, 317] width 291 height 21
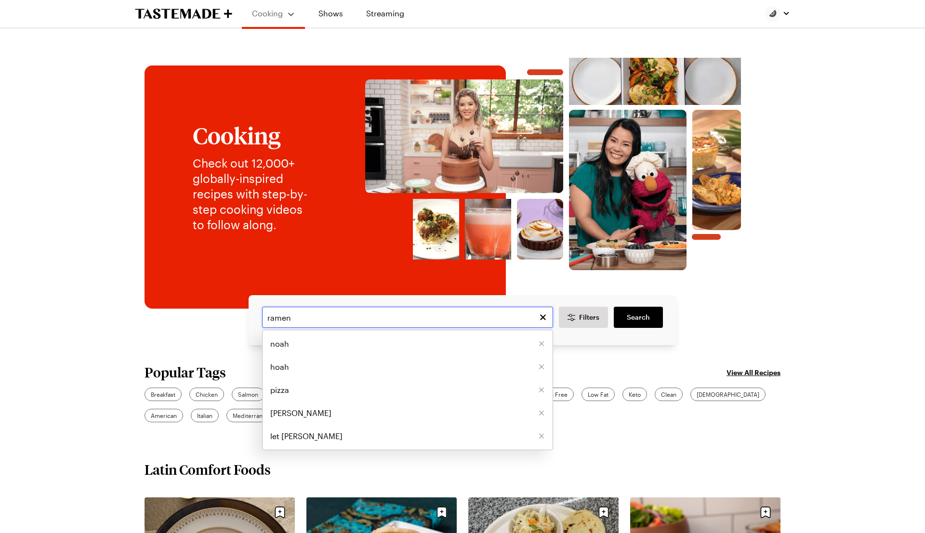
type input "ramen"
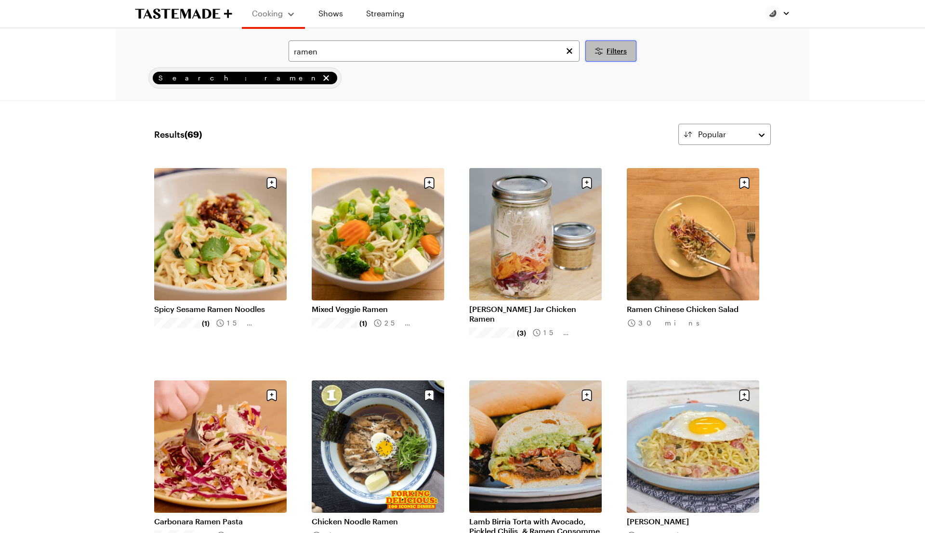
click at [626, 52] on span "Filters" at bounding box center [617, 51] width 20 height 10
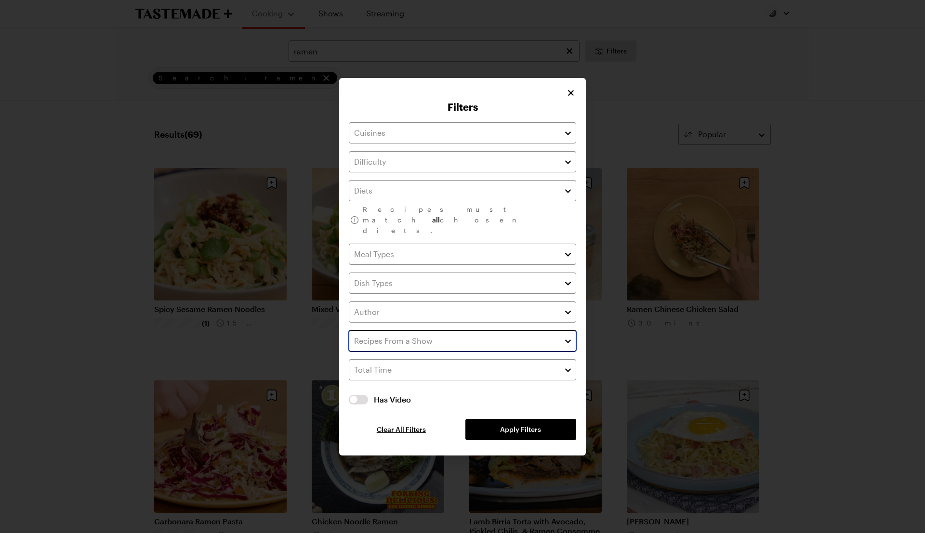
click at [494, 340] on input "text" at bounding box center [462, 341] width 227 height 21
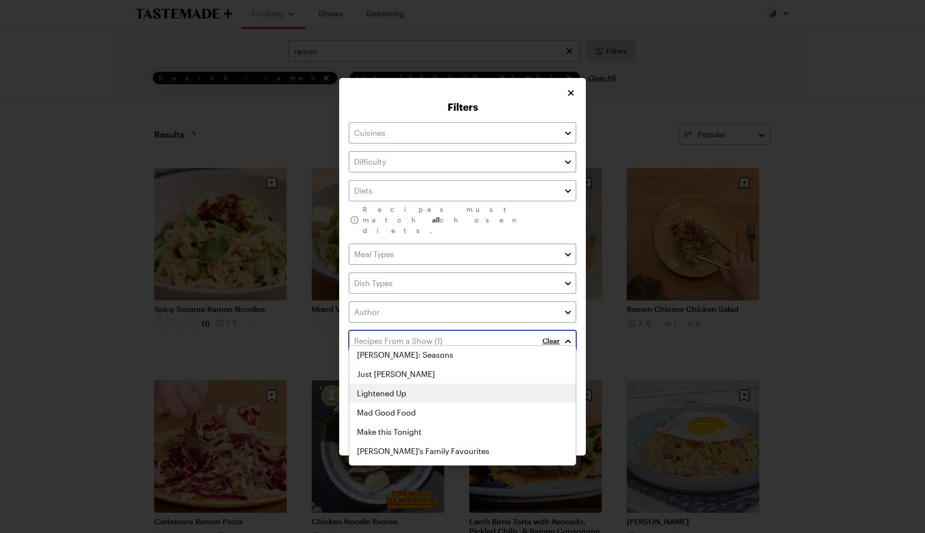
scroll to position [397, 0]
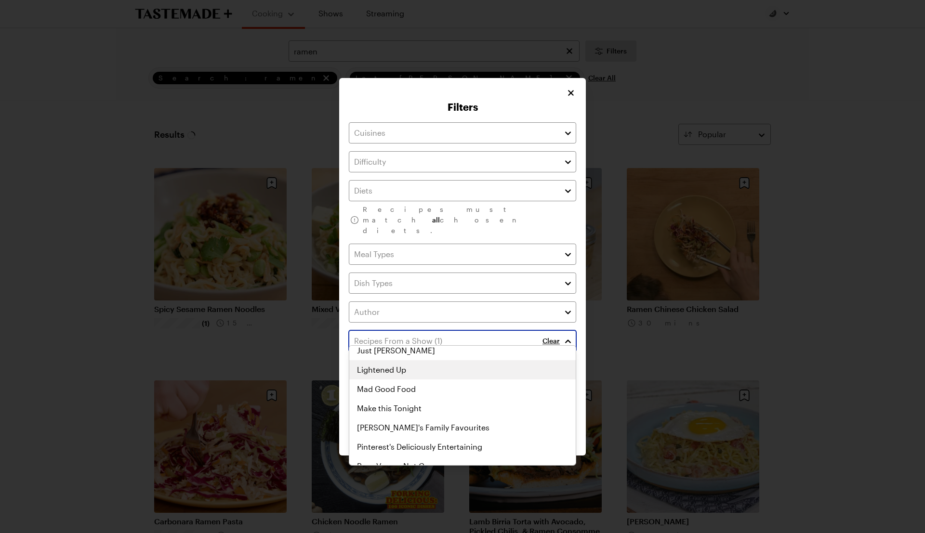
click at [459, 67] on div "Let Frankie Cook Adulting All Up In My Grill Andrew Zimmern's Wild Game Kitchen…" at bounding box center [462, 9] width 226 height 116
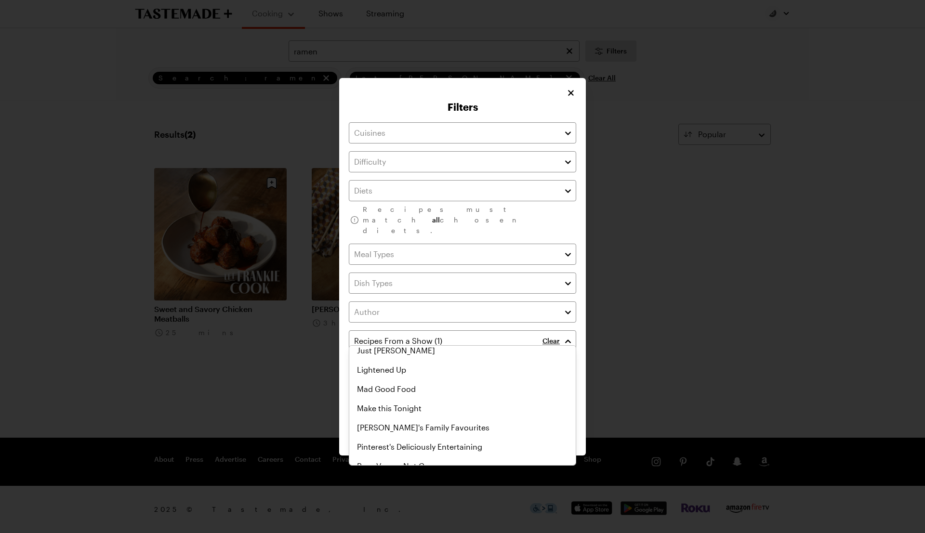
click at [580, 432] on div "Filters Recipes must match all chosen diets. Clear Has Video Has Video Clear Al…" at bounding box center [462, 267] width 247 height 378
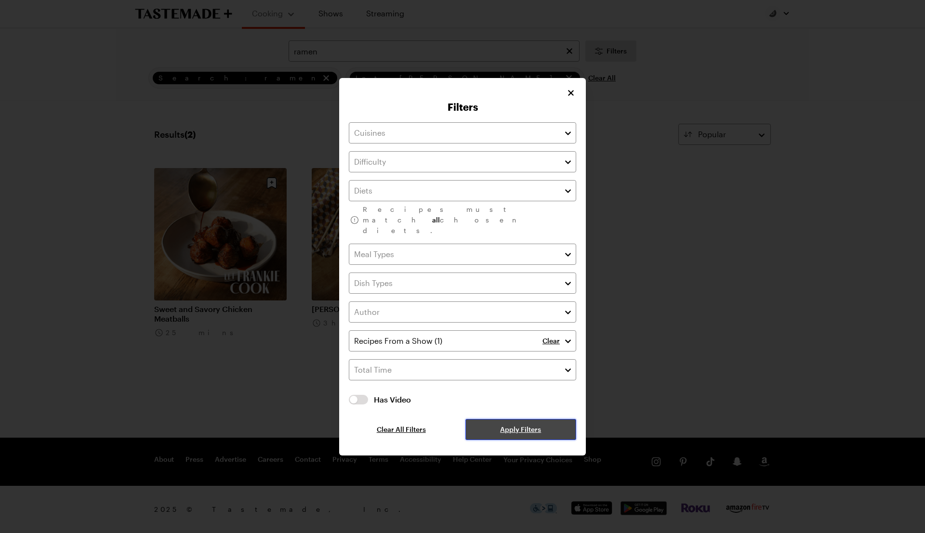
click at [550, 419] on button "Apply Filters" at bounding box center [521, 429] width 111 height 21
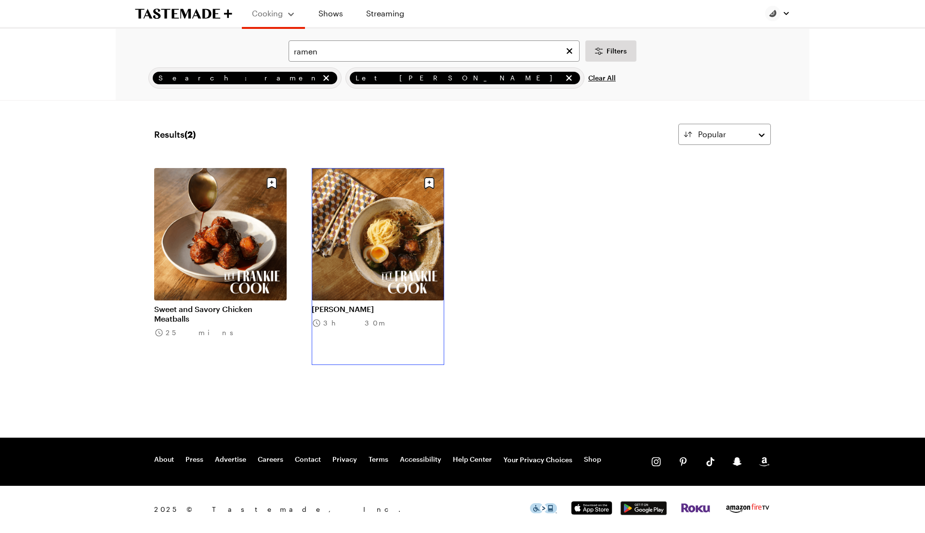
click at [369, 305] on link "Shoyu Ramen" at bounding box center [378, 310] width 133 height 10
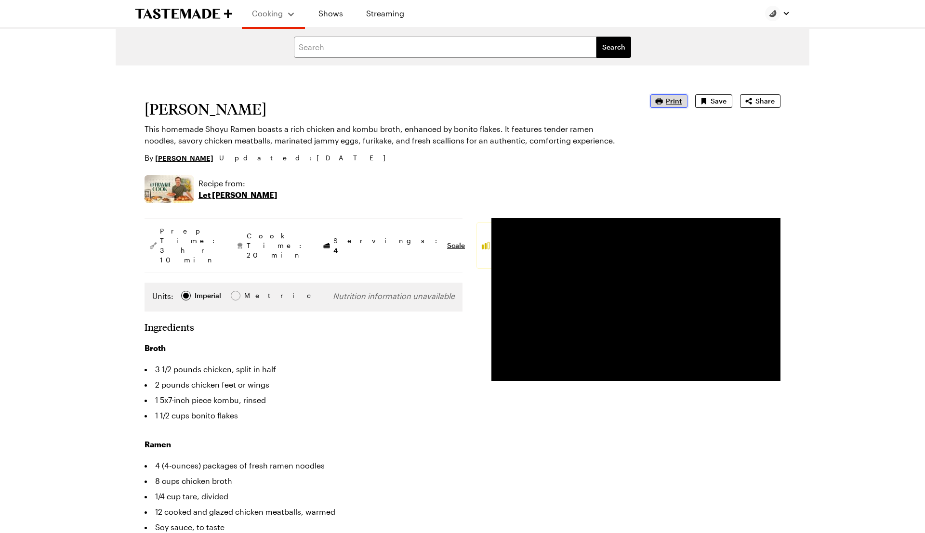
click at [678, 102] on span "Print" at bounding box center [674, 101] width 16 height 10
click at [724, 100] on span "Save" at bounding box center [719, 101] width 16 height 10
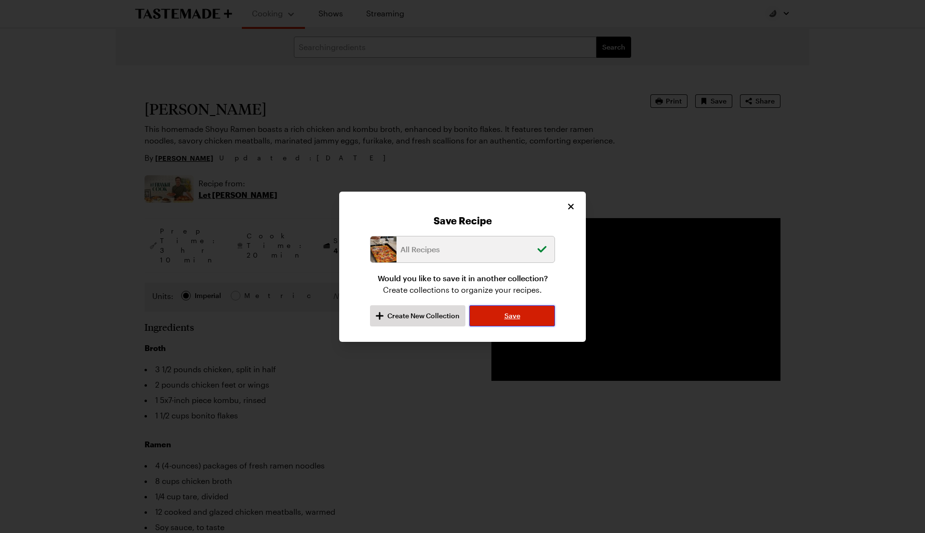
click at [533, 316] on button "Save" at bounding box center [512, 316] width 86 height 21
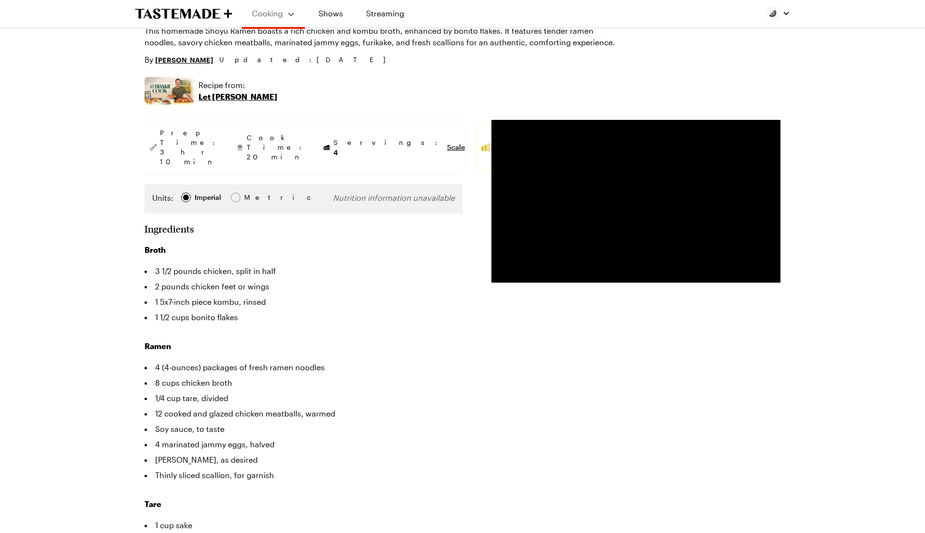
scroll to position [11, 0]
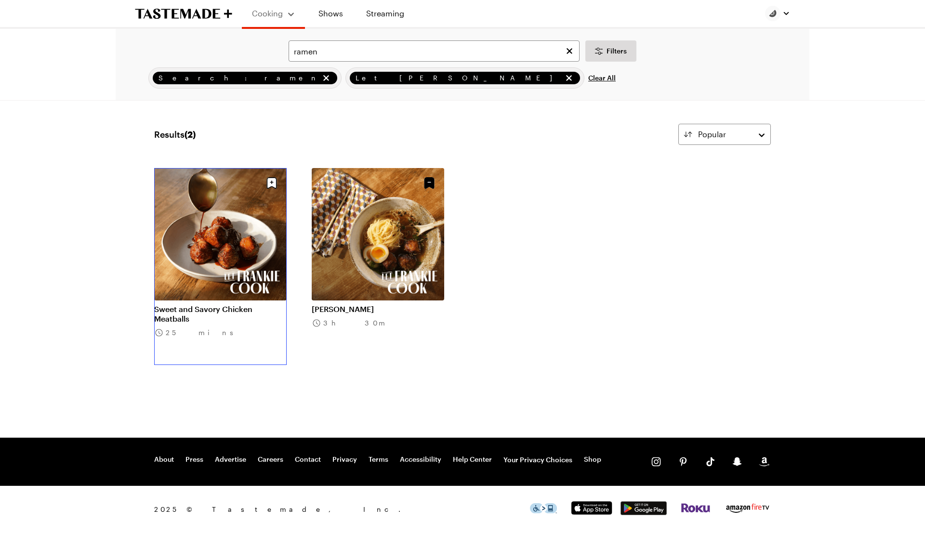
click at [200, 305] on link "Sweet and Savory Chicken Meatballs" at bounding box center [220, 314] width 133 height 19
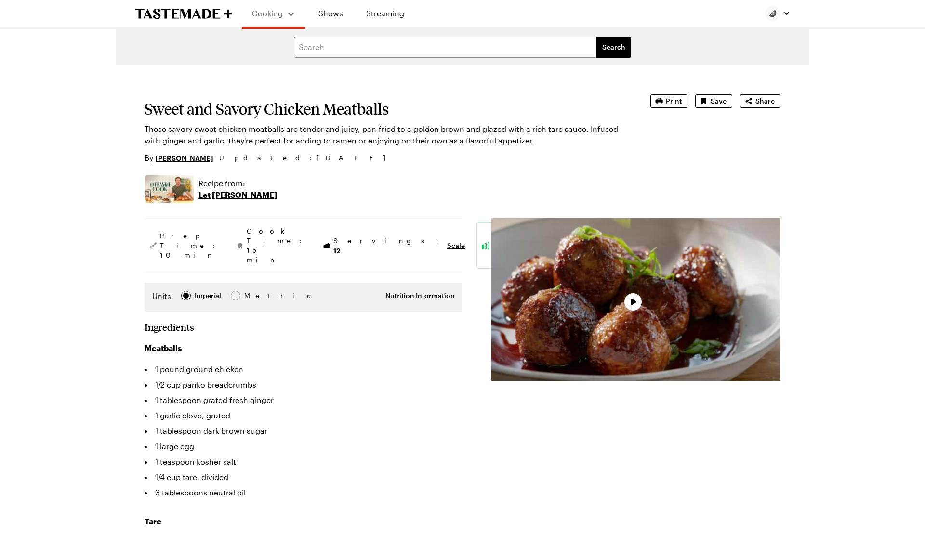
click at [690, 100] on div "Print Save Share" at bounding box center [716, 100] width 130 height 13
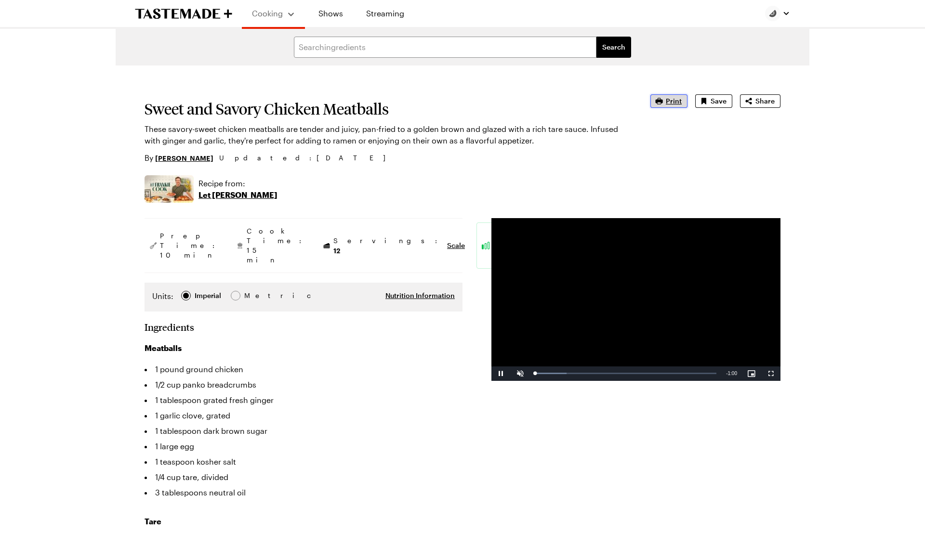
click at [679, 100] on span "Print" at bounding box center [674, 101] width 16 height 10
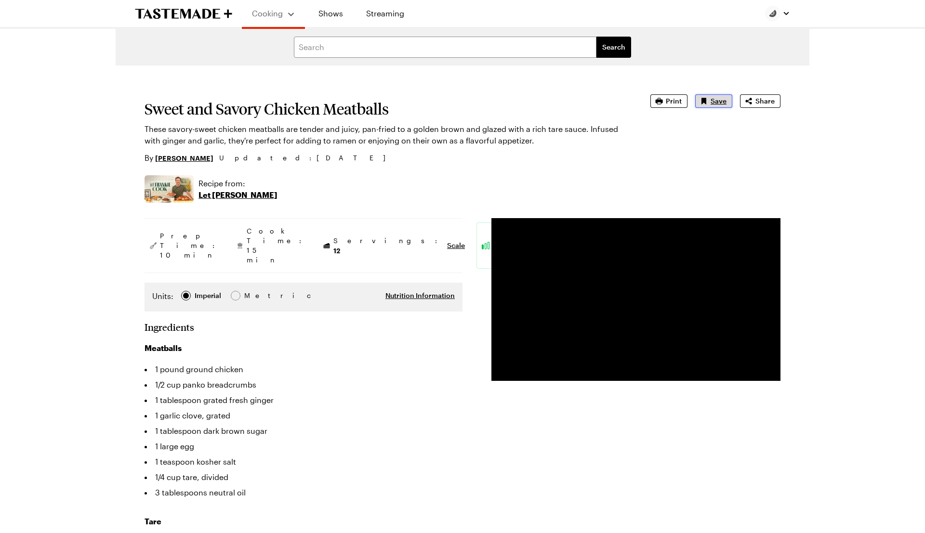
click at [712, 104] on span "Save" at bounding box center [719, 101] width 16 height 10
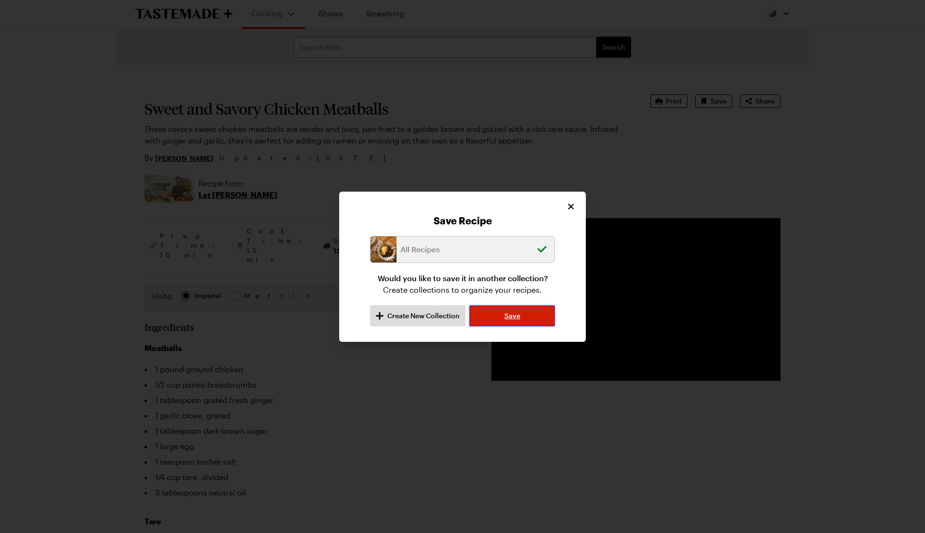
click at [487, 318] on button "Save" at bounding box center [512, 316] width 86 height 21
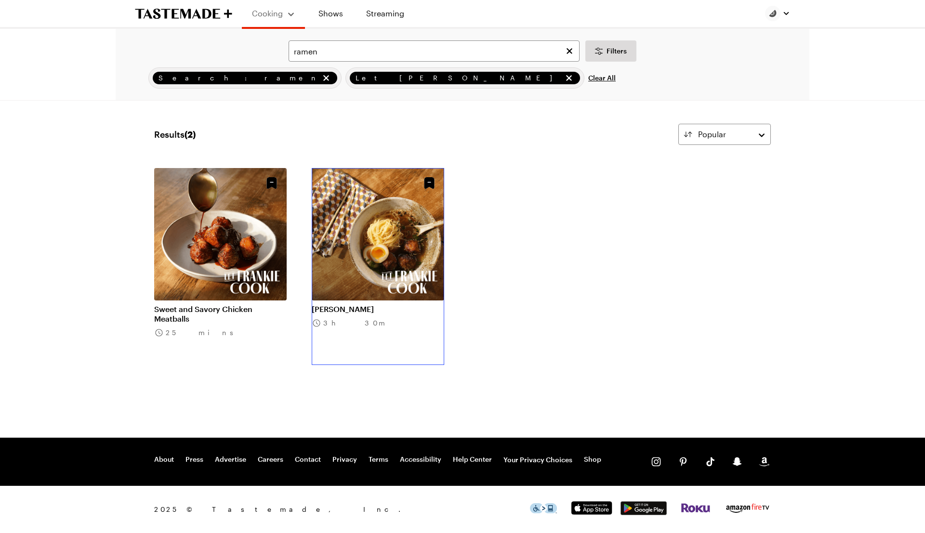
click at [371, 305] on link "Shoyu Ramen" at bounding box center [378, 310] width 133 height 10
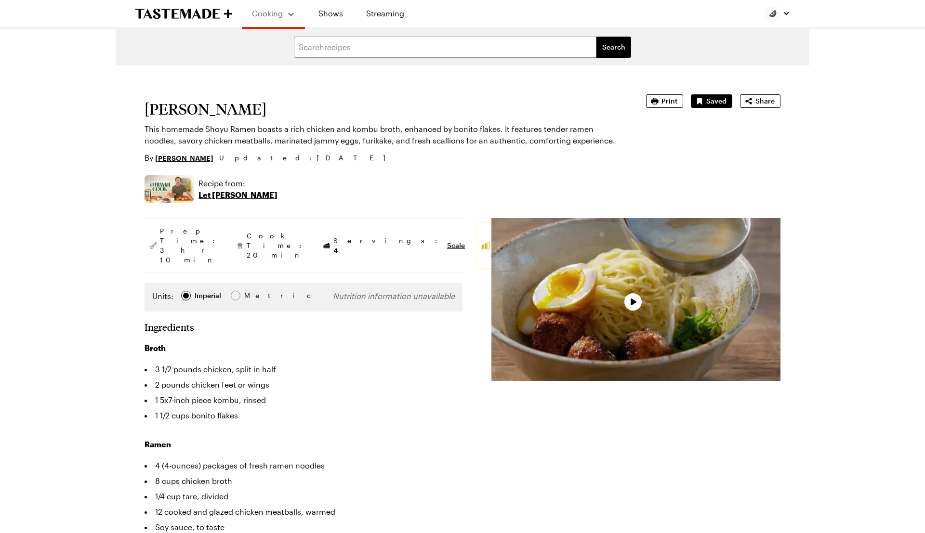
type textarea "x"
click at [676, 104] on span "Print" at bounding box center [670, 101] width 16 height 10
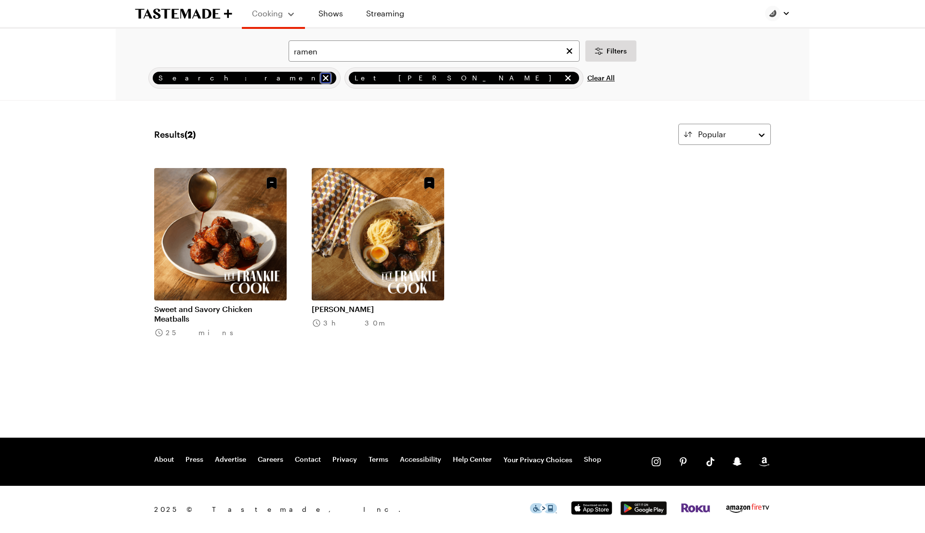
click at [321, 79] on icon "remove Search: ramen" at bounding box center [326, 78] width 10 height 10
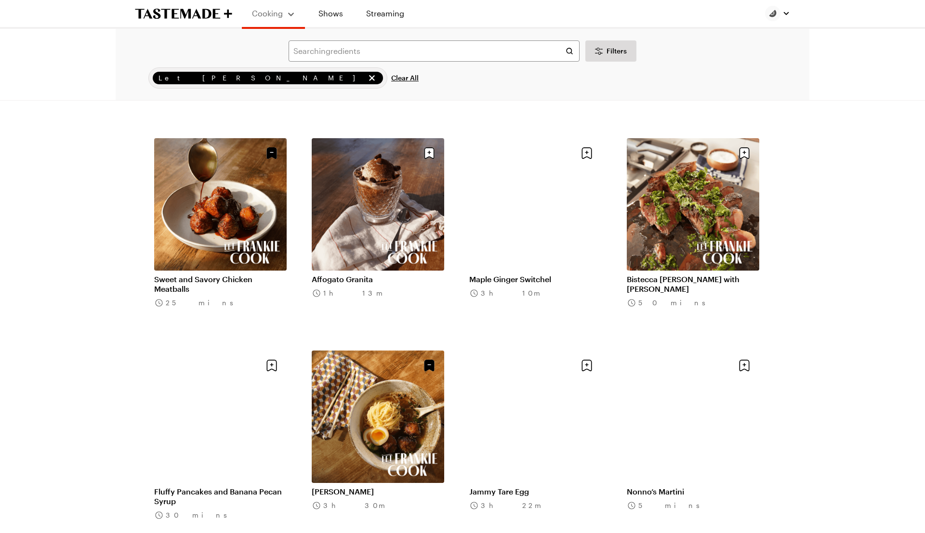
scroll to position [897, 0]
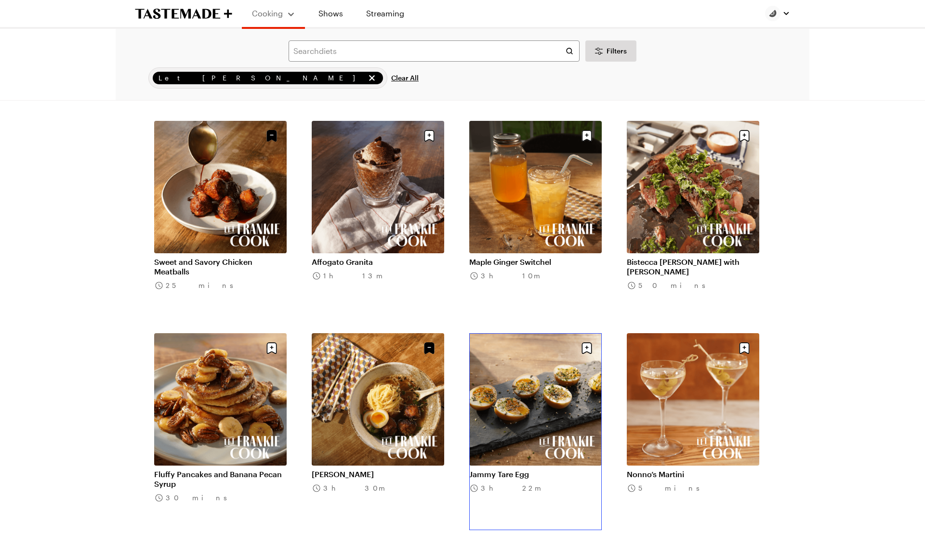
click at [522, 470] on link "Jammy Tare Egg" at bounding box center [535, 475] width 133 height 10
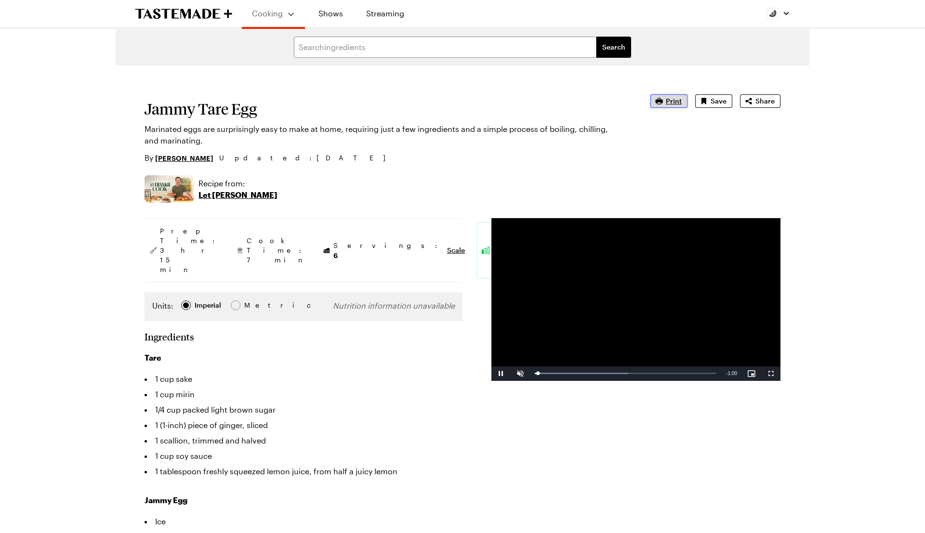
click at [685, 101] on button "Print" at bounding box center [669, 100] width 37 height 13
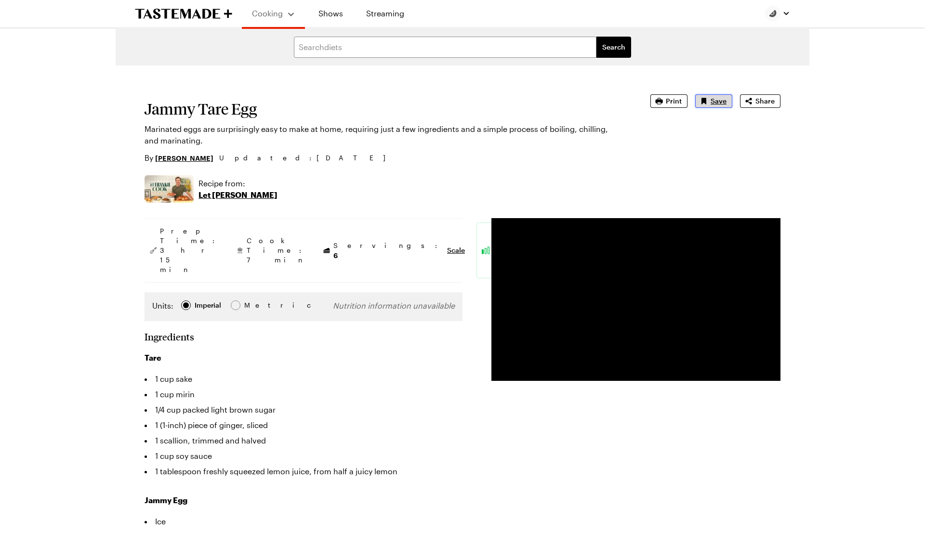
click at [723, 104] on span "Save" at bounding box center [719, 101] width 16 height 10
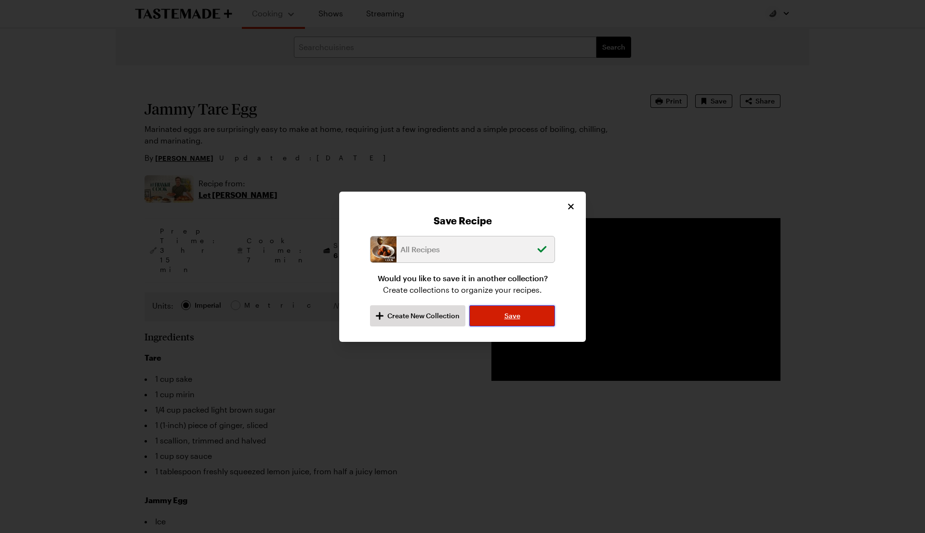
click at [508, 319] on span "Save" at bounding box center [513, 316] width 16 height 10
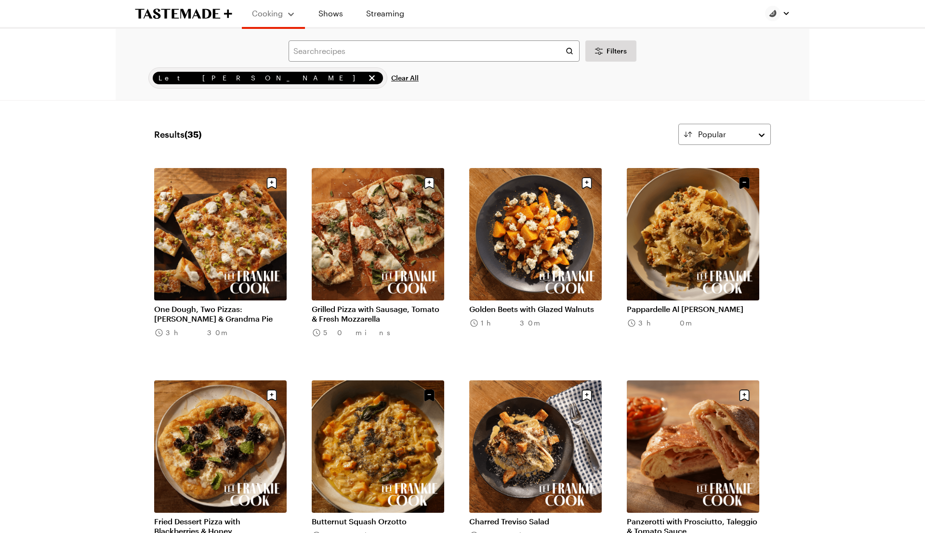
scroll to position [897, 0]
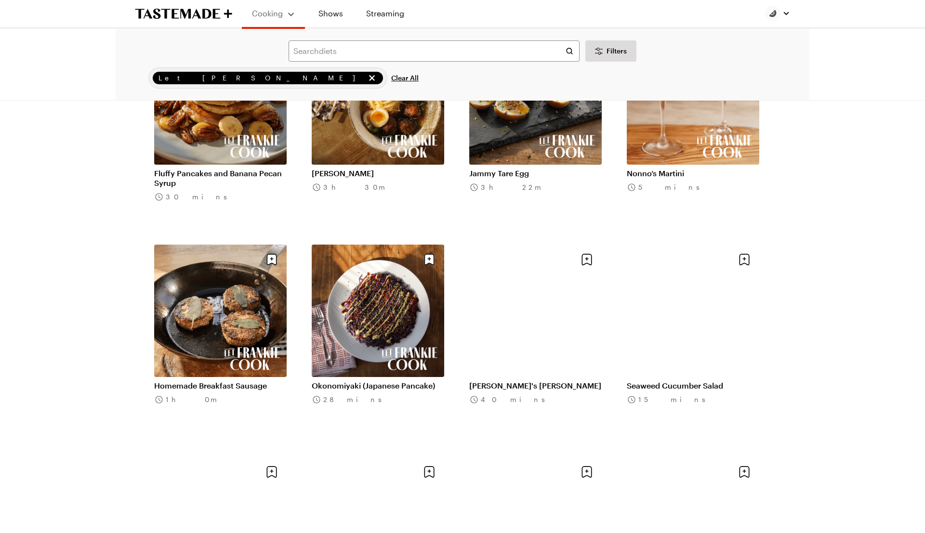
scroll to position [1199, 0]
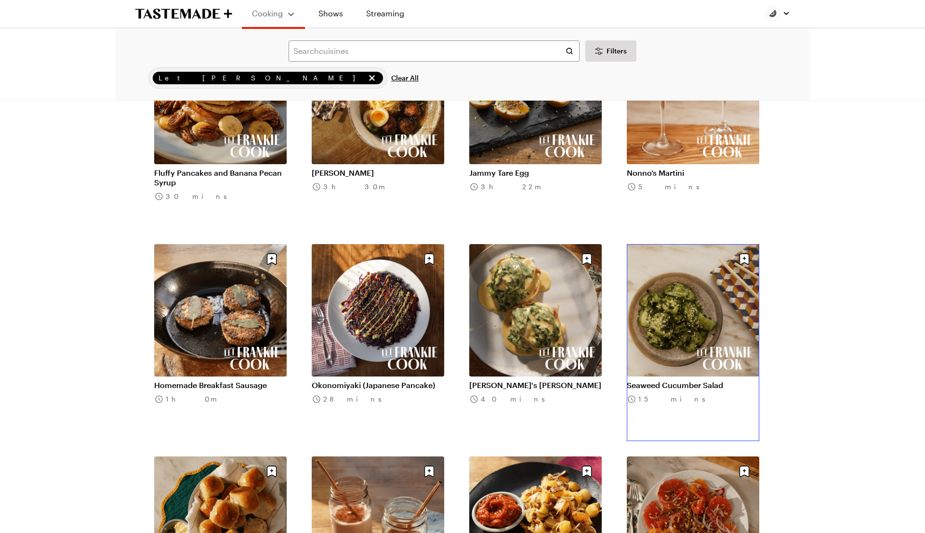
click at [706, 381] on link "Seaweed Cucumber Salad" at bounding box center [693, 386] width 133 height 10
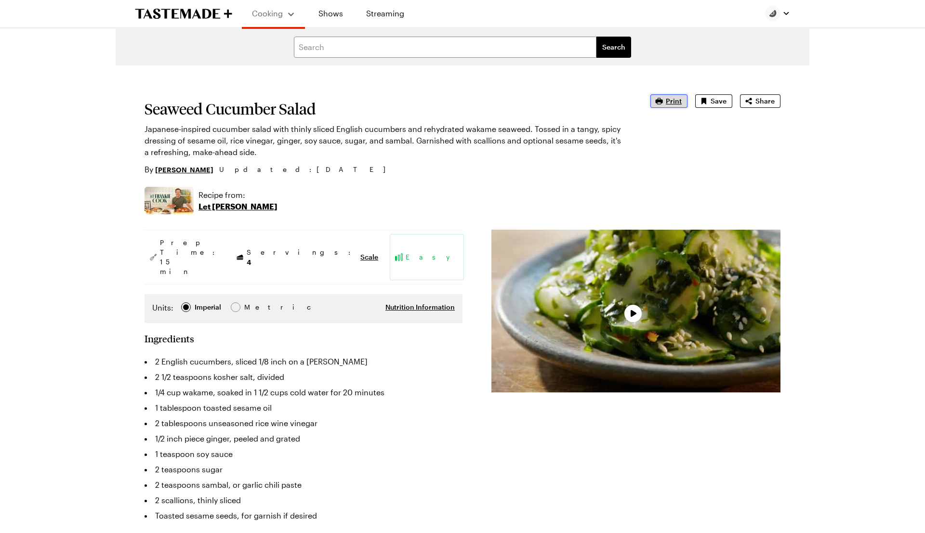
click at [673, 104] on span "Print" at bounding box center [674, 101] width 16 height 10
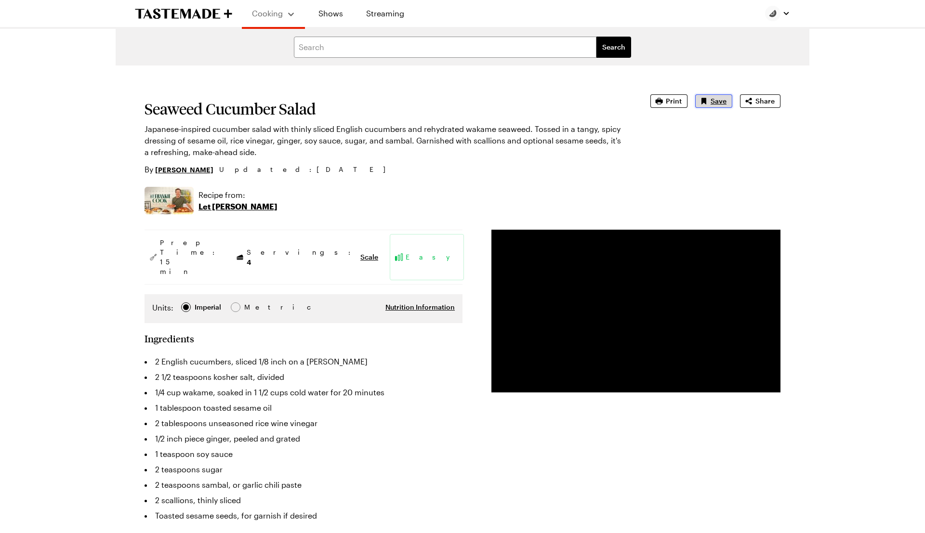
click at [721, 103] on span "Save" at bounding box center [719, 101] width 16 height 10
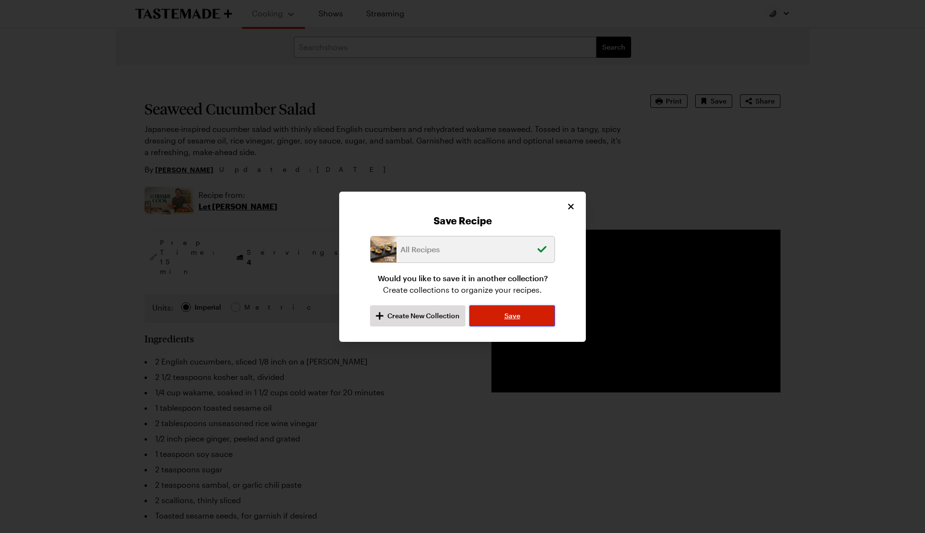
click at [531, 320] on button "Save" at bounding box center [512, 316] width 86 height 21
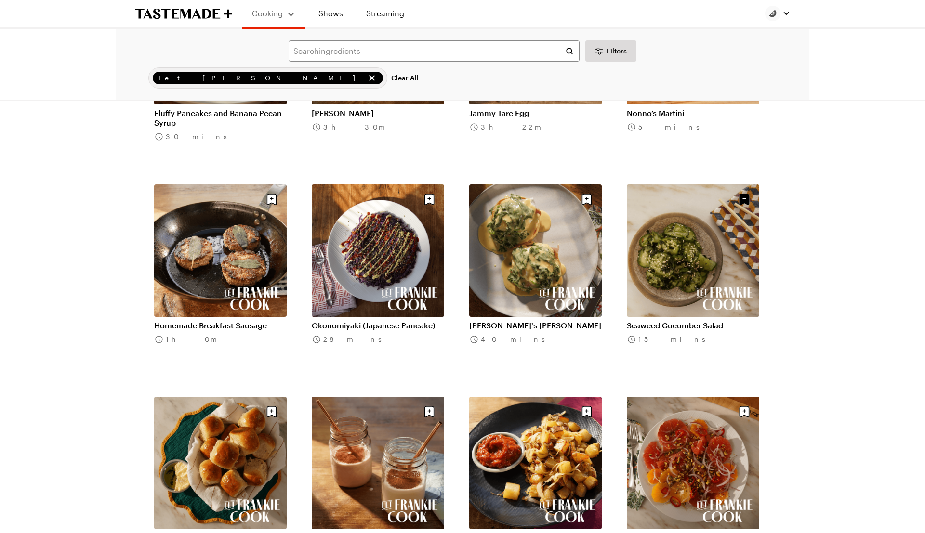
scroll to position [1260, 0]
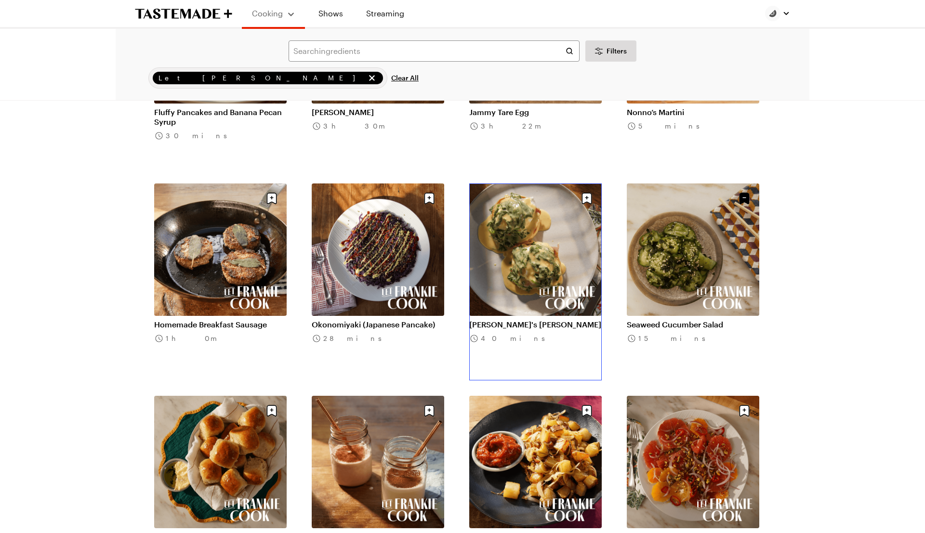
click at [536, 320] on link "Frankie's Benny" at bounding box center [535, 325] width 133 height 10
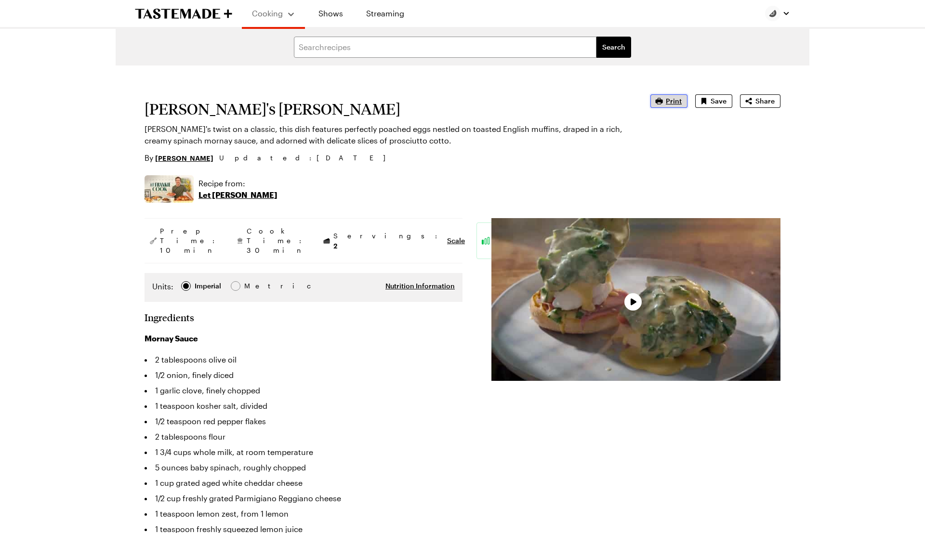
click at [679, 100] on span "Print" at bounding box center [674, 101] width 16 height 10
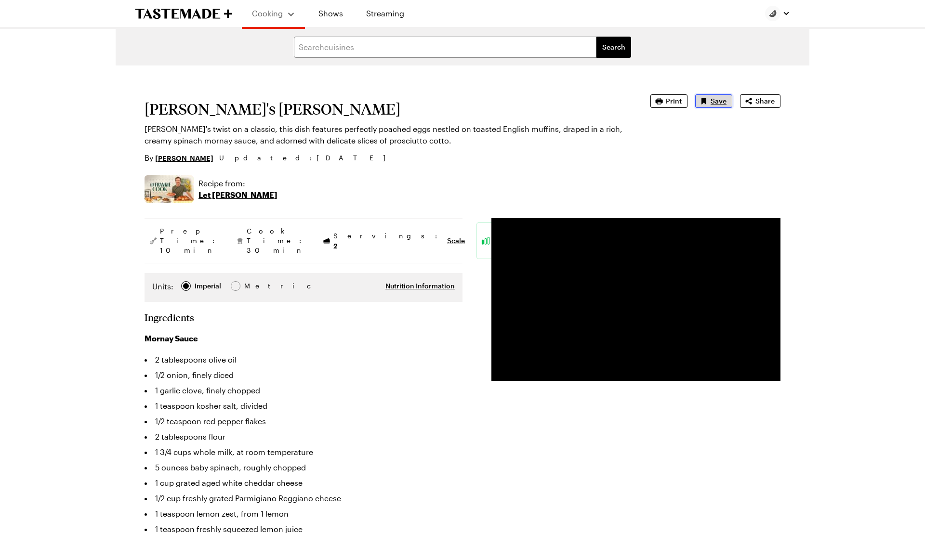
click at [720, 98] on span "Save" at bounding box center [719, 101] width 16 height 10
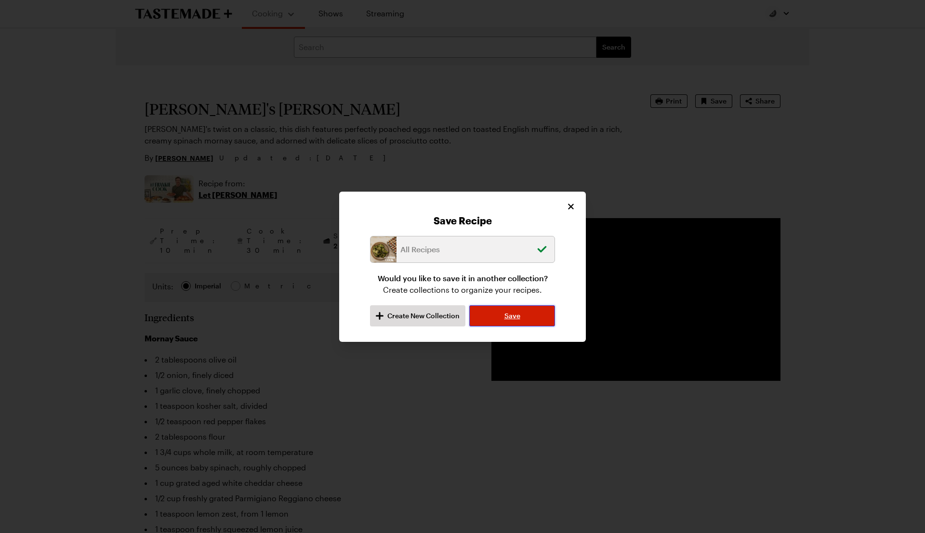
click at [543, 321] on button "Save" at bounding box center [512, 316] width 86 height 21
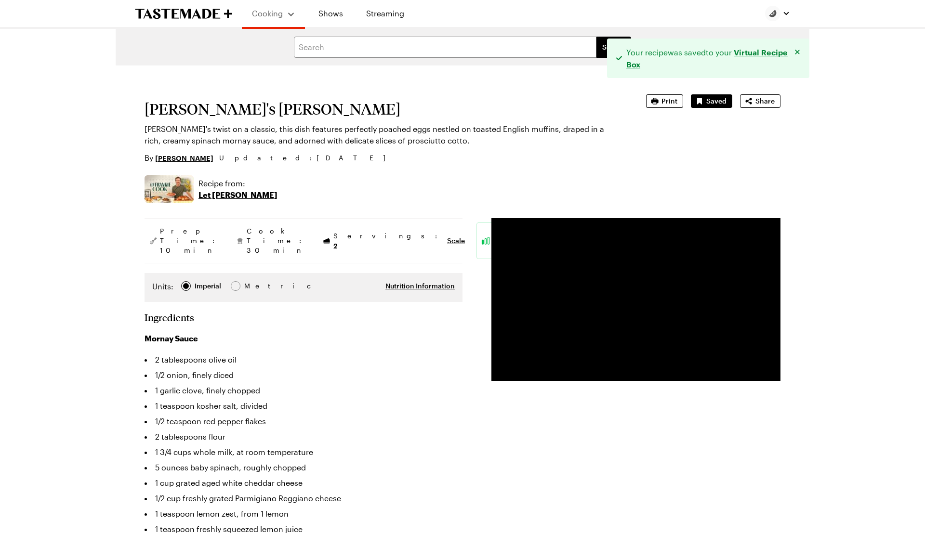
type textarea "x"
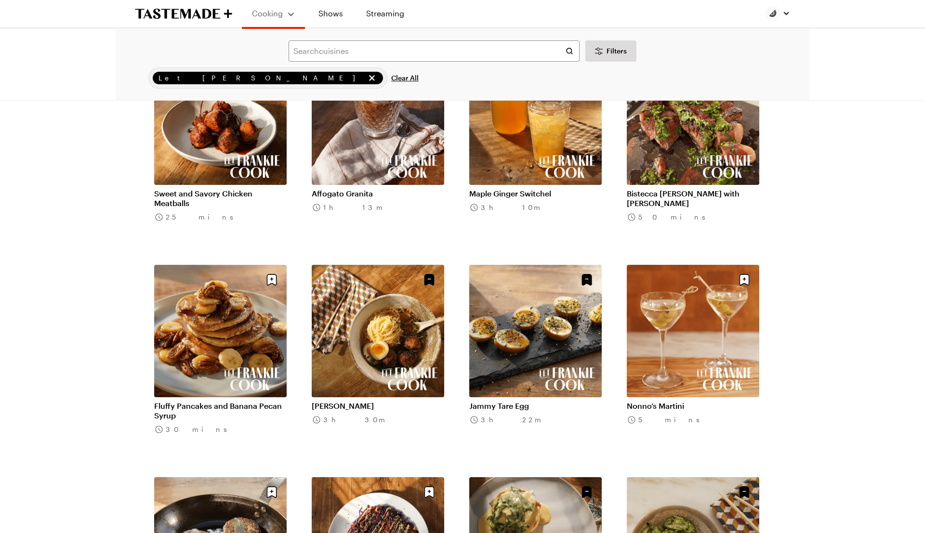
scroll to position [782, 0]
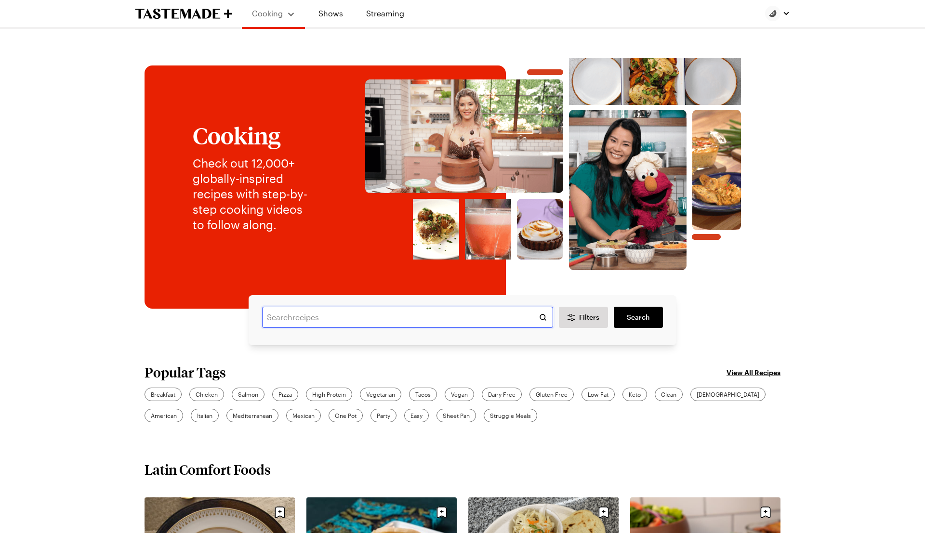
click at [391, 316] on input "text" at bounding box center [407, 317] width 291 height 21
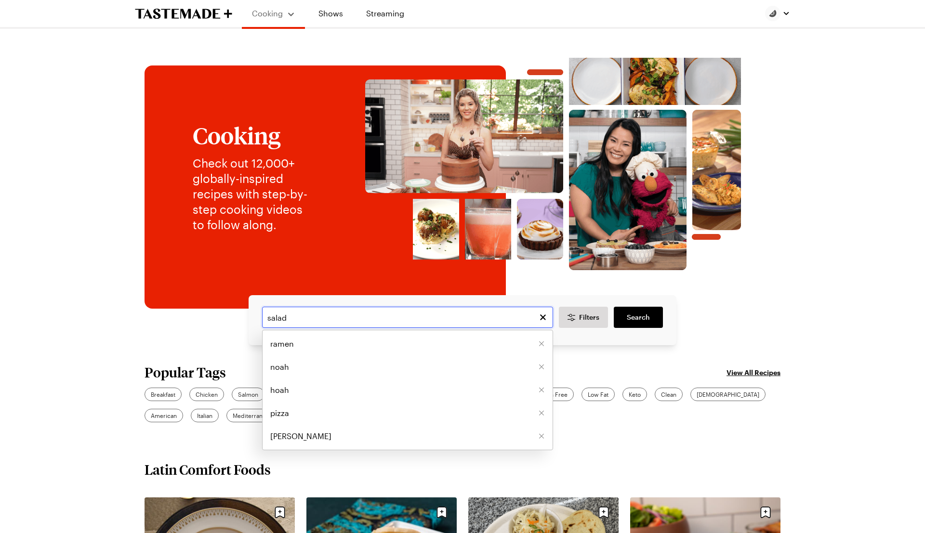
type input "salad"
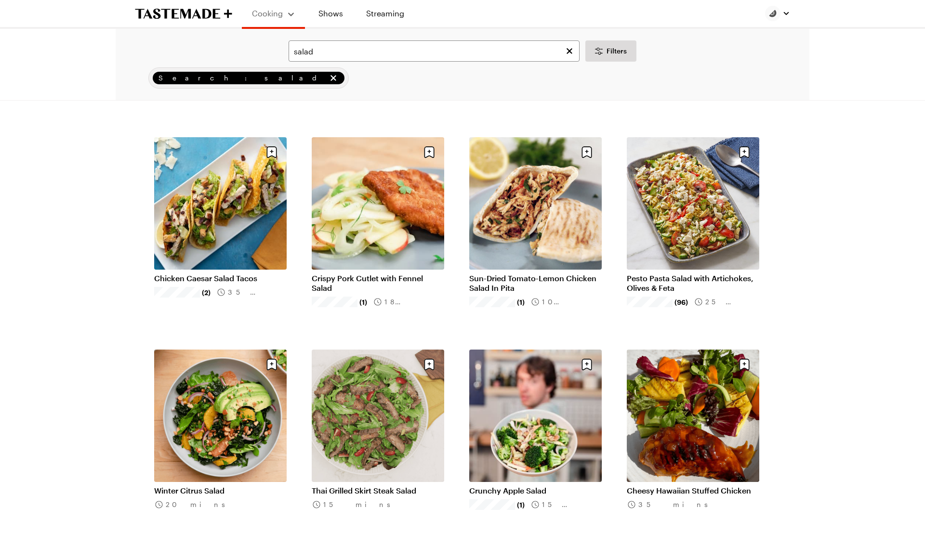
scroll to position [752, 0]
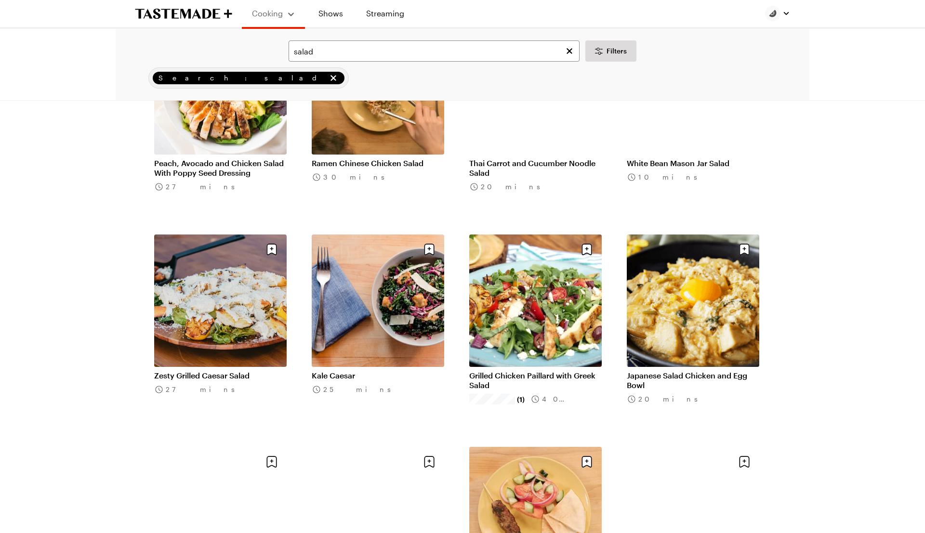
scroll to position [2110, 0]
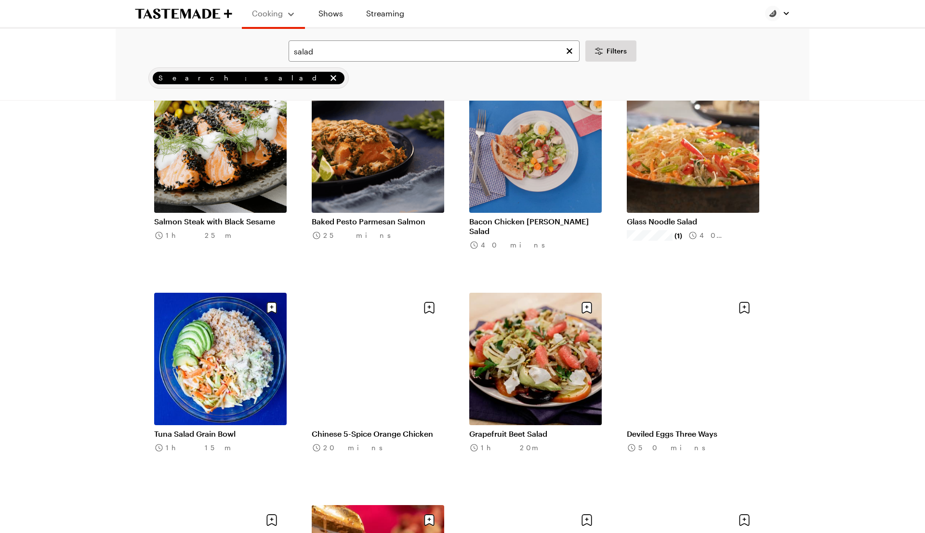
scroll to position [3277, 0]
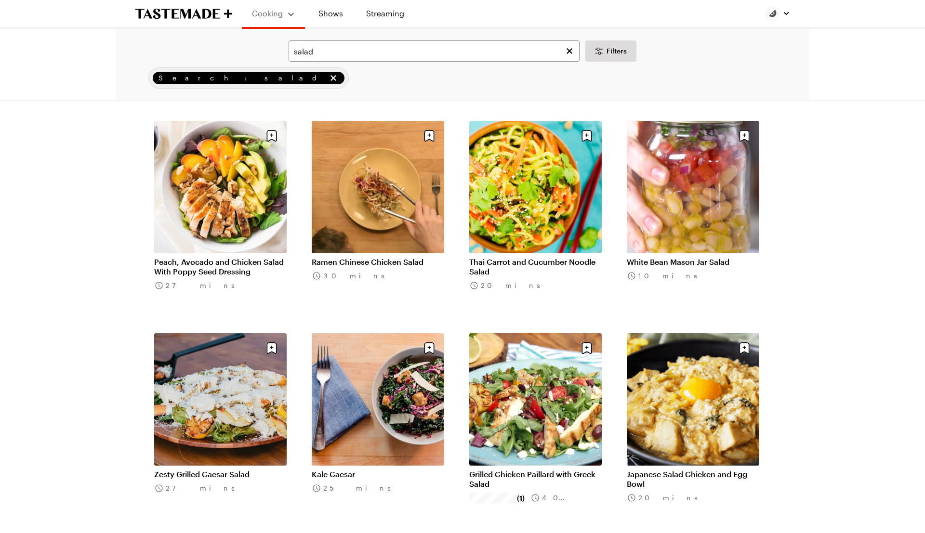
scroll to position [1916, 0]
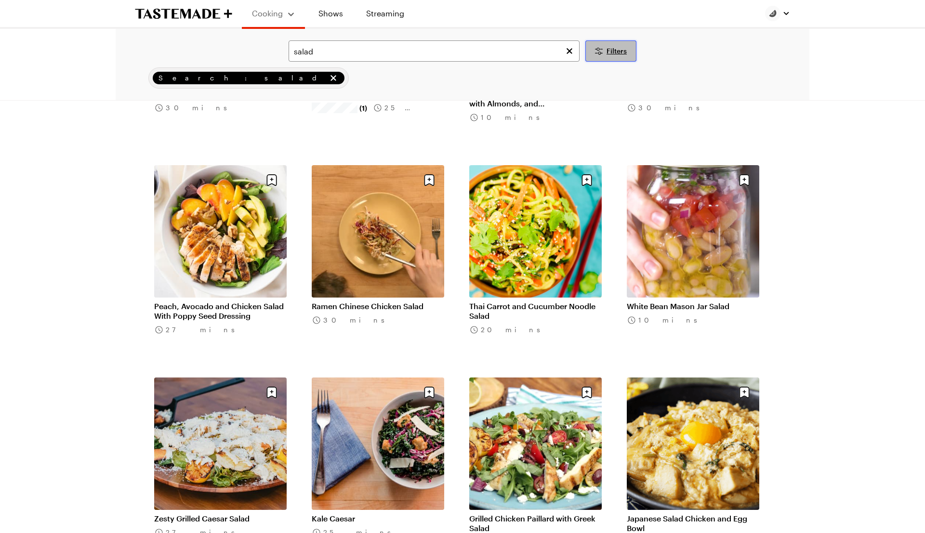
click at [622, 50] on span "Filters" at bounding box center [617, 51] width 20 height 10
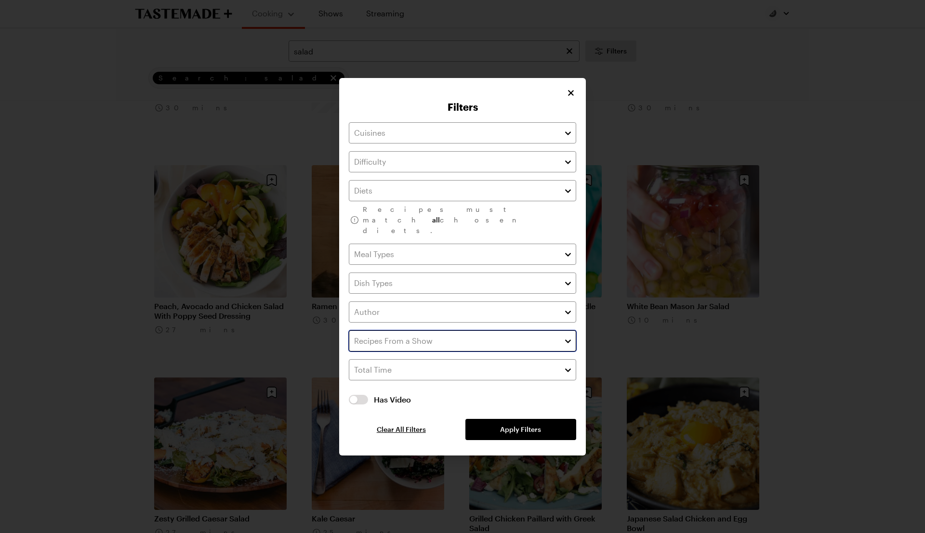
click at [502, 337] on input "text" at bounding box center [462, 341] width 227 height 21
click at [495, 306] on div "Recipes must match all chosen diets. Has Video Has Video Clear All Filters Appl…" at bounding box center [462, 281] width 227 height 318
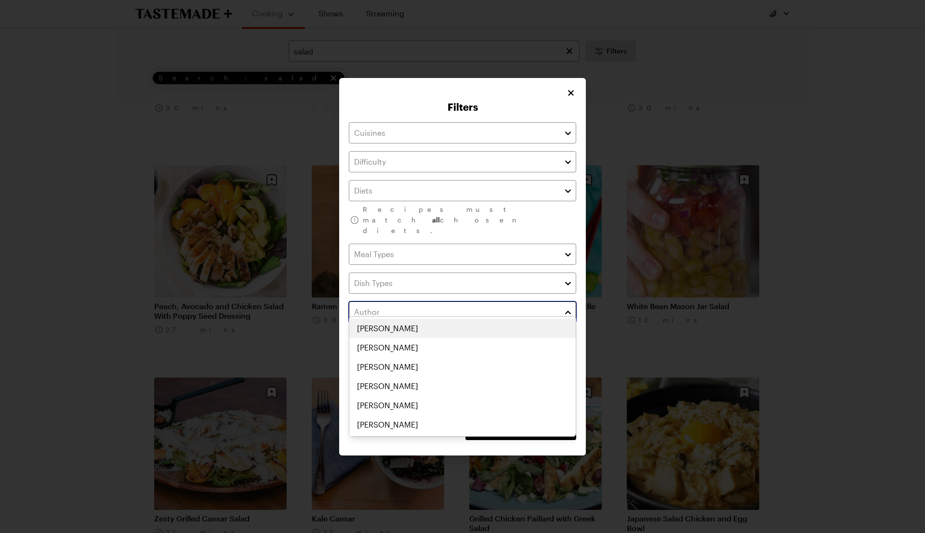
click at [508, 305] on input "text" at bounding box center [462, 312] width 227 height 21
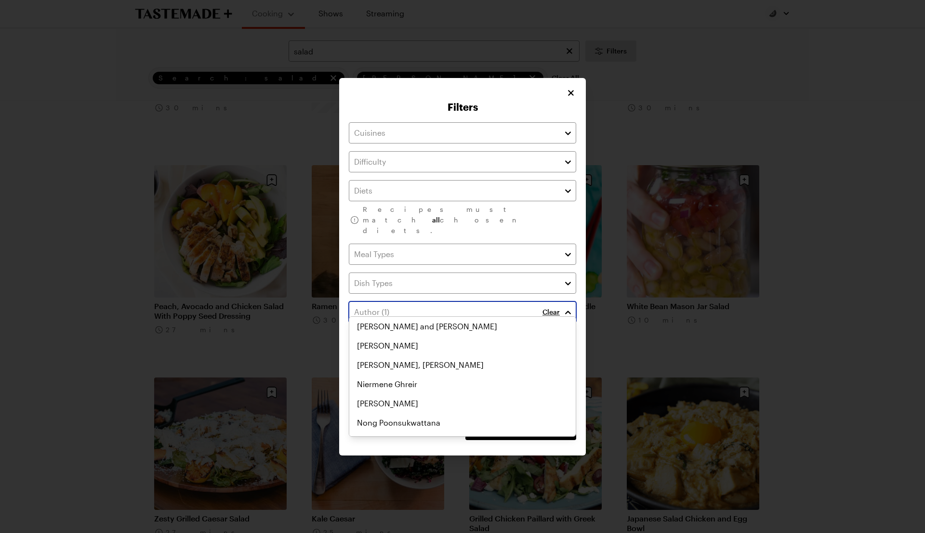
scroll to position [2941, 0]
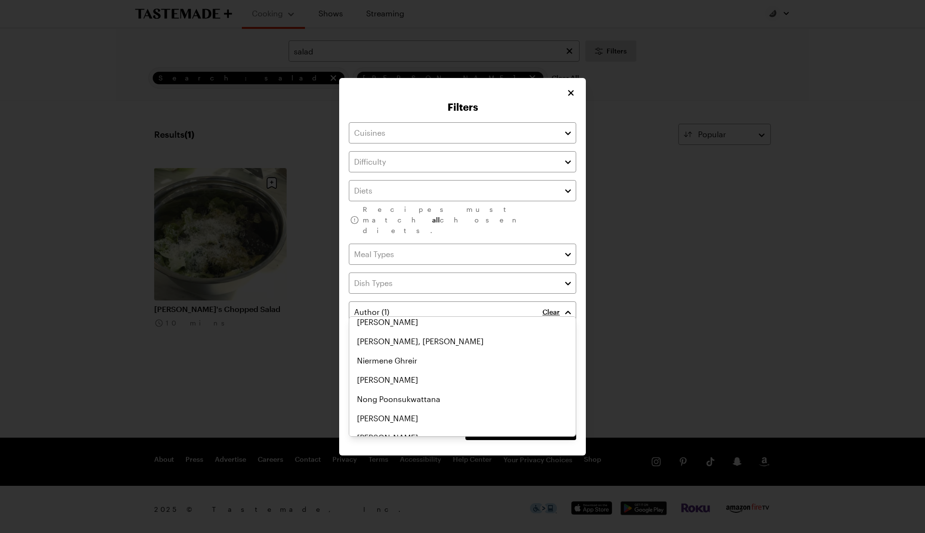
click at [584, 278] on div "Filters Recipes must match all chosen diets. Clear Has Video Has Video Clear Al…" at bounding box center [462, 267] width 247 height 378
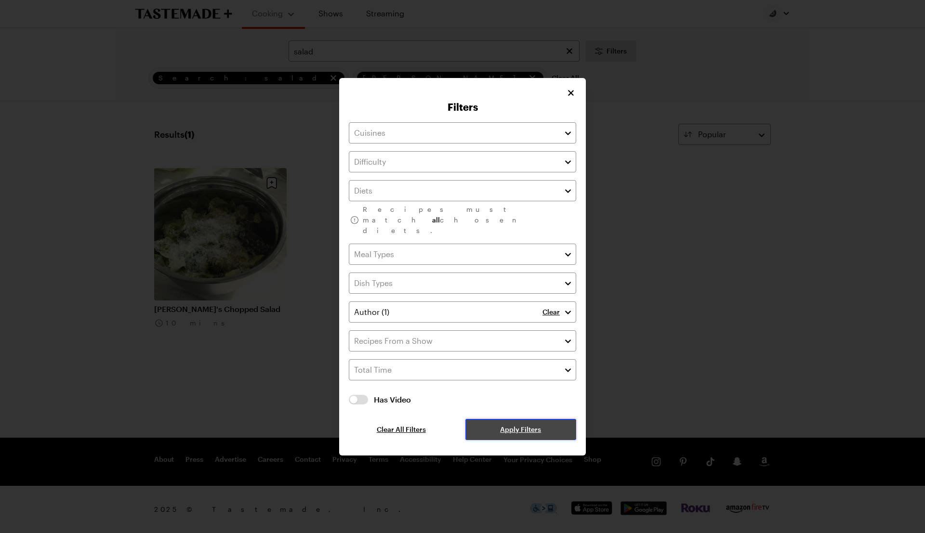
click at [551, 420] on button "Apply Filters" at bounding box center [521, 429] width 111 height 21
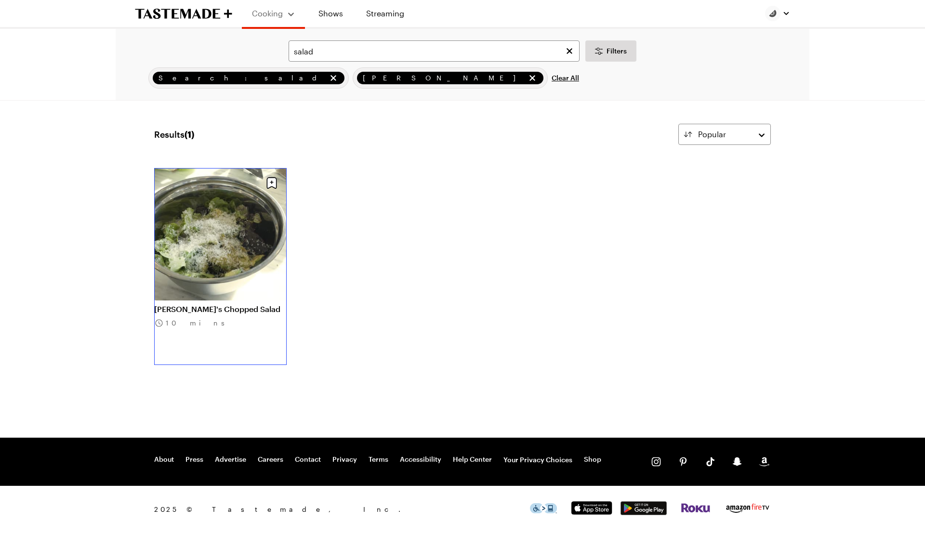
click at [246, 305] on link "Noah's Chopped Salad" at bounding box center [220, 310] width 133 height 10
type textarea "x"
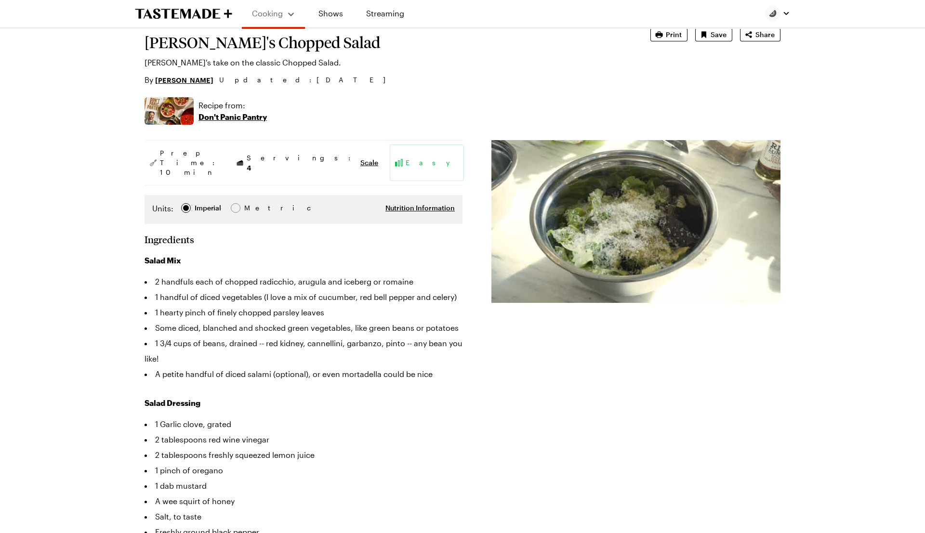
scroll to position [69, 0]
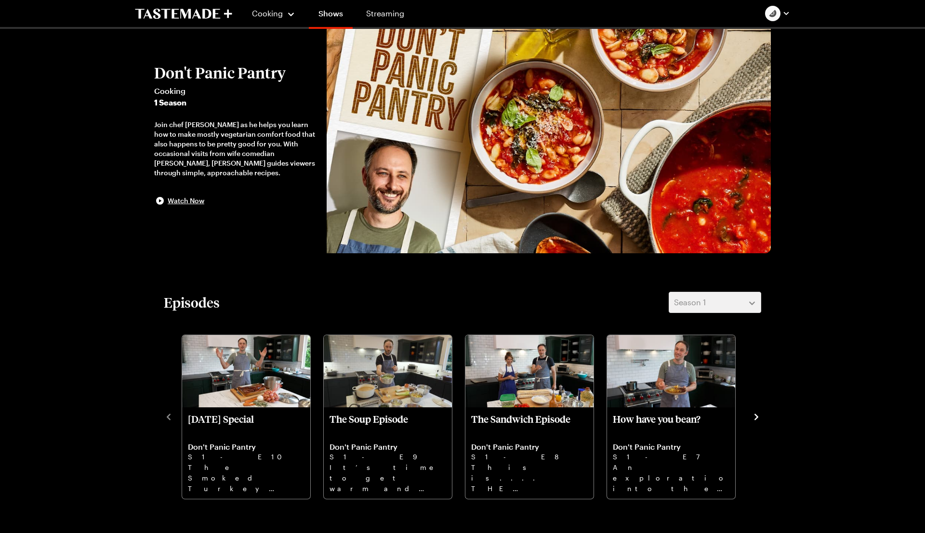
scroll to position [41, 0]
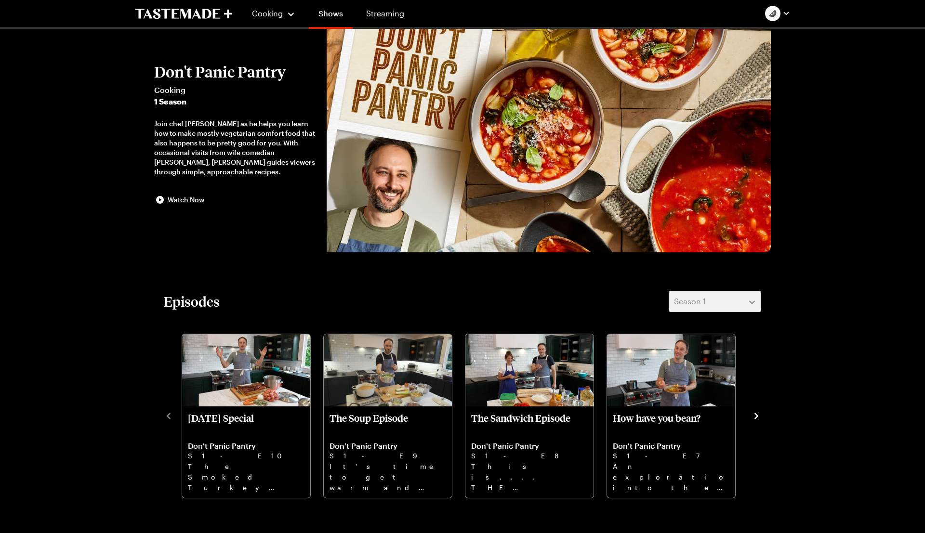
click at [757, 415] on icon "navigate to next item" at bounding box center [757, 416] width 4 height 6
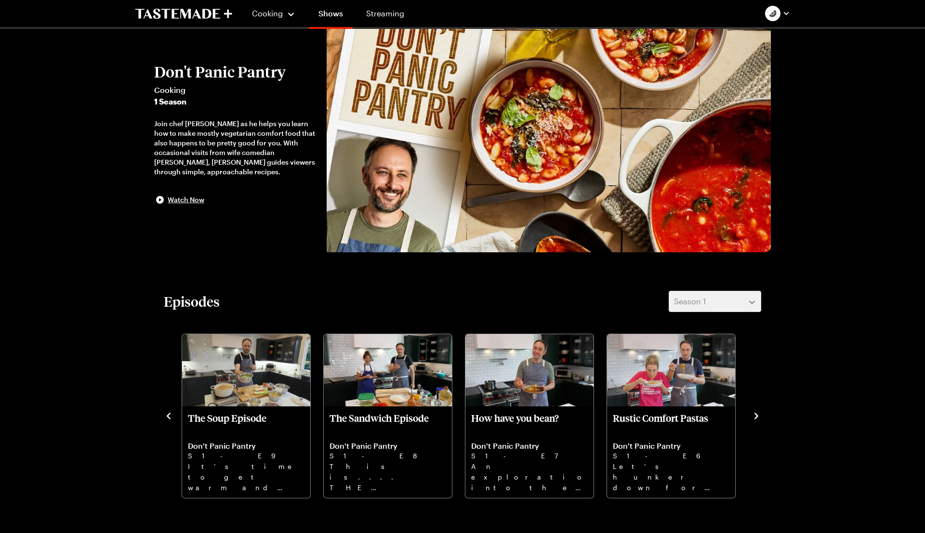
click at [758, 414] on icon "navigate to next item" at bounding box center [757, 417] width 10 height 10
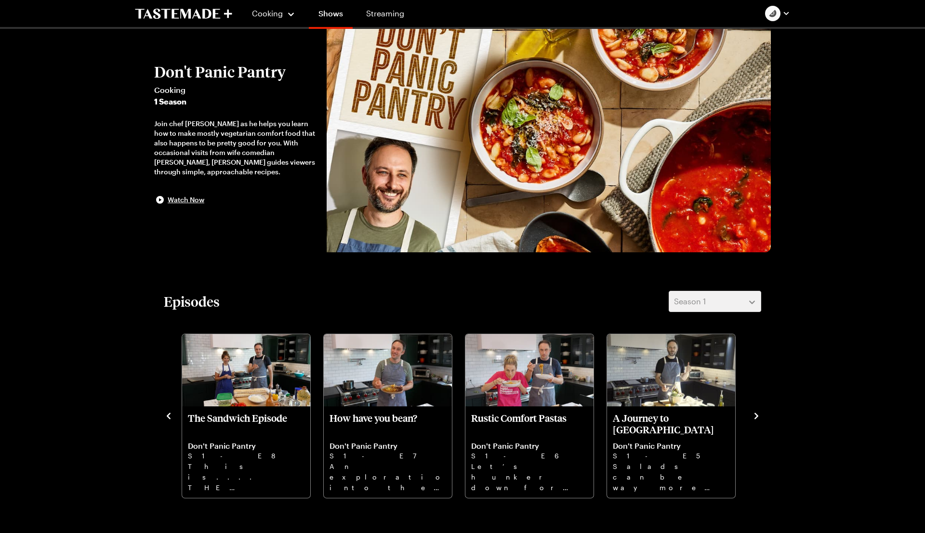
click at [757, 414] on icon "navigate to next item" at bounding box center [757, 417] width 10 height 10
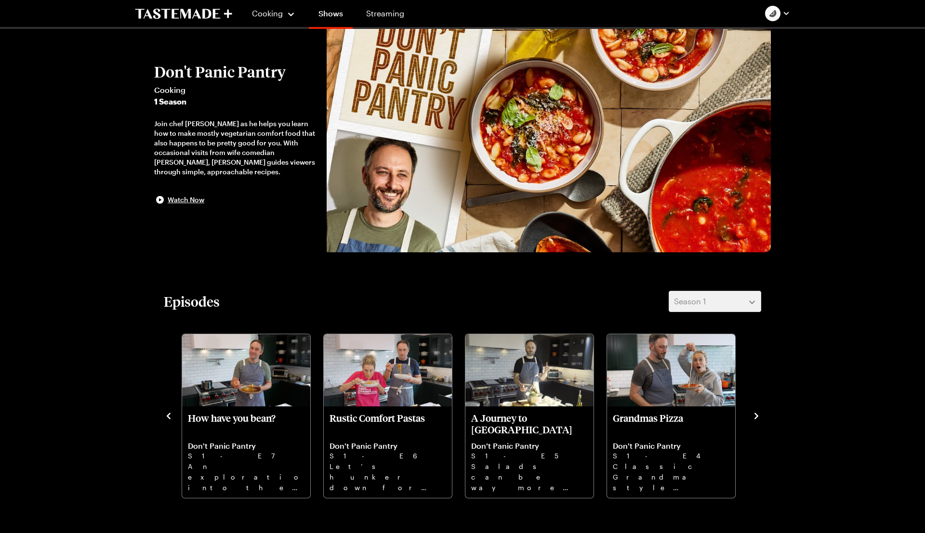
click at [757, 414] on icon "navigate to next item" at bounding box center [757, 417] width 10 height 10
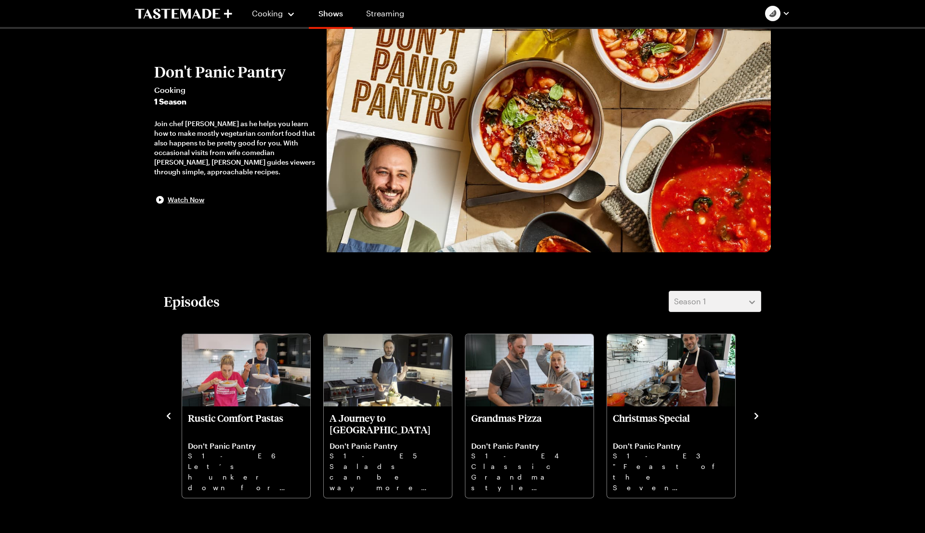
click at [757, 414] on icon "navigate to next item" at bounding box center [757, 417] width 10 height 10
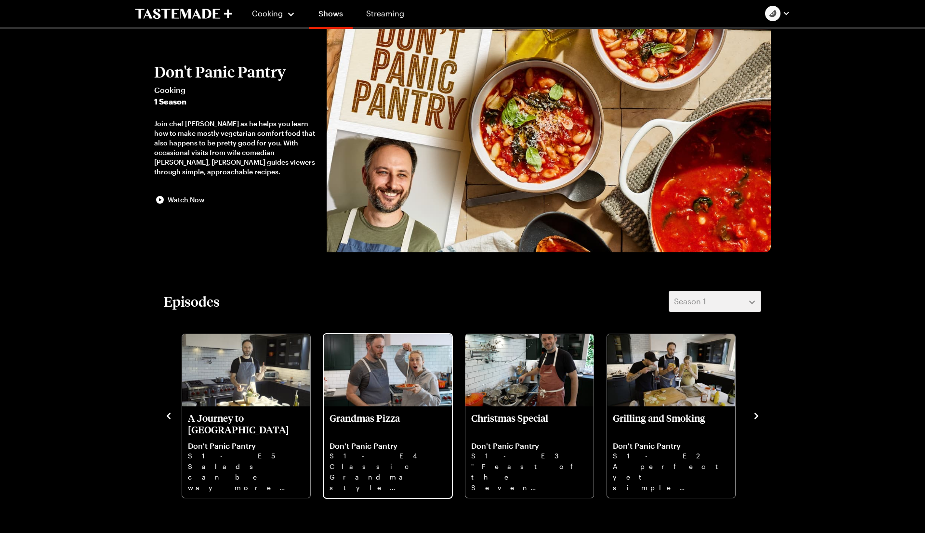
click at [368, 379] on img "Grandmas Pizza" at bounding box center [388, 370] width 128 height 72
